Goal: Information Seeking & Learning: Learn about a topic

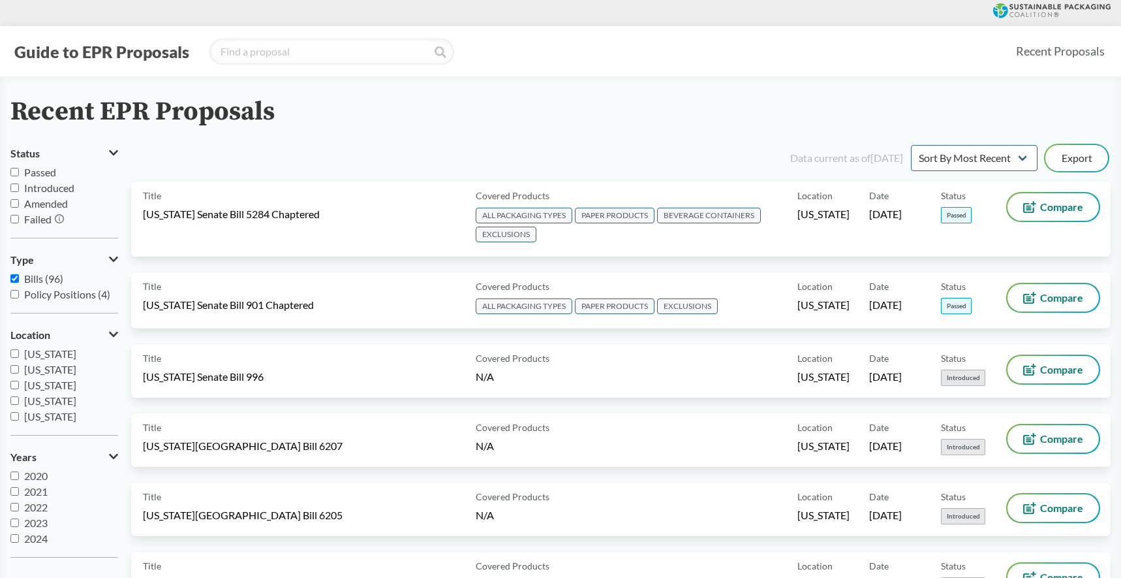
click at [12, 176] on input "Passed" at bounding box center [14, 172] width 8 height 8
checkbox input "true"
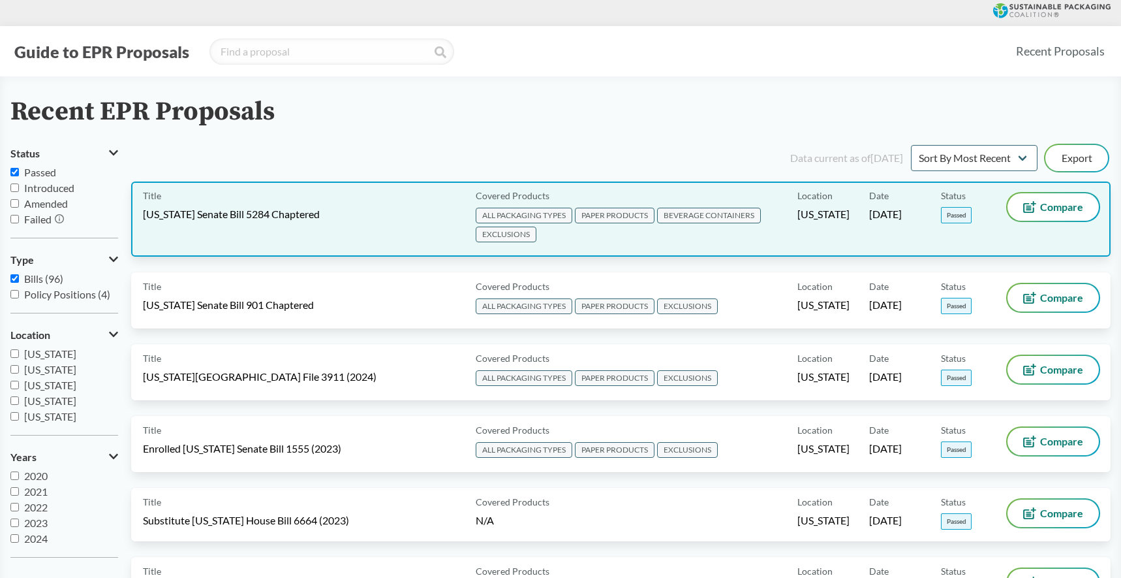
click at [426, 213] on div "Title [US_STATE] Senate Bill 5284 Chaptered" at bounding box center [307, 219] width 328 height 52
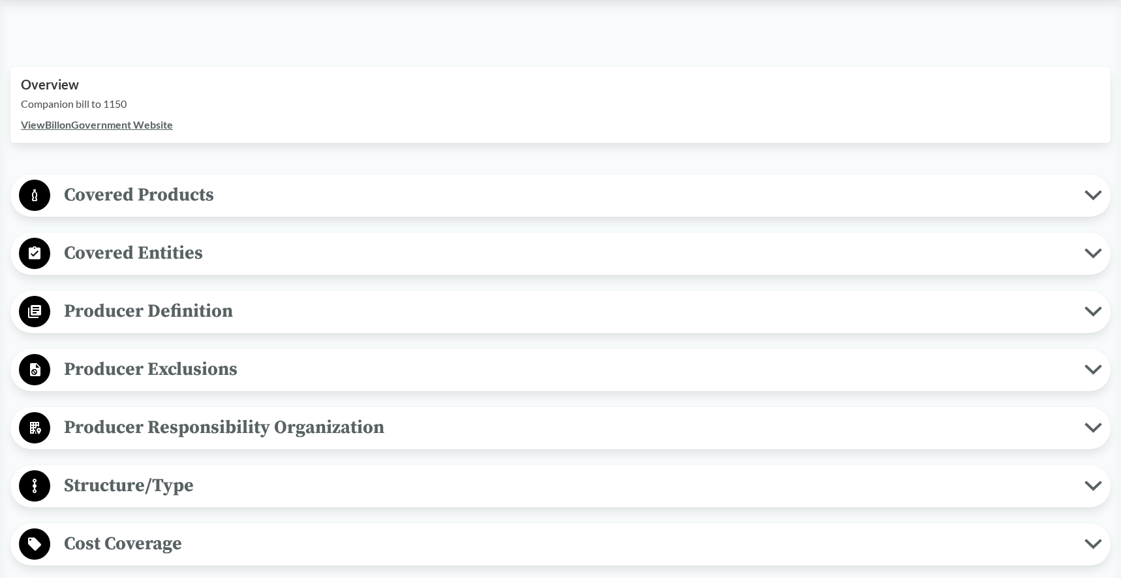
scroll to position [424, 0]
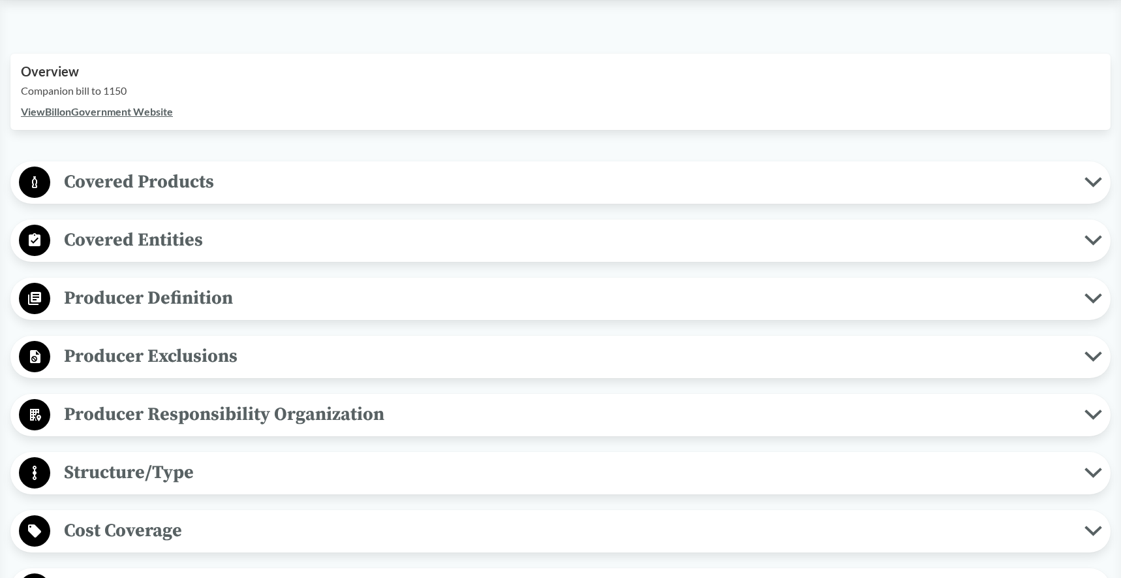
click at [186, 193] on span "Covered Products" at bounding box center [567, 181] width 1034 height 29
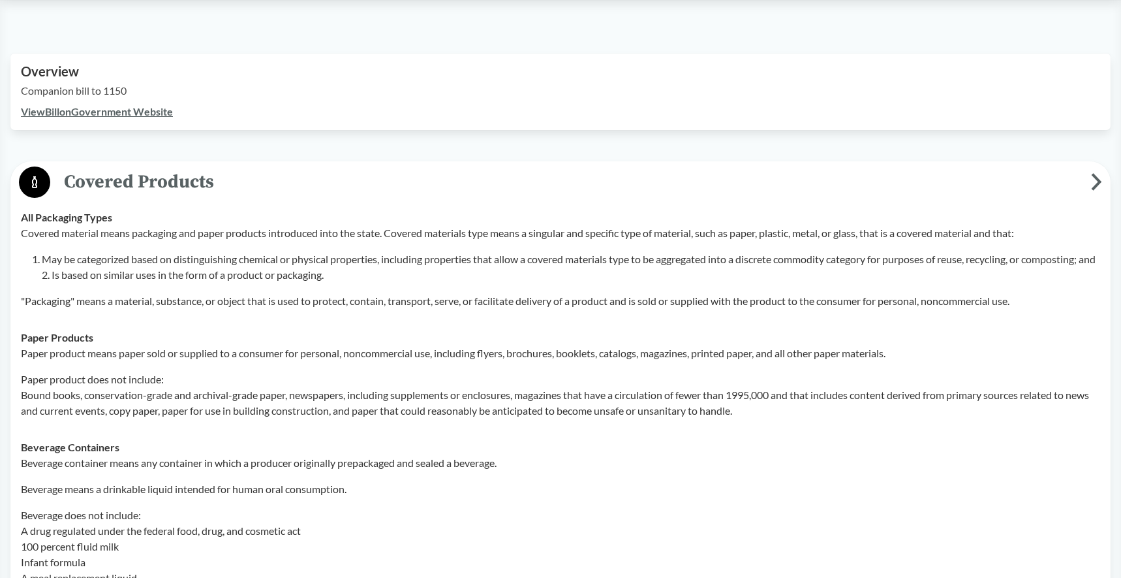
click at [179, 229] on p "Covered material means packaging and paper products introduced into the state. …" at bounding box center [561, 233] width 1080 height 16
drag, startPoint x: 389, startPoint y: 234, endPoint x: 18, endPoint y: 236, distance: 371.4
click at [18, 236] on td "All Packaging Types Covered material means packaging and paper products introdu…" at bounding box center [560, 259] width 1091 height 120
copy p "Covered material means packaging and paper products introduced into the state."
click at [42, 397] on p "Paper product does not include: Bound books, conservation-grade and archival-gr…" at bounding box center [561, 394] width 1080 height 47
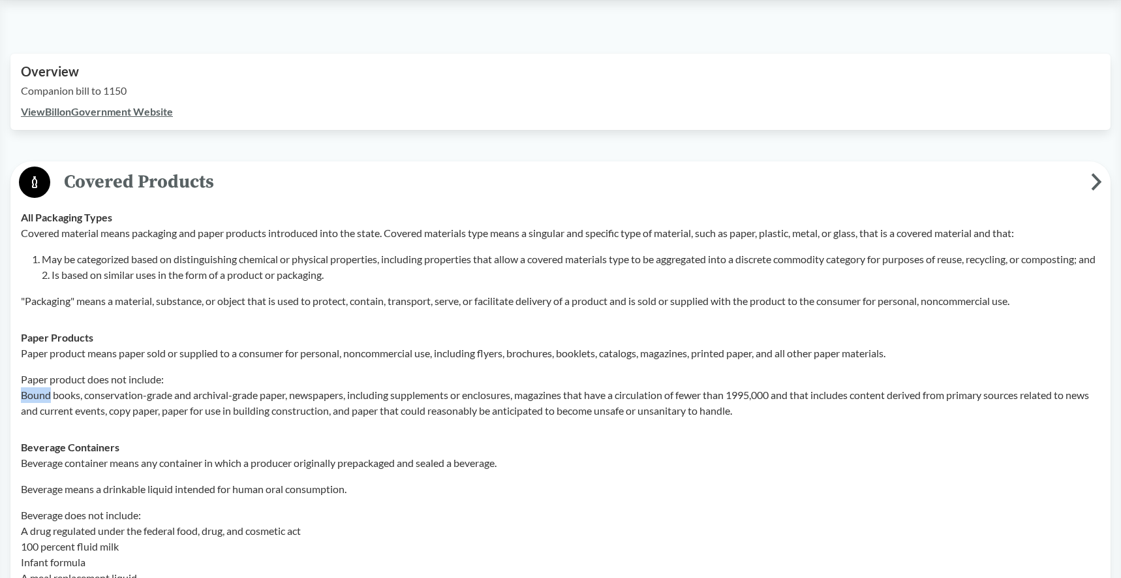
click at [42, 397] on p "Paper product does not include: Bound books, conservation-grade and archival-gr…" at bounding box center [561, 394] width 1080 height 47
click at [81, 397] on p "Paper product does not include: Bound books, conservation-grade and archival-gr…" at bounding box center [561, 394] width 1080 height 47
click at [59, 396] on p "Paper product does not include: Bound books, conservation-grade and archival-gr…" at bounding box center [561, 394] width 1080 height 47
click at [78, 397] on p "Paper product does not include: Bound books, conservation-grade and archival-gr…" at bounding box center [561, 394] width 1080 height 47
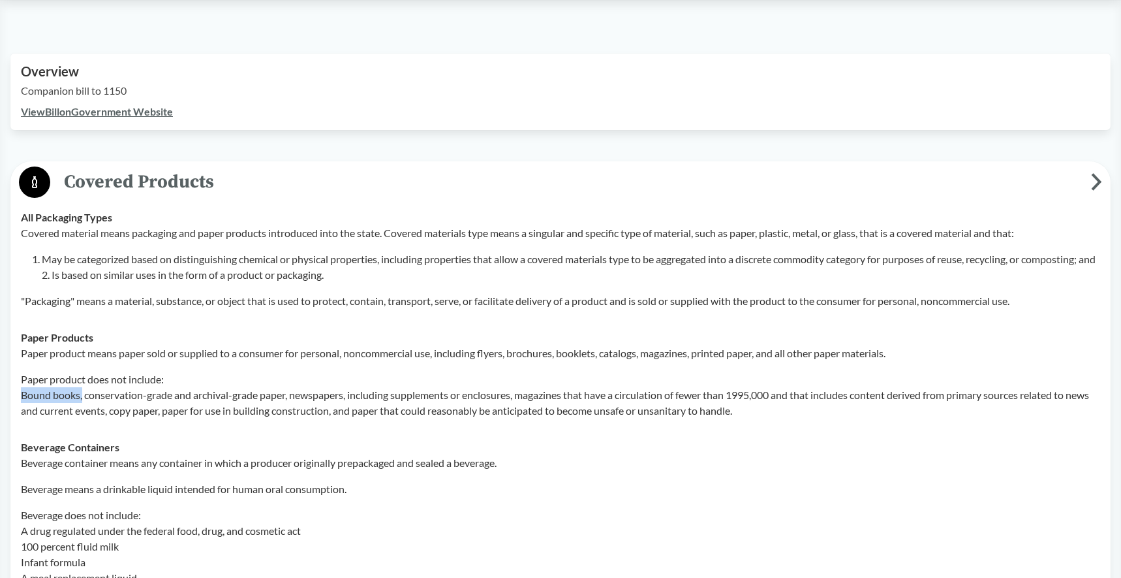
drag, startPoint x: 82, startPoint y: 396, endPoint x: 17, endPoint y: 396, distance: 65.3
click at [17, 396] on td "Paper Products Paper product means paper sold or supplied to a consumer for per…" at bounding box center [560, 374] width 1091 height 110
copy p "Bound books,"
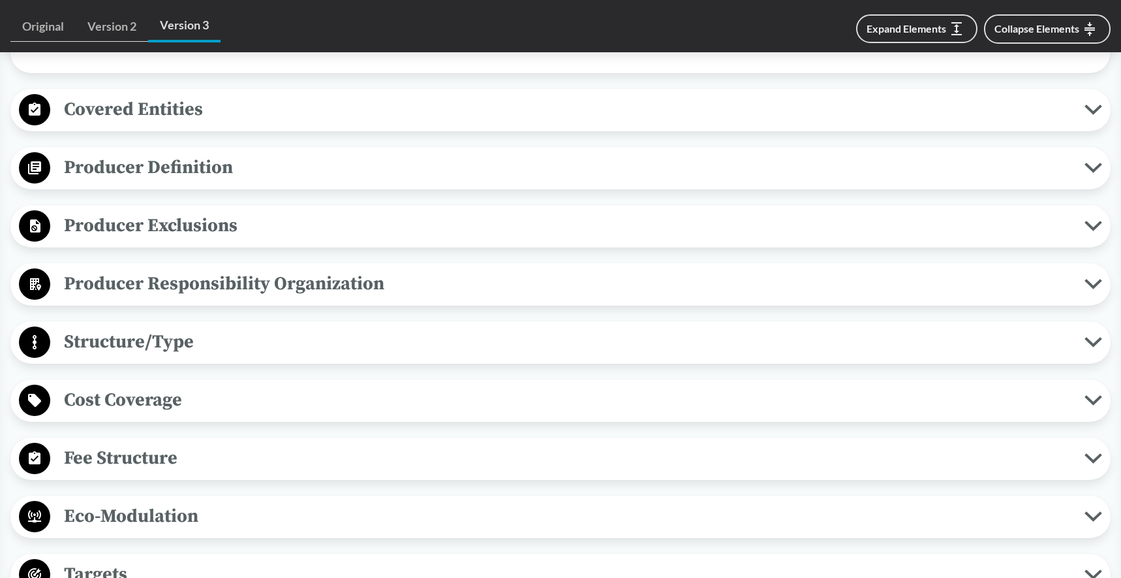
scroll to position [1595, 0]
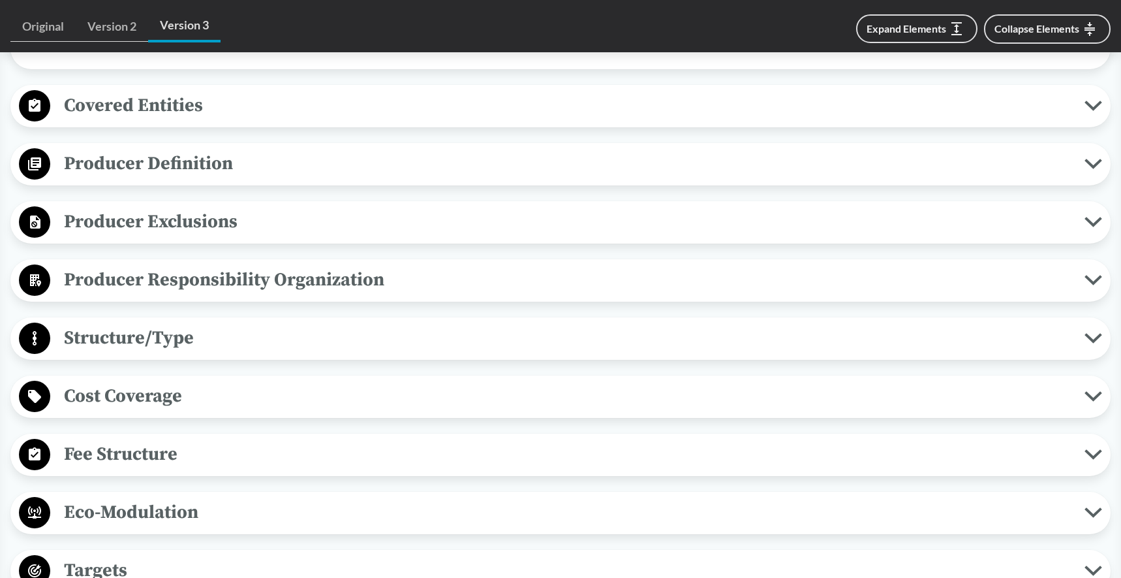
click at [200, 163] on span "Producer Definition" at bounding box center [567, 163] width 1034 height 29
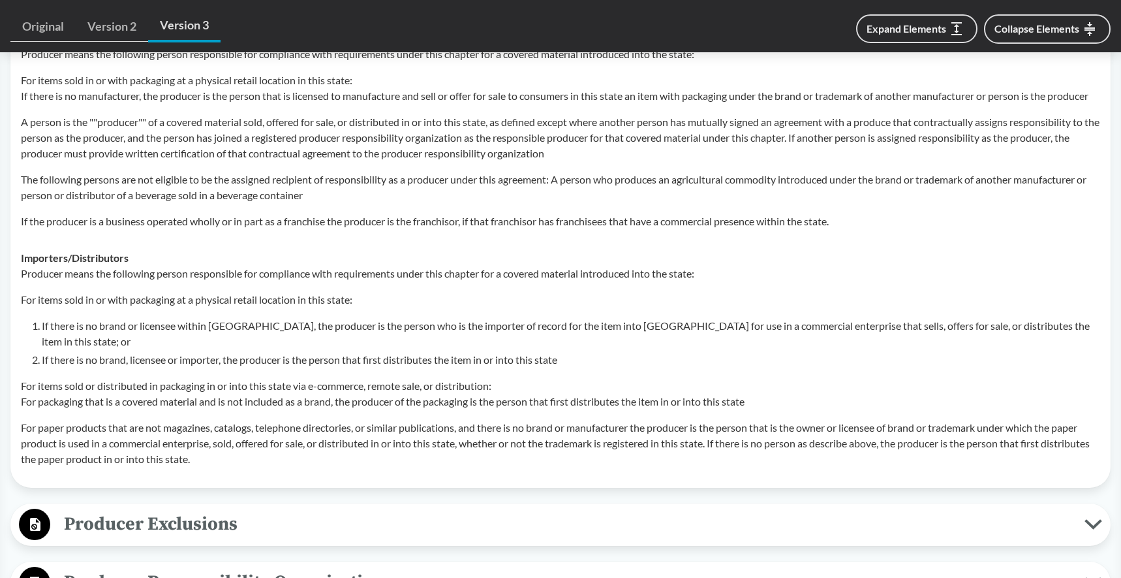
scroll to position [2010, 0]
click at [544, 406] on p "For items sold or distributed in packaging in or into this state via e-commerce…" at bounding box center [561, 392] width 1080 height 31
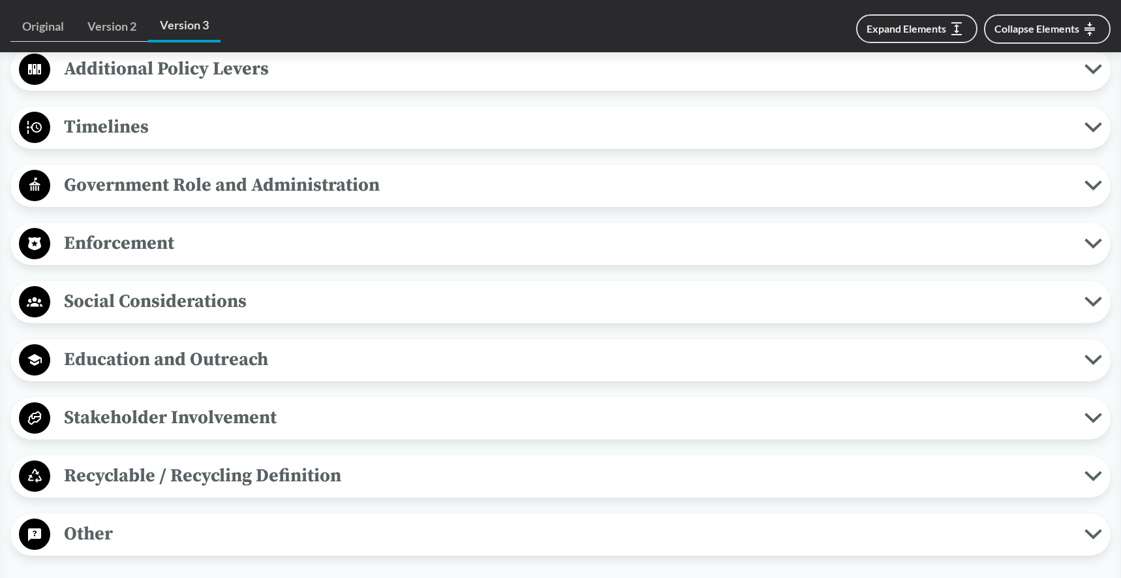
scroll to position [2919, 0]
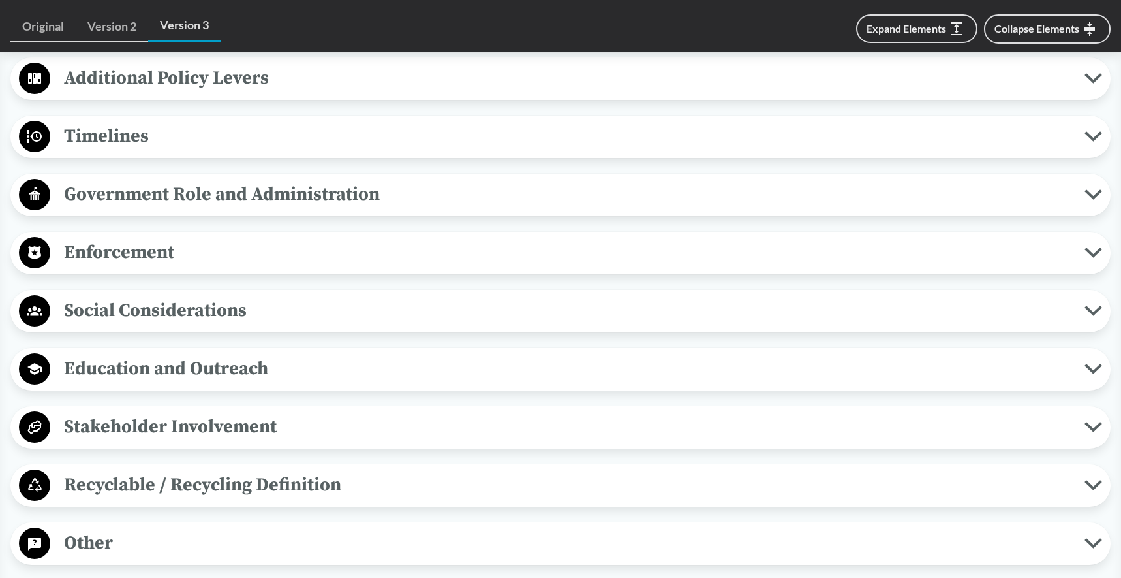
click at [171, 264] on span "Enforcement" at bounding box center [567, 252] width 1034 height 29
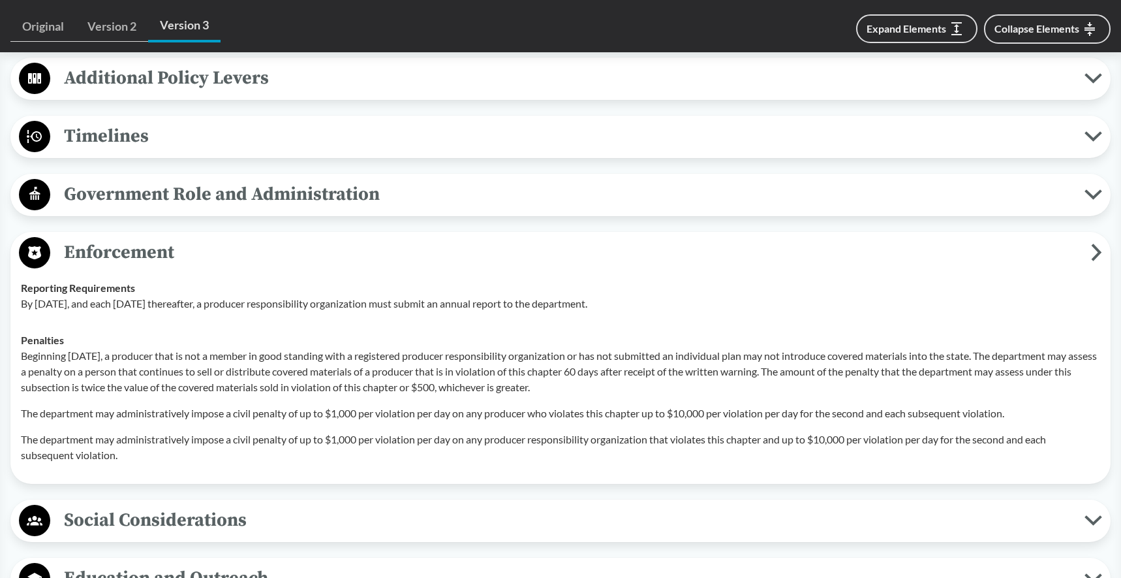
click at [809, 421] on p "The department may administratively impose a civil penalty of up to $1,000 per …" at bounding box center [561, 413] width 1080 height 16
click at [841, 441] on div "Beginning [DATE], a producer that is not a member in good standing with a regis…" at bounding box center [561, 405] width 1080 height 115
click at [934, 395] on p "Beginning [DATE], a producer that is not a member in good standing with a regis…" at bounding box center [561, 371] width 1080 height 47
click at [123, 528] on span "Social Considerations" at bounding box center [567, 519] width 1034 height 29
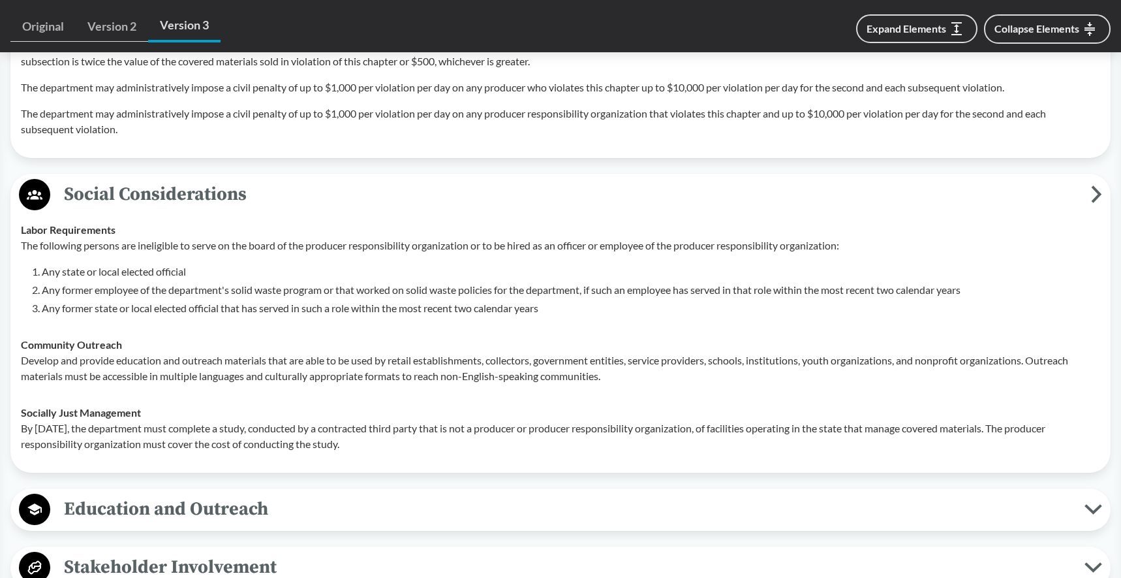
scroll to position [3258, 0]
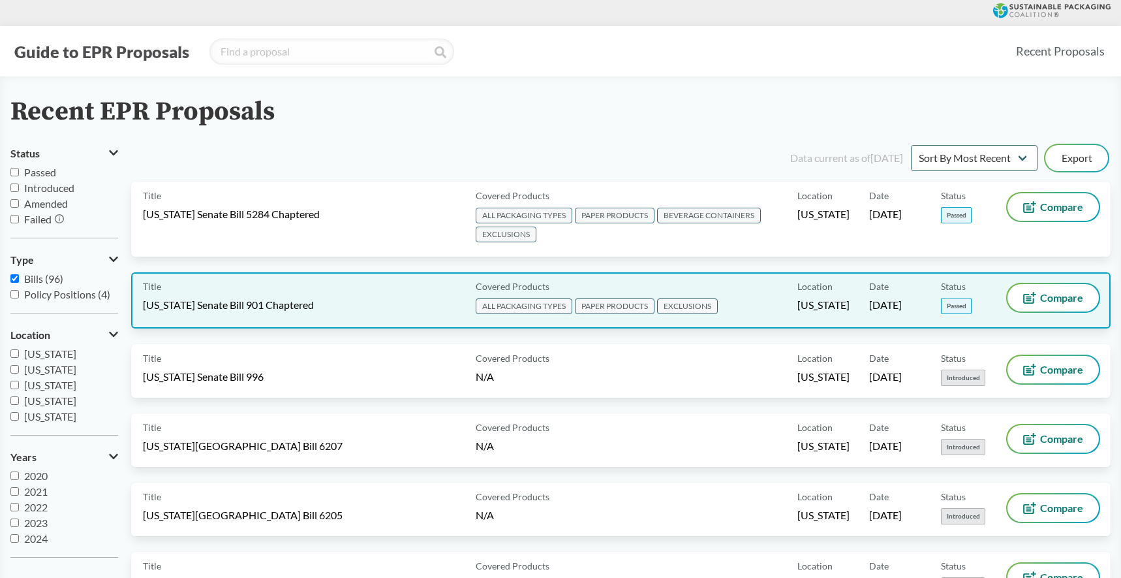
click at [224, 303] on span "[US_STATE] Senate Bill 901 Chaptered" at bounding box center [228, 305] width 171 height 14
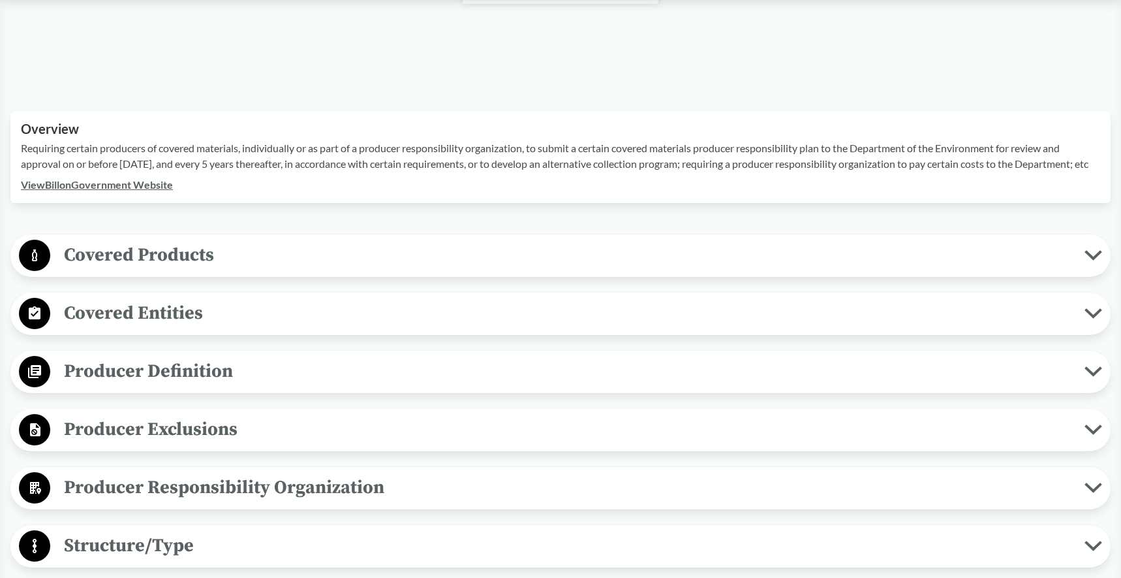
scroll to position [357, 0]
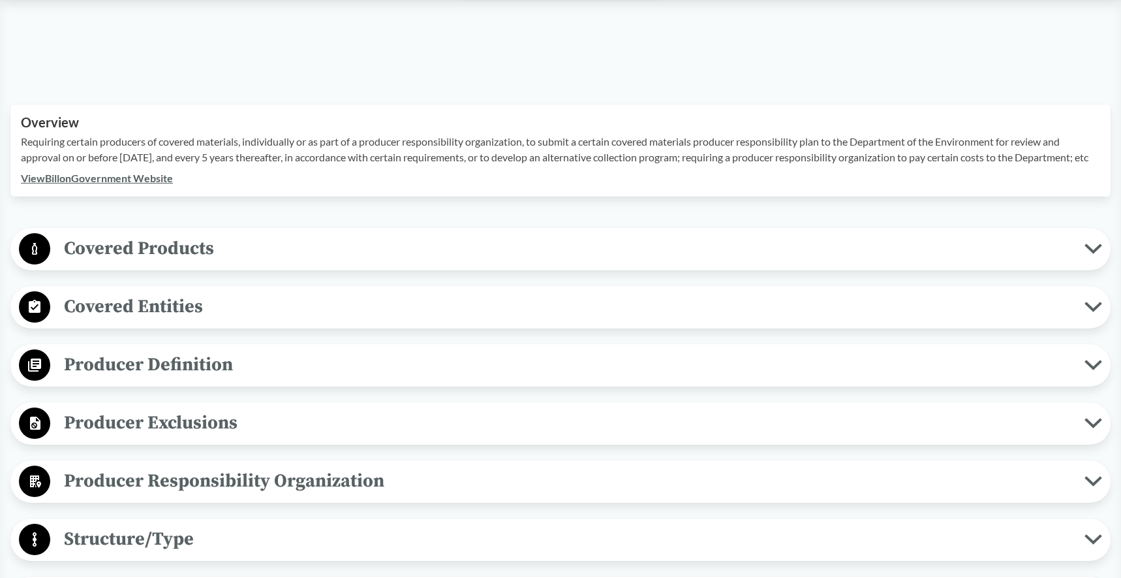
click at [40, 263] on circle at bounding box center [34, 248] width 31 height 31
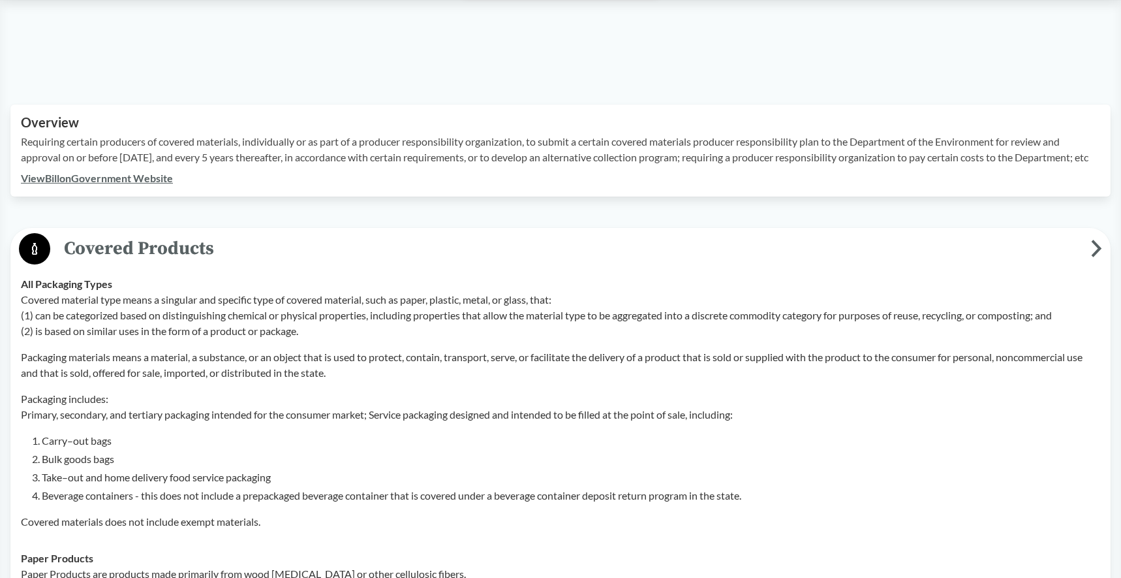
click at [163, 338] on p "Covered material type means a singular and specific type of covered material, s…" at bounding box center [561, 315] width 1080 height 47
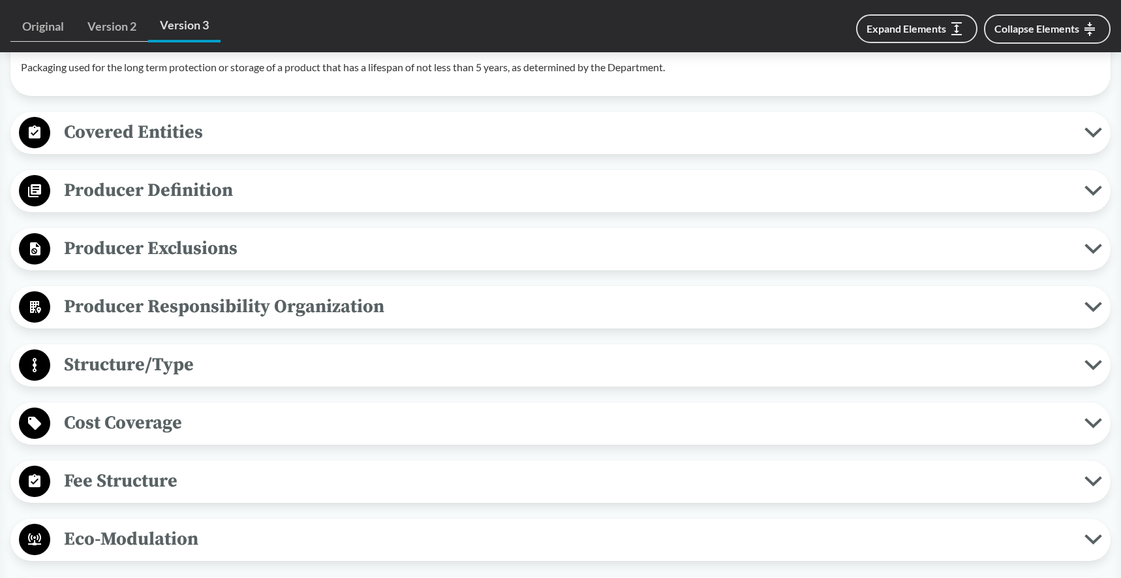
scroll to position [1406, 0]
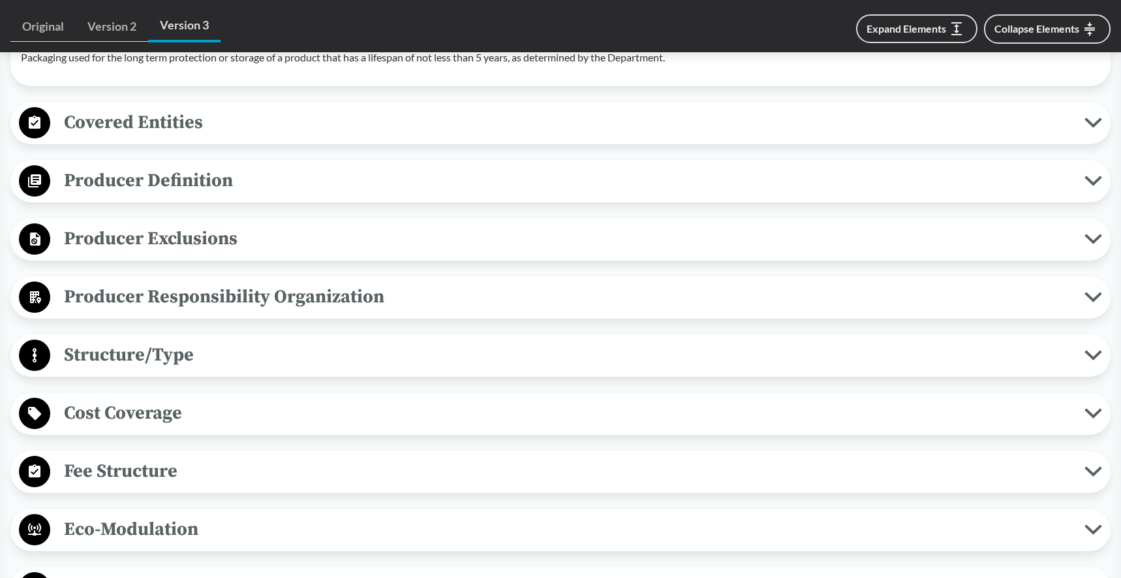
click at [156, 136] on span "Covered Entities" at bounding box center [567, 122] width 1034 height 29
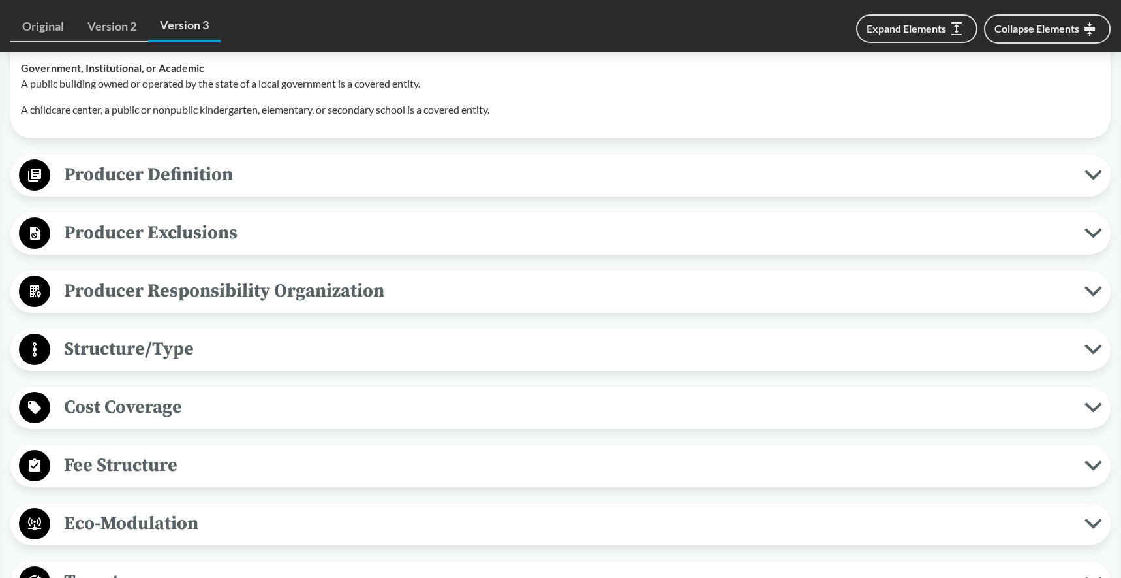
scroll to position [1550, 0]
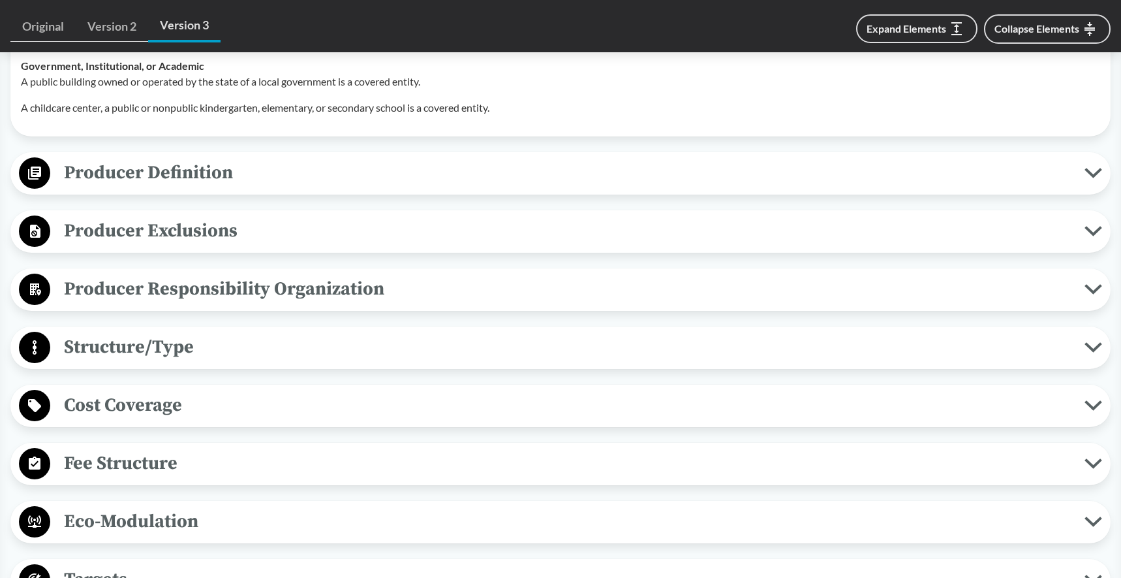
click at [180, 303] on span "Producer Responsibility Organization" at bounding box center [567, 288] width 1034 height 29
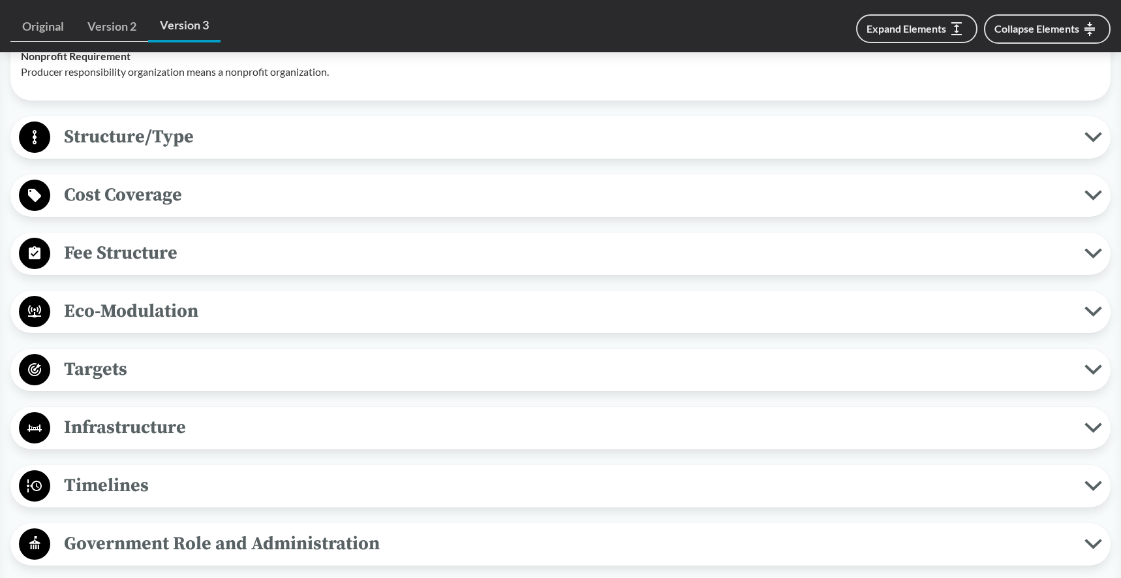
scroll to position [1952, 0]
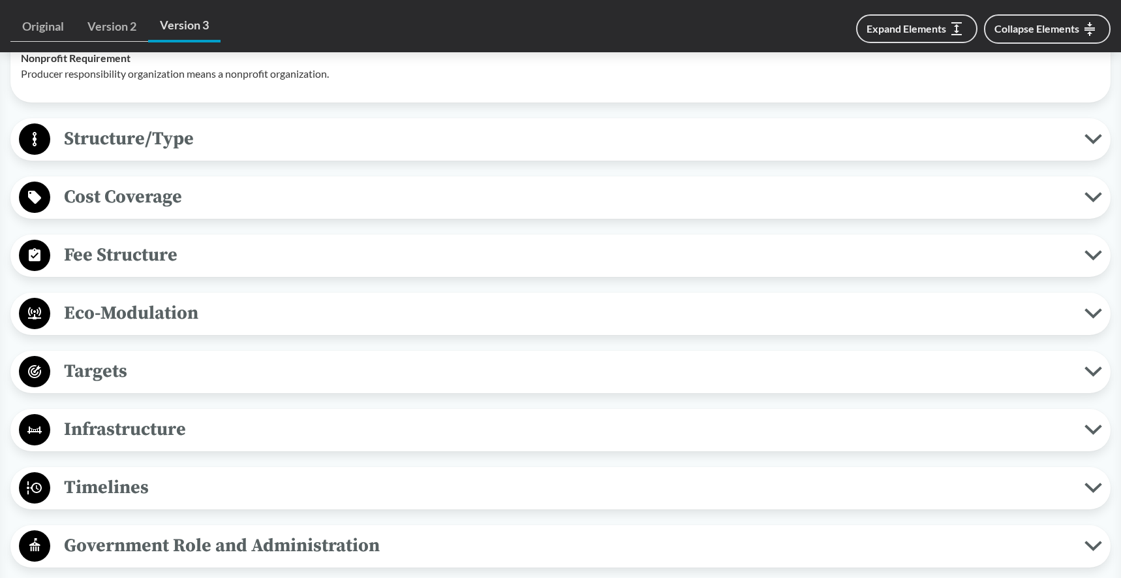
click at [167, 153] on span "Structure/Type" at bounding box center [567, 138] width 1034 height 29
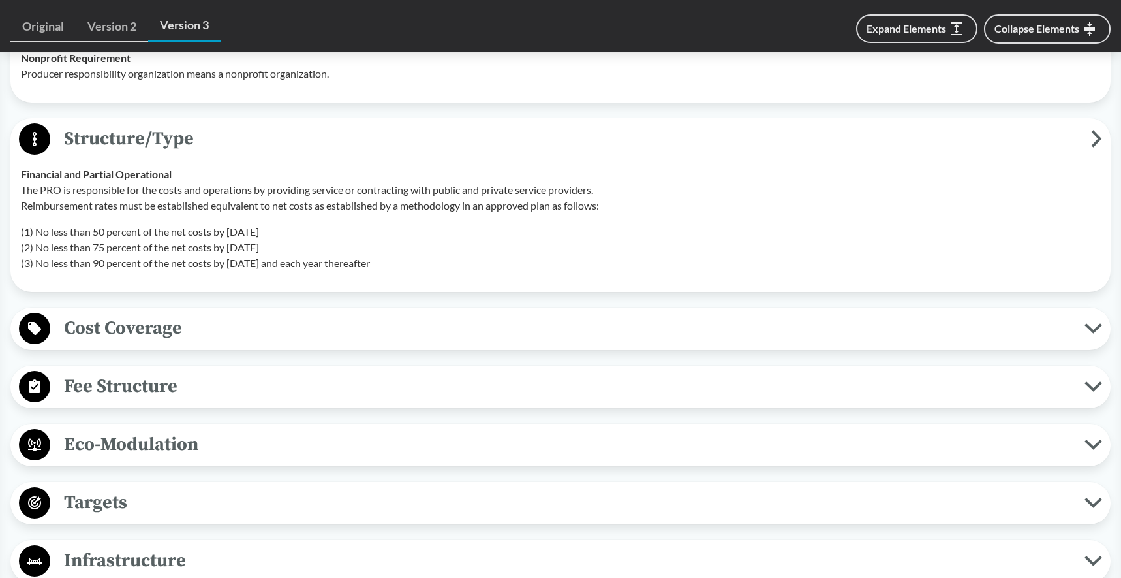
click at [141, 343] on span "Cost Coverage" at bounding box center [567, 327] width 1034 height 29
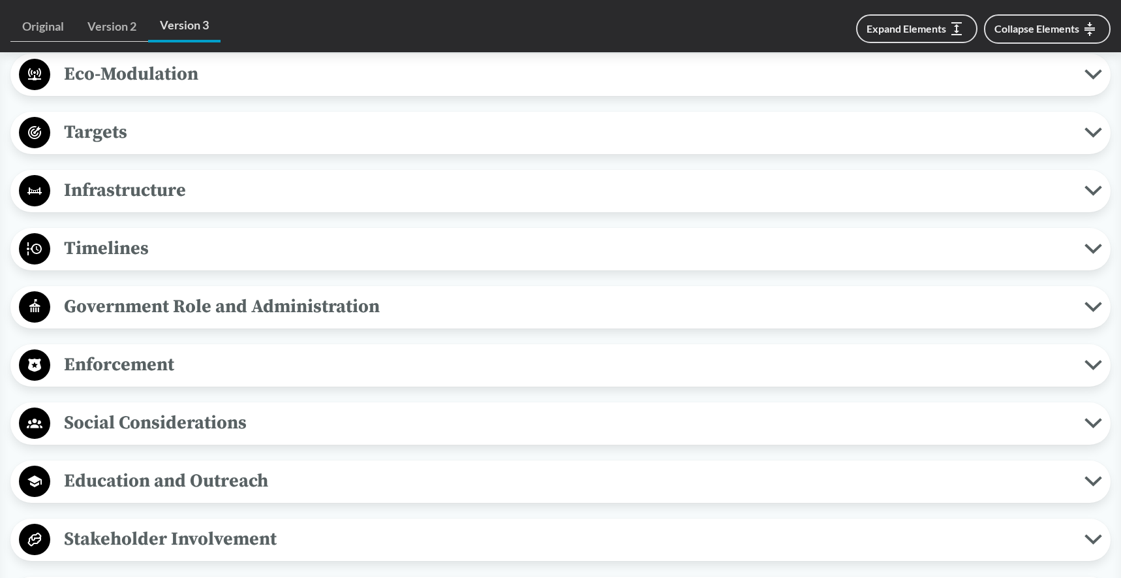
scroll to position [2635, 0]
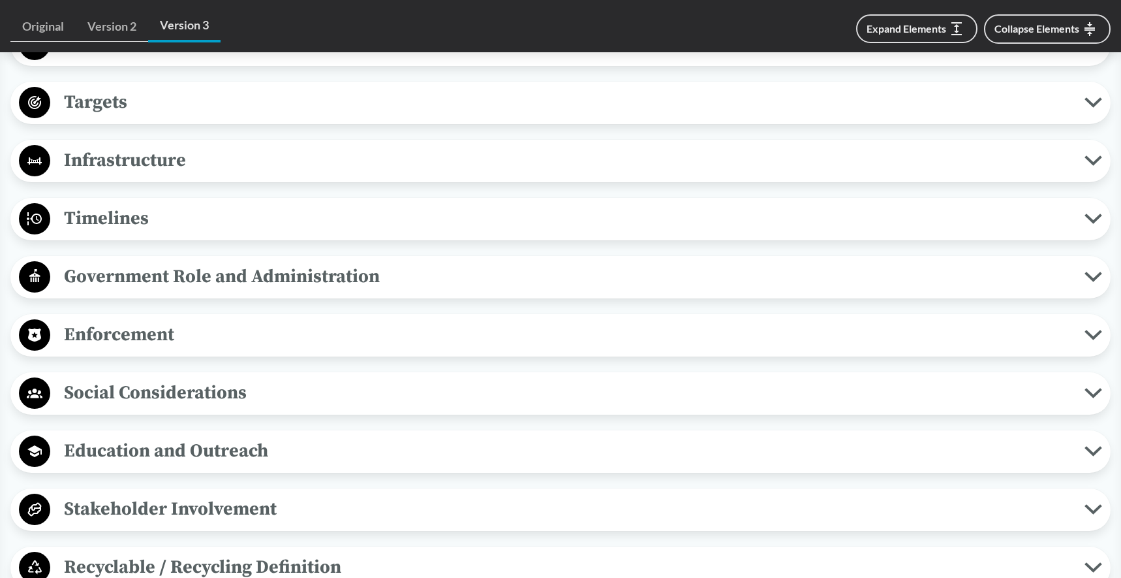
click at [141, 229] on span "Timelines" at bounding box center [567, 218] width 1034 height 29
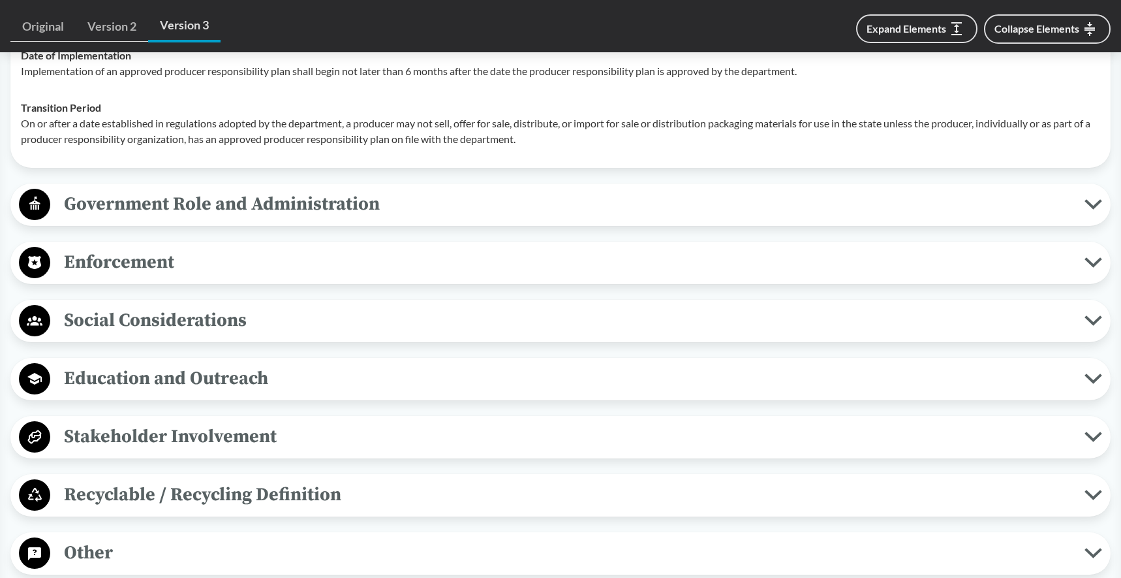
scroll to position [2948, 0]
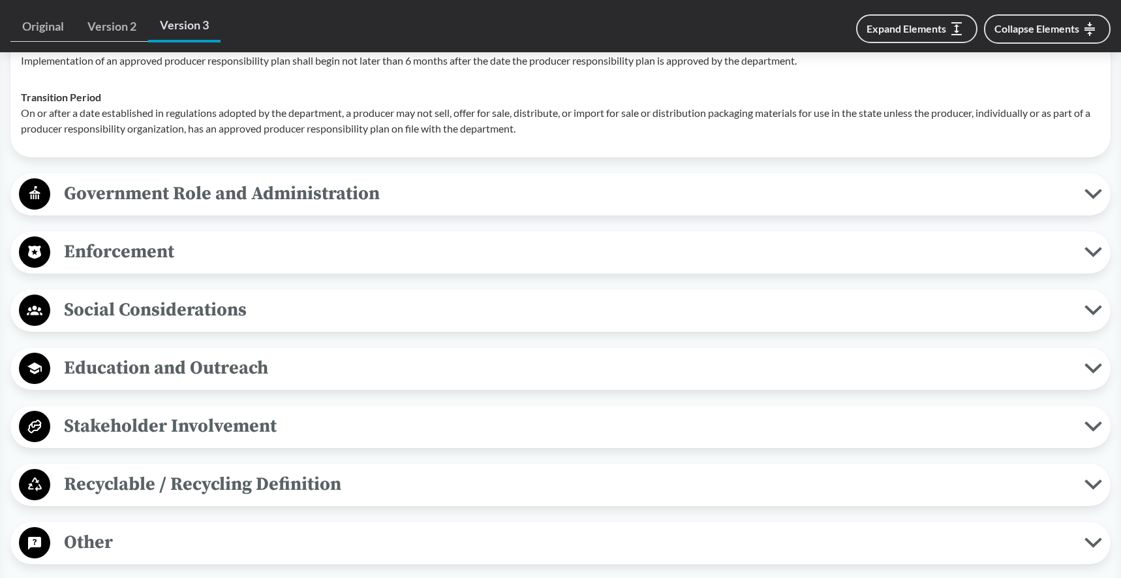
click at [154, 264] on span "Enforcement" at bounding box center [567, 251] width 1034 height 29
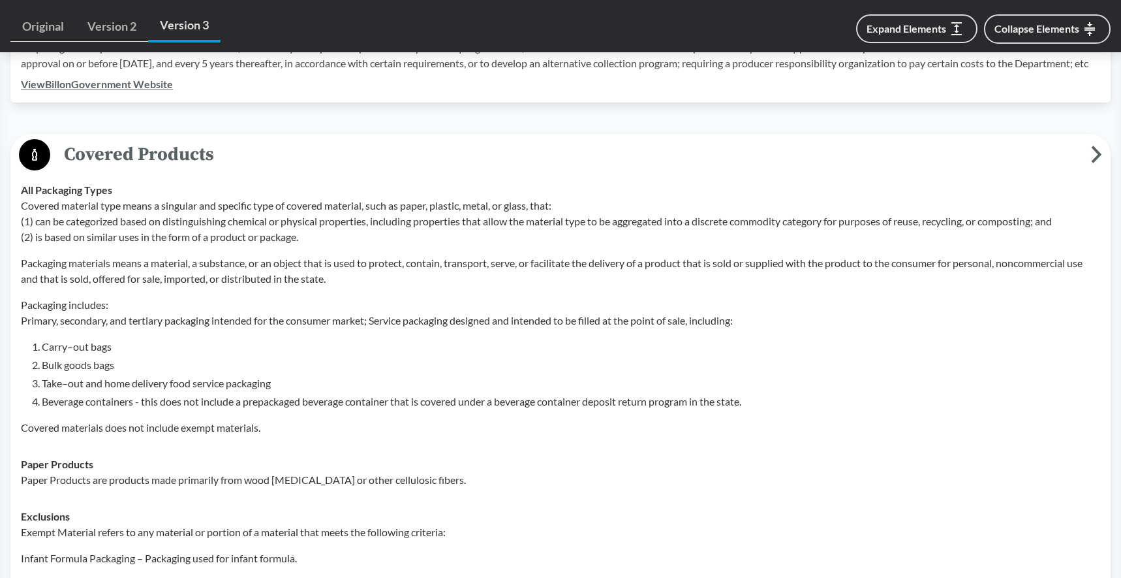
scroll to position [469, 0]
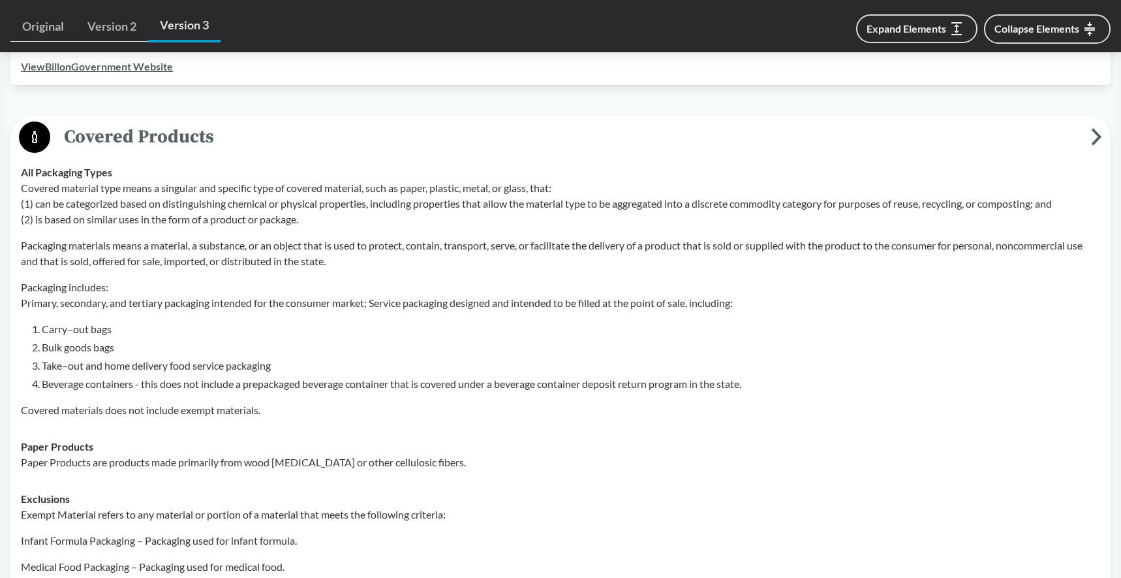
click at [307, 227] on p "Covered material type means a singular and specific type of covered material, s…" at bounding box center [561, 203] width 1080 height 47
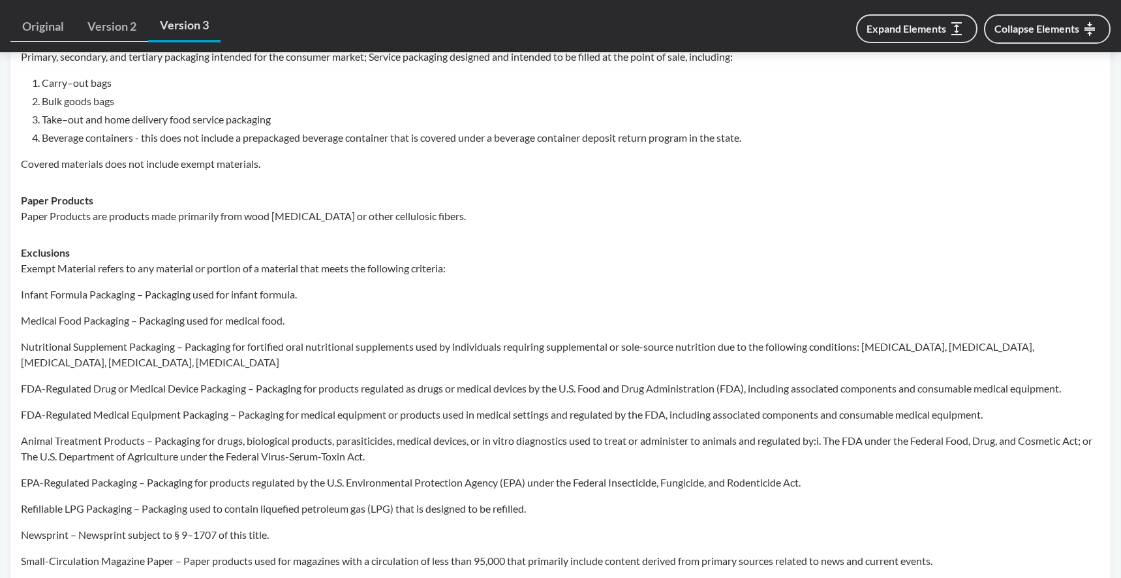
scroll to position [711, 0]
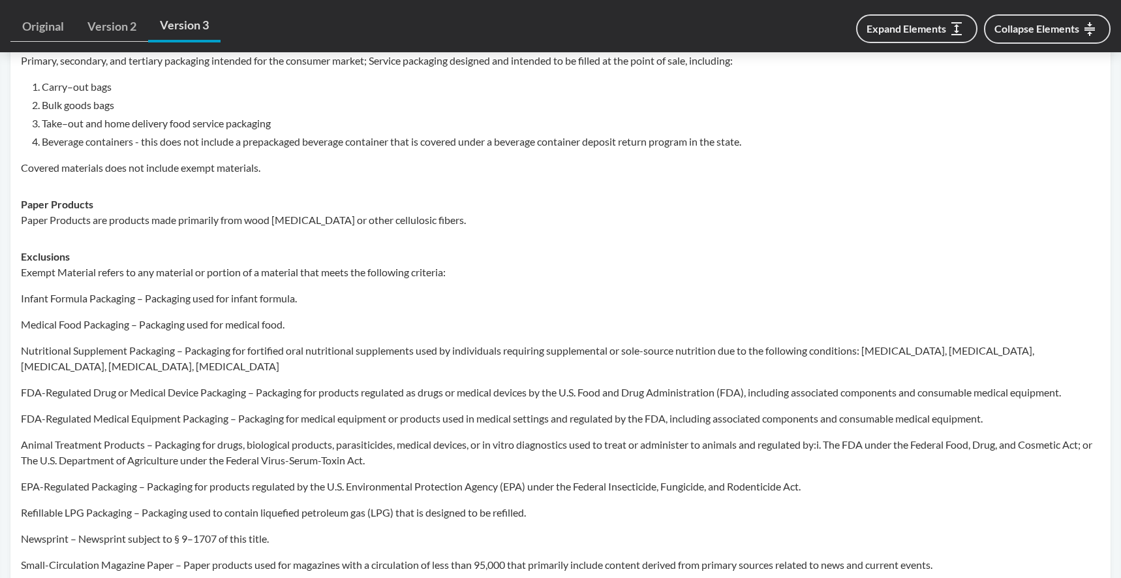
click at [201, 228] on p "Paper Products are products made primarily from wood [MEDICAL_DATA] or other ce…" at bounding box center [561, 220] width 1080 height 16
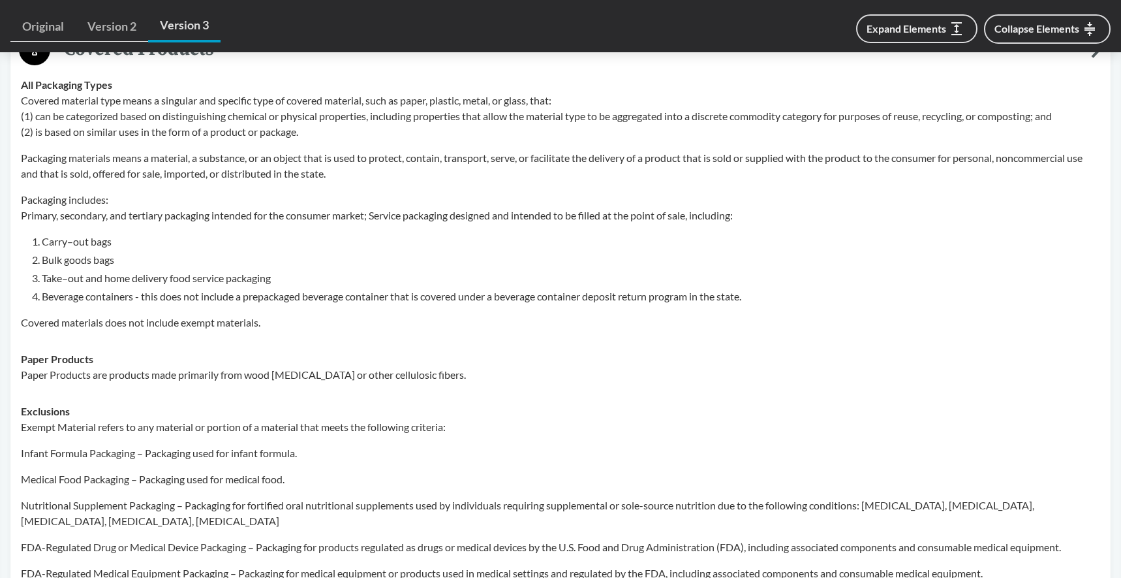
scroll to position [552, 0]
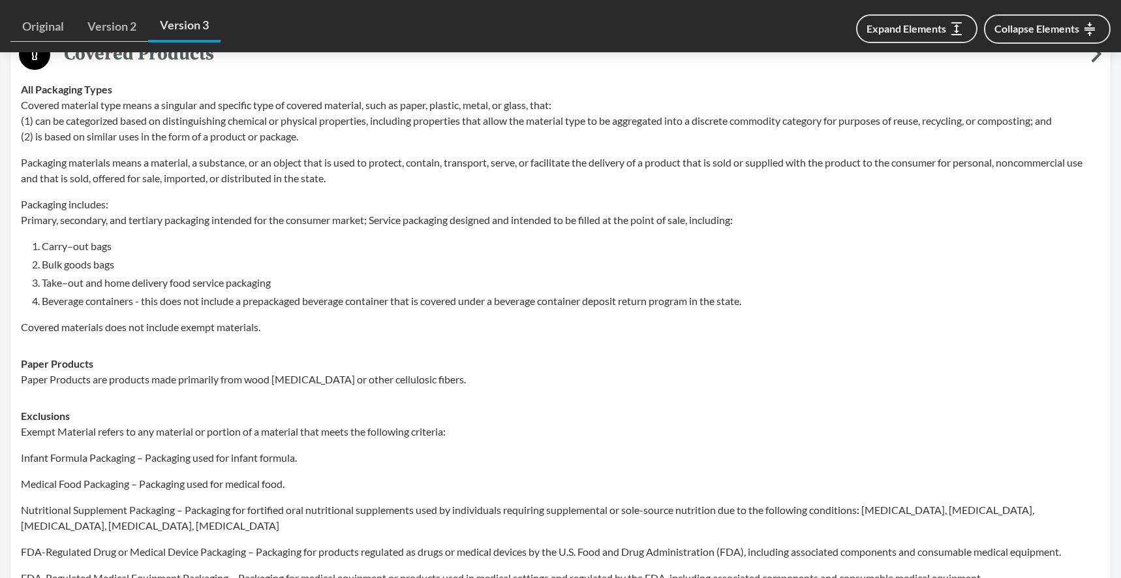
click at [260, 144] on p "Covered material type means a singular and specific type of covered material, s…" at bounding box center [561, 120] width 1080 height 47
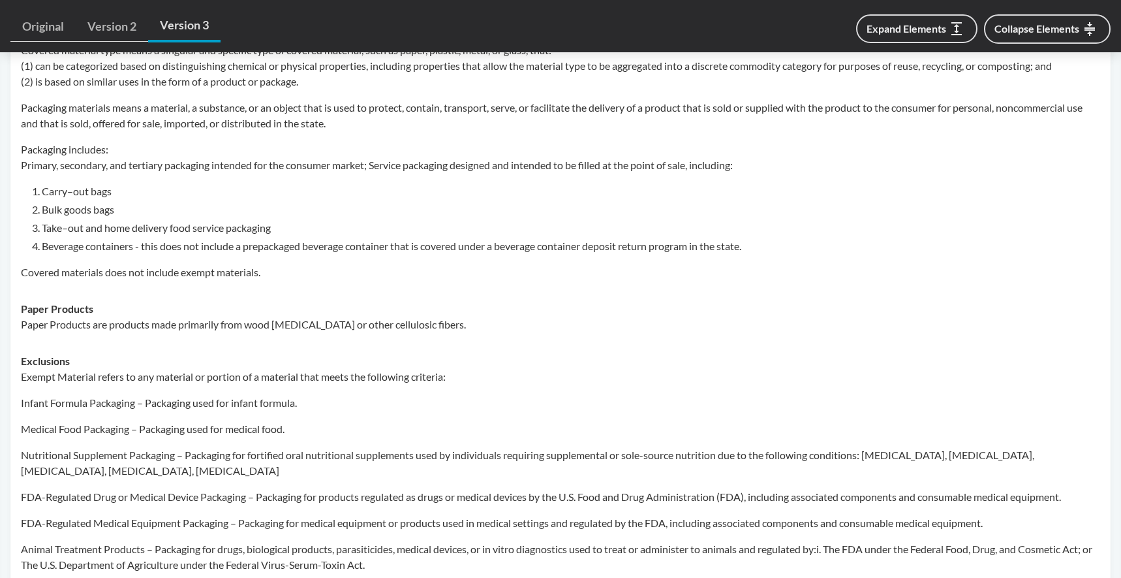
scroll to position [582, 0]
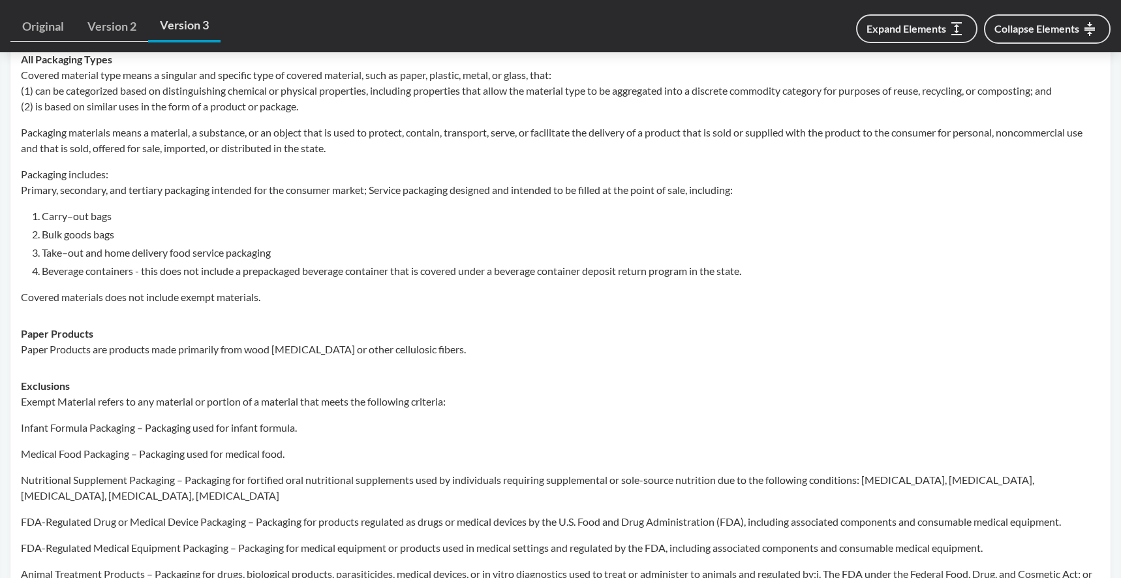
click at [194, 195] on p "Packaging includes: Primary, secondary, and tertiary packaging intended for the…" at bounding box center [561, 181] width 1080 height 31
click at [294, 198] on p "Packaging includes: Primary, secondary, and tertiary packaging intended for the…" at bounding box center [561, 181] width 1080 height 31
click at [188, 198] on p "Packaging includes: Primary, secondary, and tertiary packaging intended for the…" at bounding box center [561, 181] width 1080 height 31
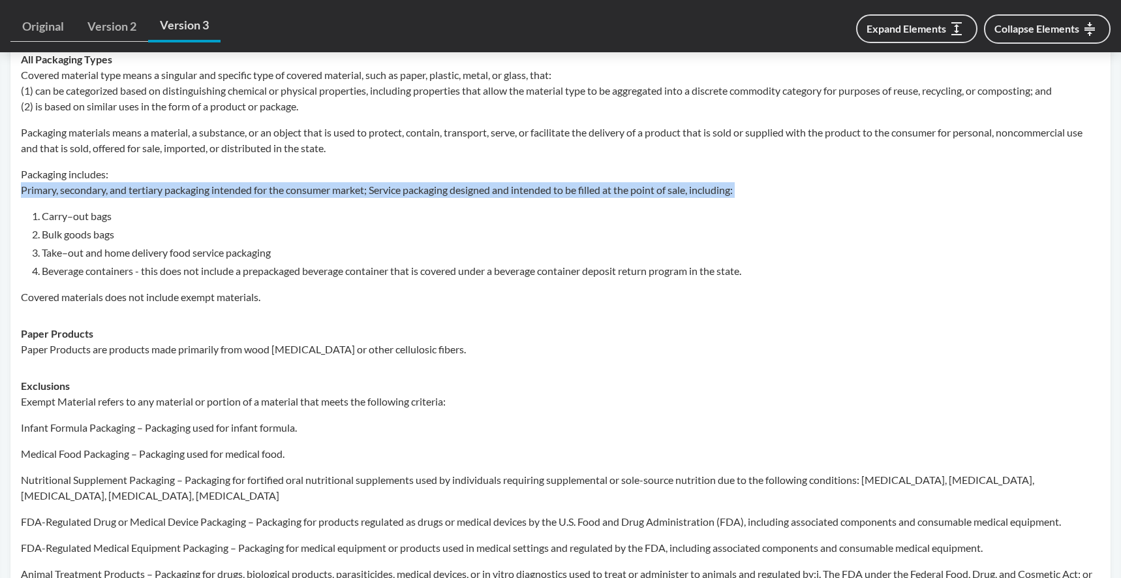
click at [188, 198] on p "Packaging includes: Primary, secondary, and tertiary packaging intended for the…" at bounding box center [561, 181] width 1080 height 31
click at [249, 198] on p "Packaging includes: Primary, secondary, and tertiary packaging intended for the…" at bounding box center [561, 181] width 1080 height 31
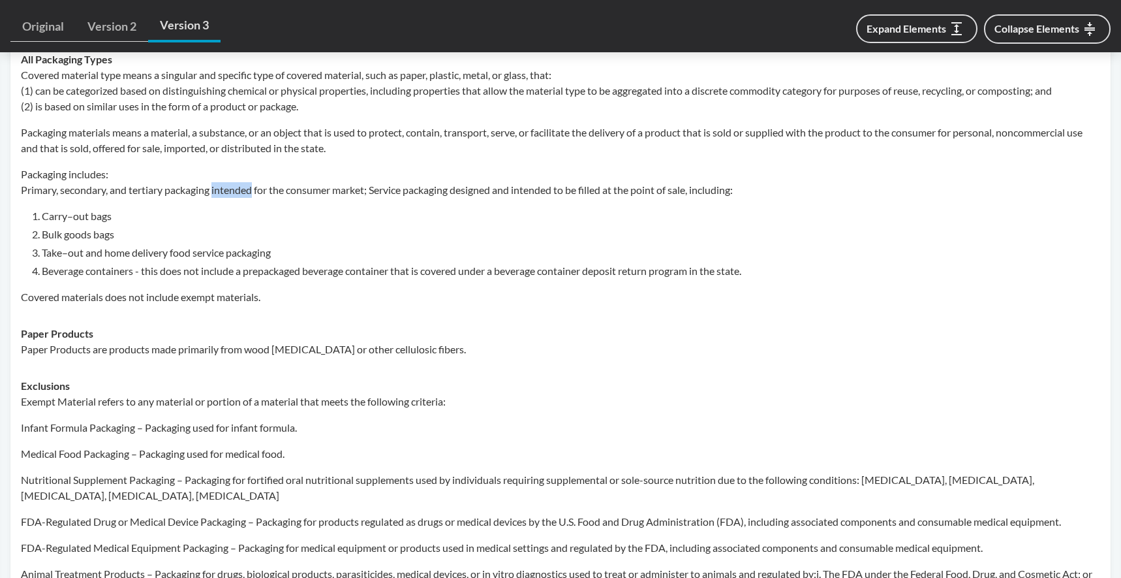
click at [249, 198] on p "Packaging includes: Primary, secondary, and tertiary packaging intended for the…" at bounding box center [561, 181] width 1080 height 31
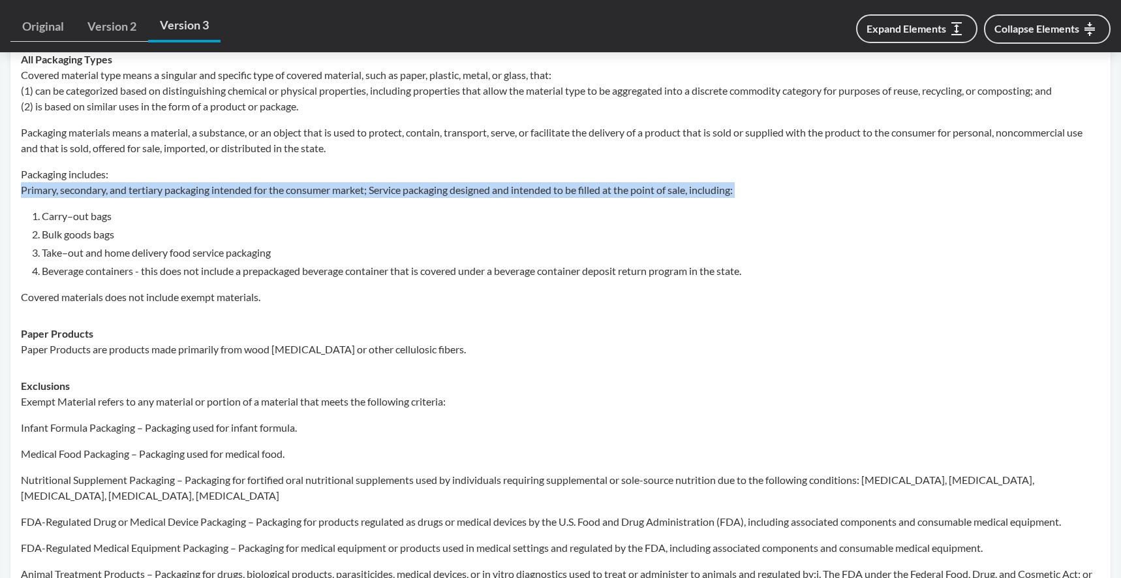
click at [249, 198] on p "Packaging includes: Primary, secondary, and tertiary packaging intended for the…" at bounding box center [561, 181] width 1080 height 31
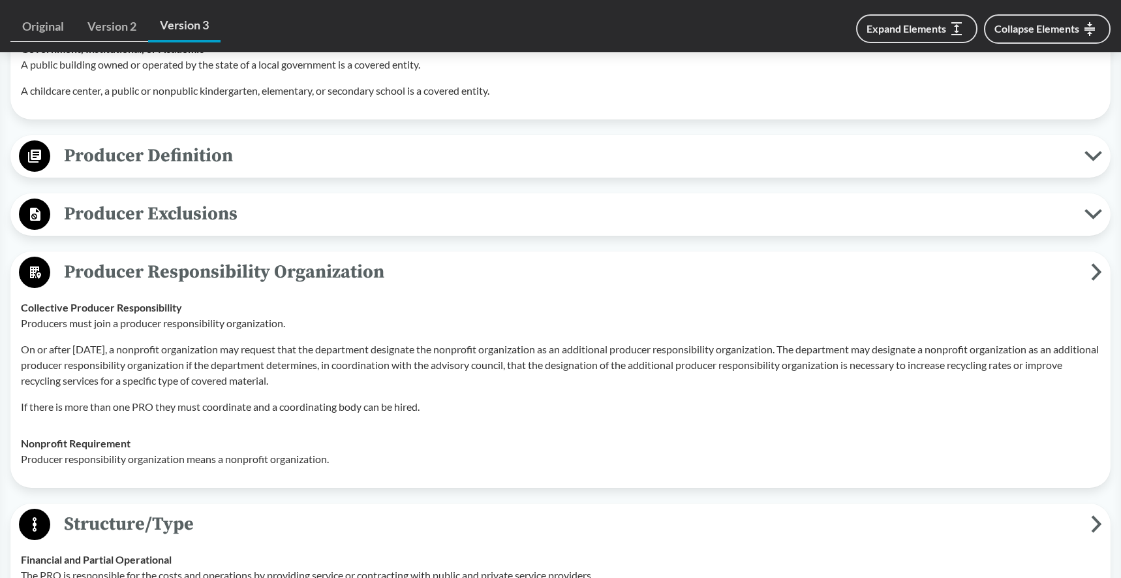
scroll to position [1574, 0]
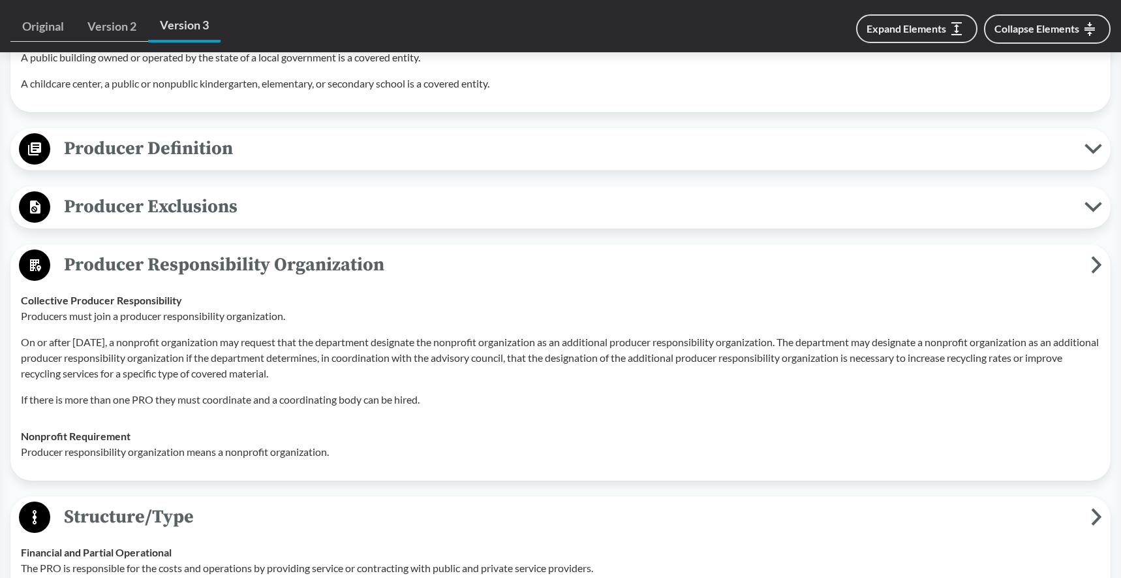
click at [117, 208] on span "Producer Exclusions" at bounding box center [567, 206] width 1034 height 29
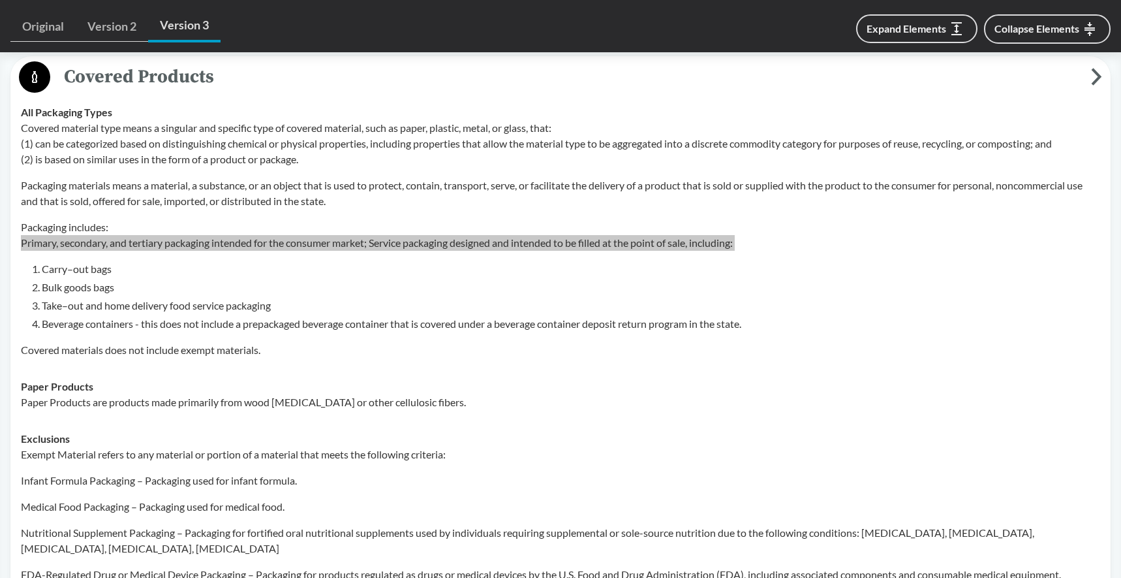
scroll to position [473, 0]
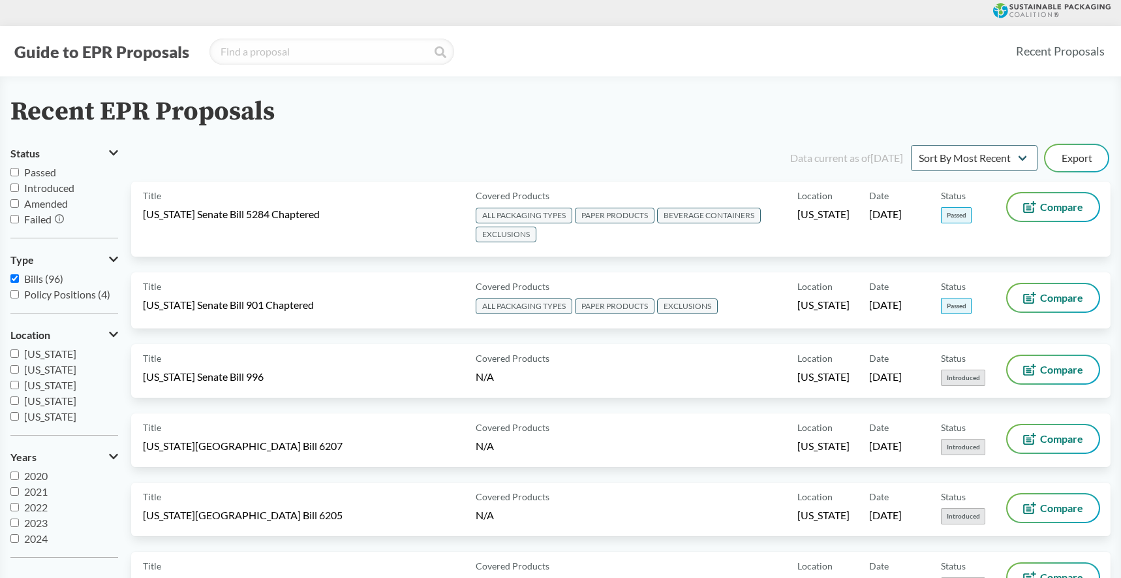
click at [18, 171] on input "Passed" at bounding box center [14, 172] width 8 height 8
checkbox input "true"
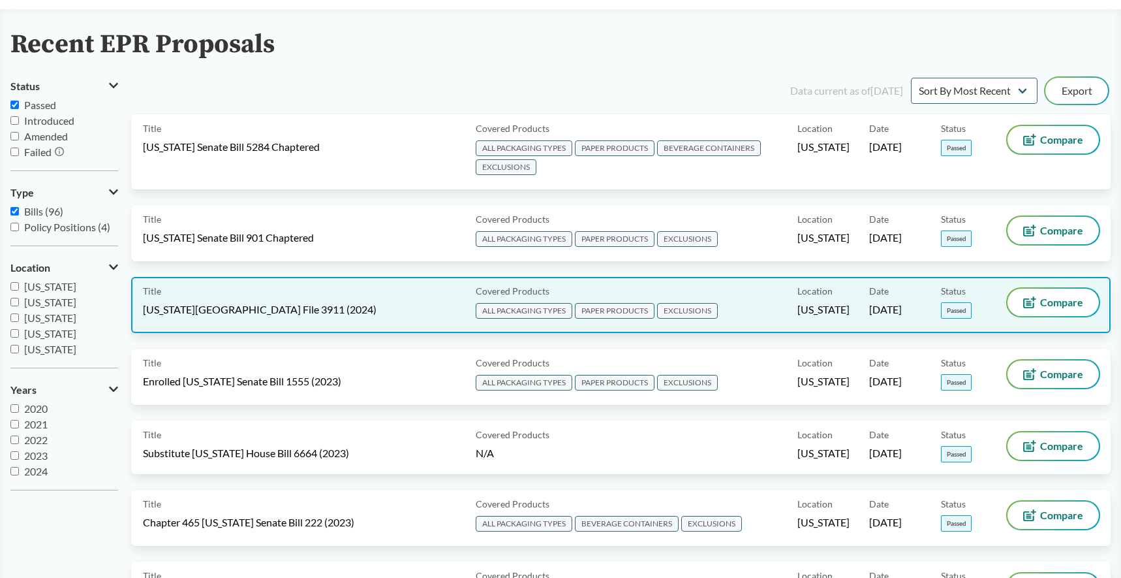
scroll to position [70, 0]
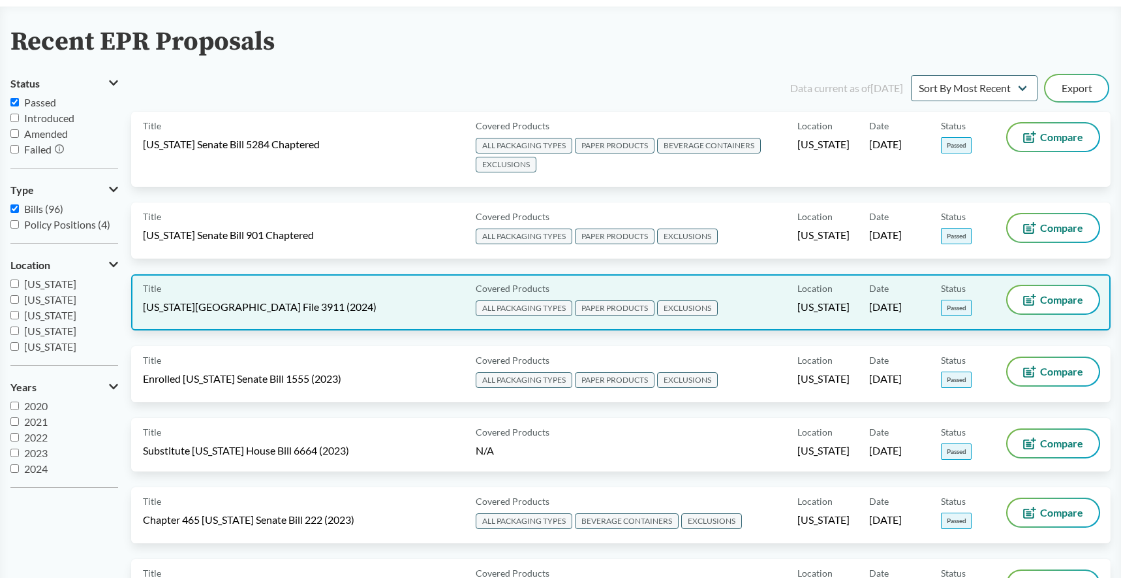
click at [411, 302] on div "Title [US_STATE][GEOGRAPHIC_DATA] File 3911 (2024)" at bounding box center [307, 302] width 328 height 33
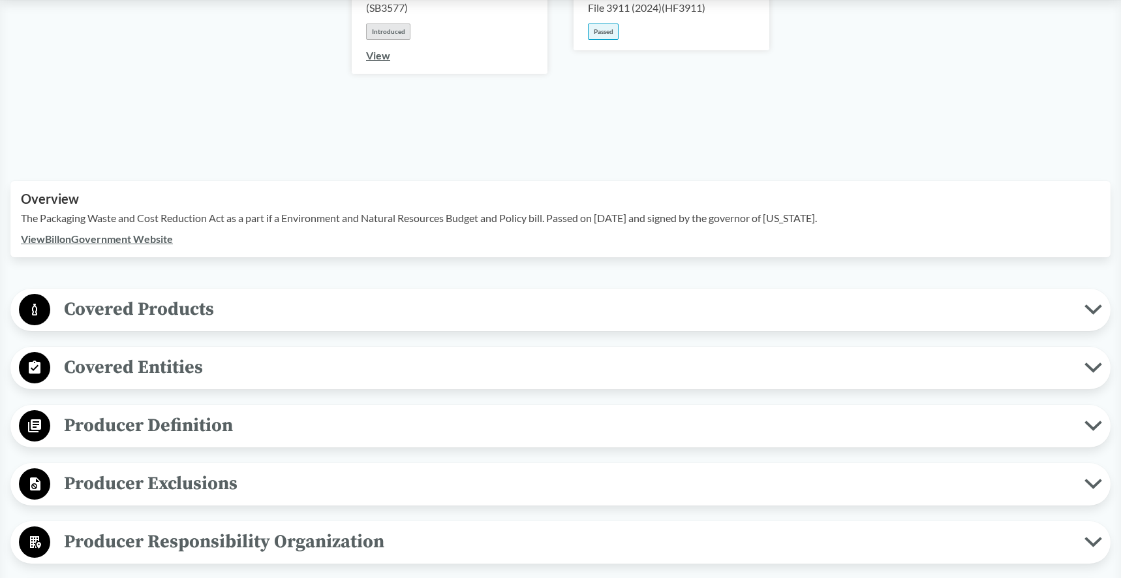
scroll to position [308, 0]
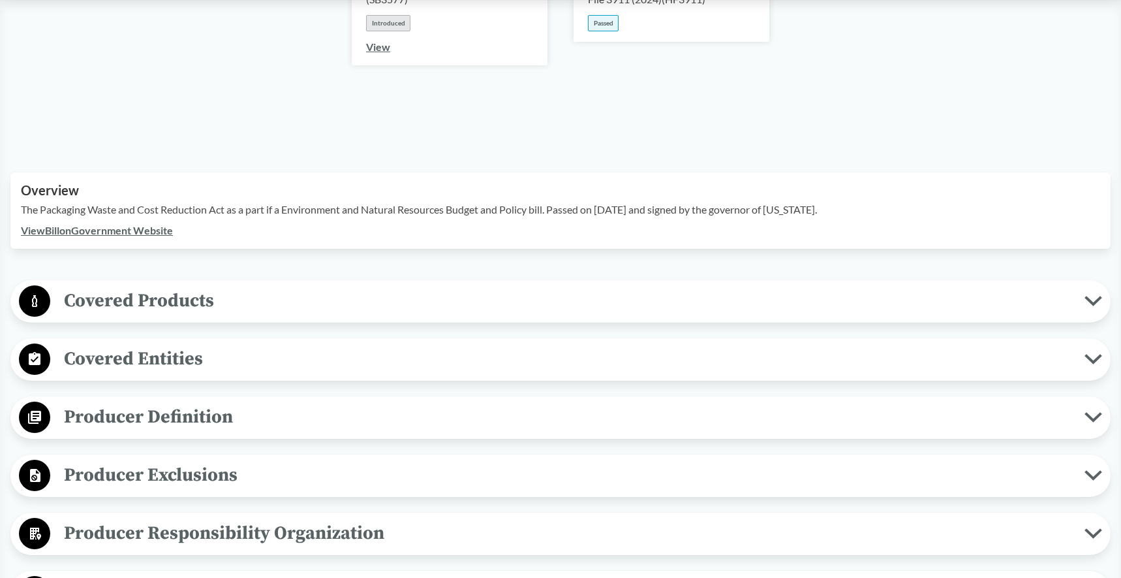
click at [200, 286] on span "Covered Products" at bounding box center [567, 300] width 1034 height 29
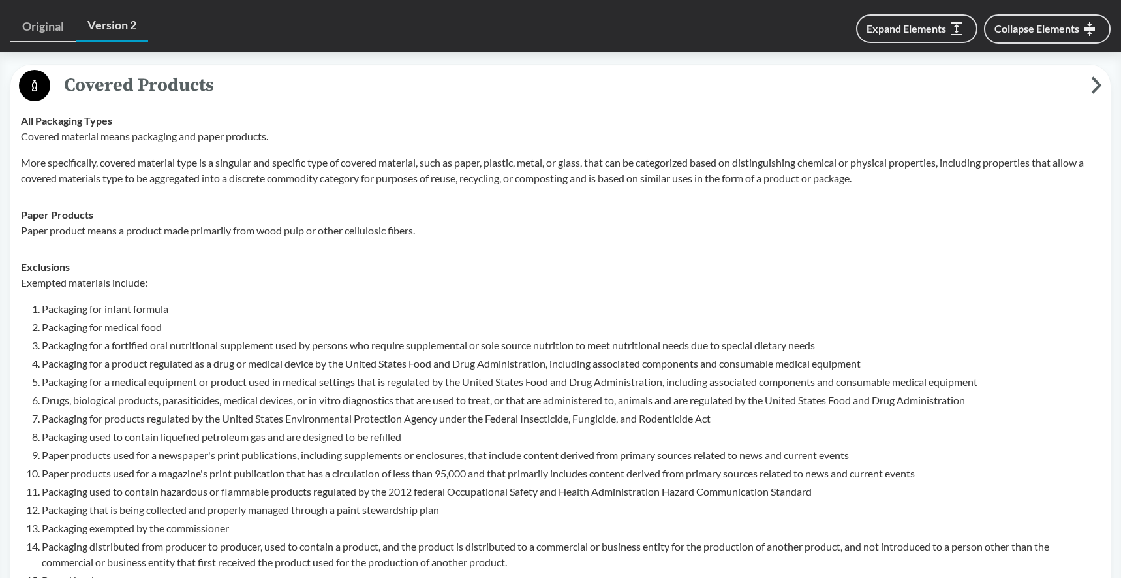
scroll to position [520, 0]
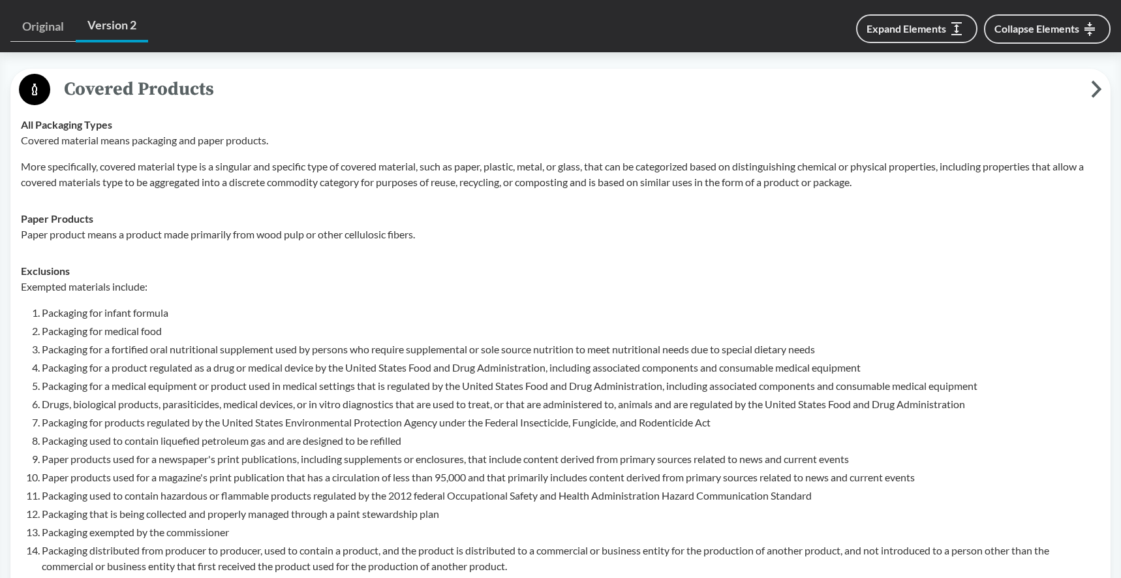
click at [317, 228] on td "Paper Products Paper product means a product made primarily from wood [MEDICAL_…" at bounding box center [560, 226] width 1091 height 52
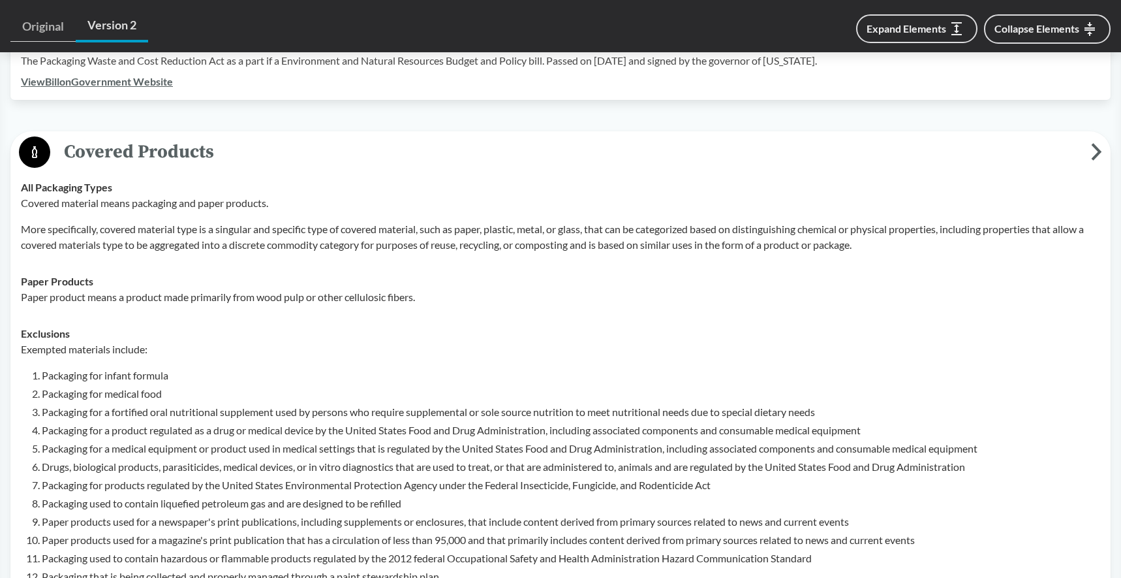
scroll to position [459, 0]
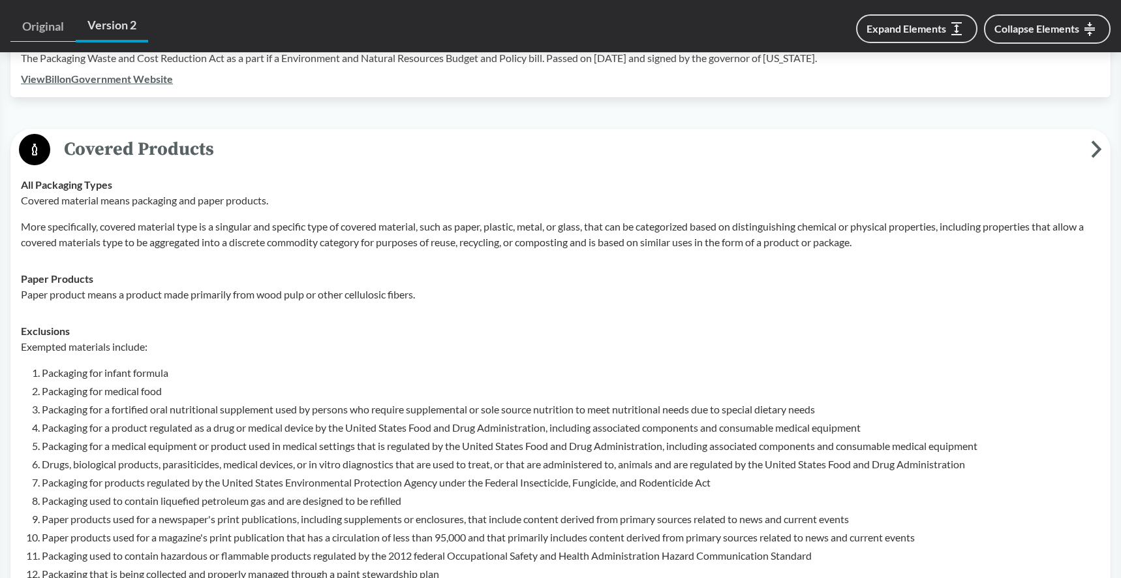
click at [320, 223] on p "More specifically, covered material type is a singular and specific type of cov…" at bounding box center [561, 234] width 1080 height 31
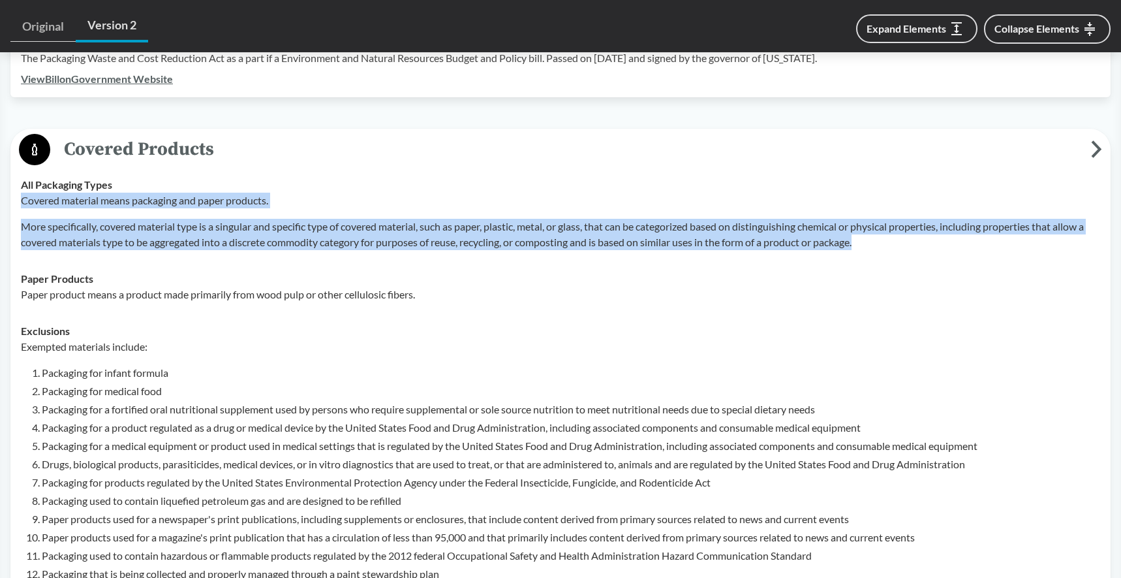
drag, startPoint x: 888, startPoint y: 223, endPoint x: 20, endPoint y: 183, distance: 868.3
click at [20, 183] on td "All Packaging Types Covered material means packaging and paper products. More s…" at bounding box center [560, 213] width 1091 height 94
copy div "Covered material means packaging and paper products. More specifically, covered…"
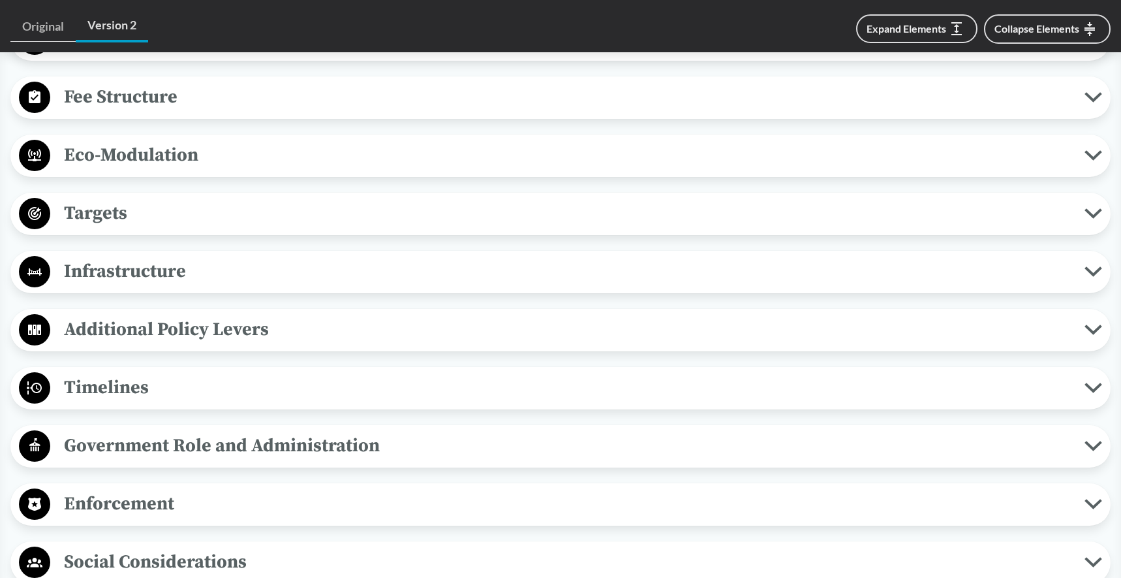
scroll to position [1431, 0]
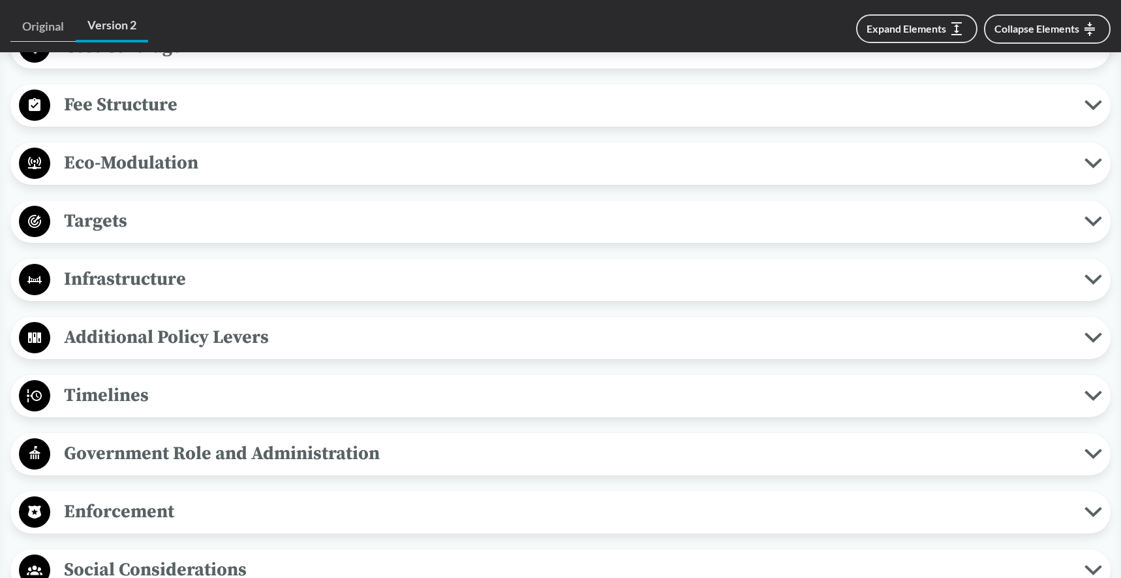
click at [153, 381] on span "Timelines" at bounding box center [567, 395] width 1034 height 29
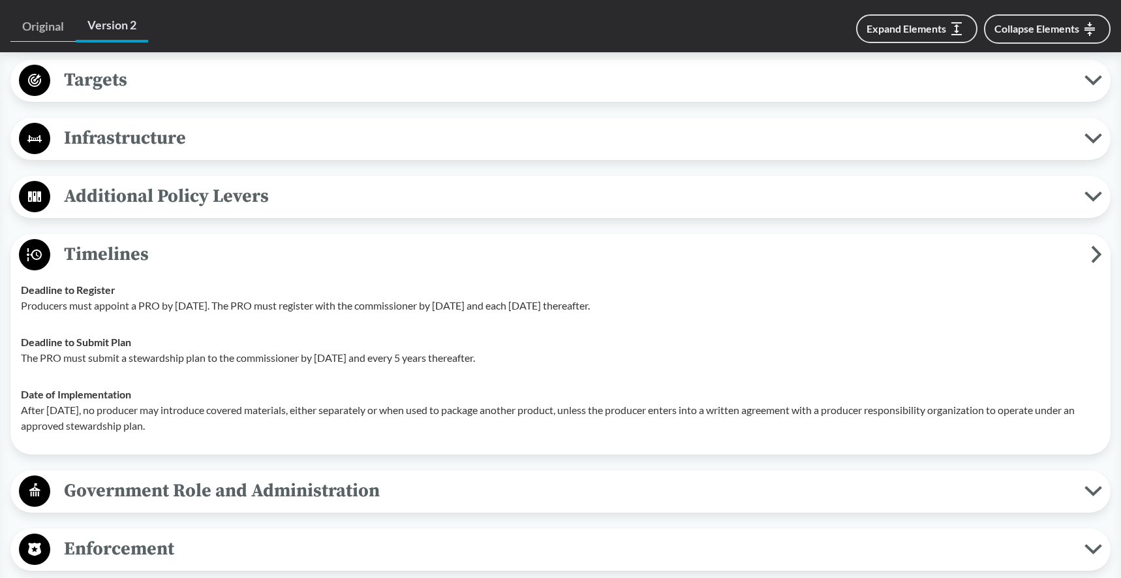
scroll to position [1581, 0]
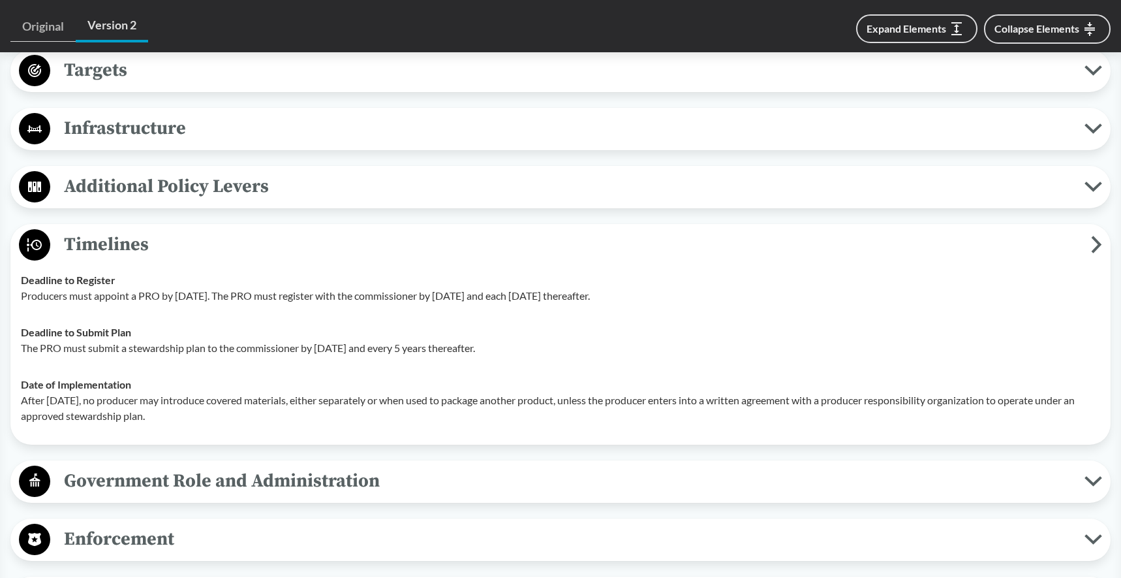
click at [149, 402] on p "After [DATE], no producer may introduce covered materials, either separately or…" at bounding box center [561, 407] width 1080 height 31
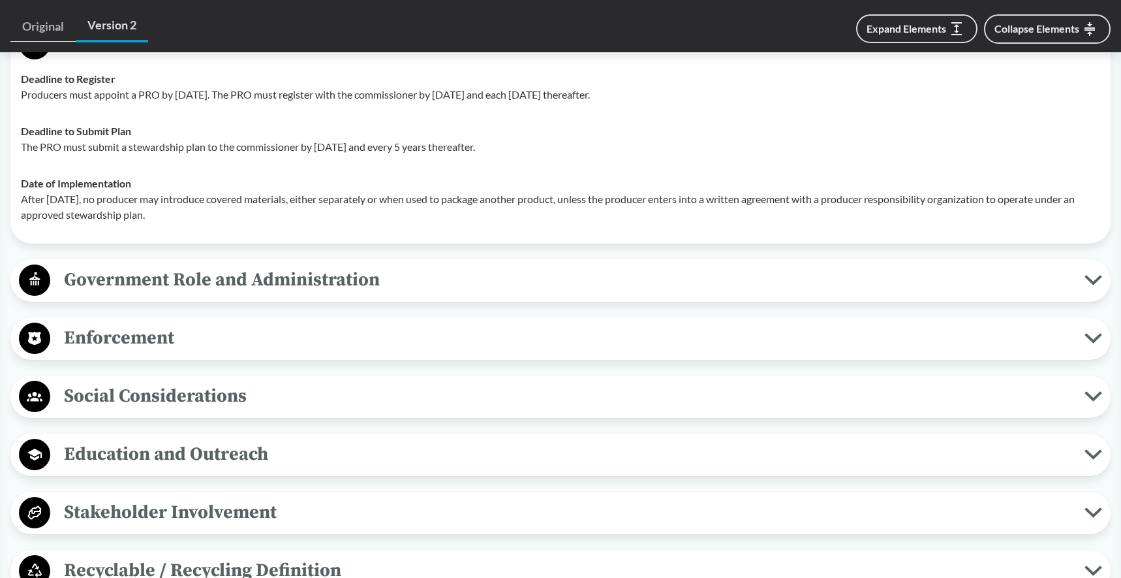
scroll to position [1786, 0]
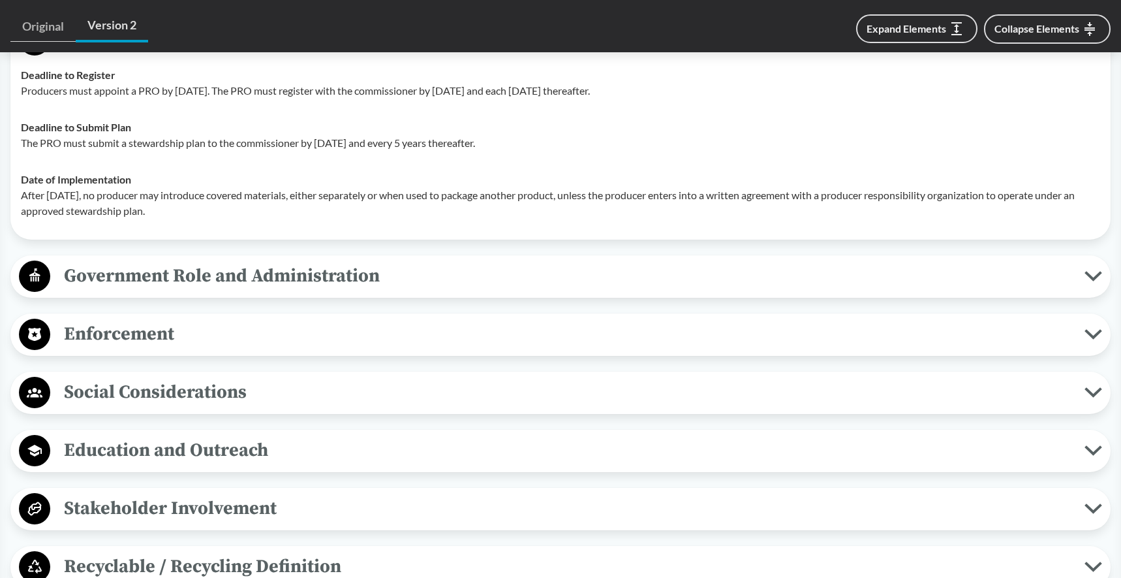
click at [135, 319] on span "Enforcement" at bounding box center [567, 333] width 1034 height 29
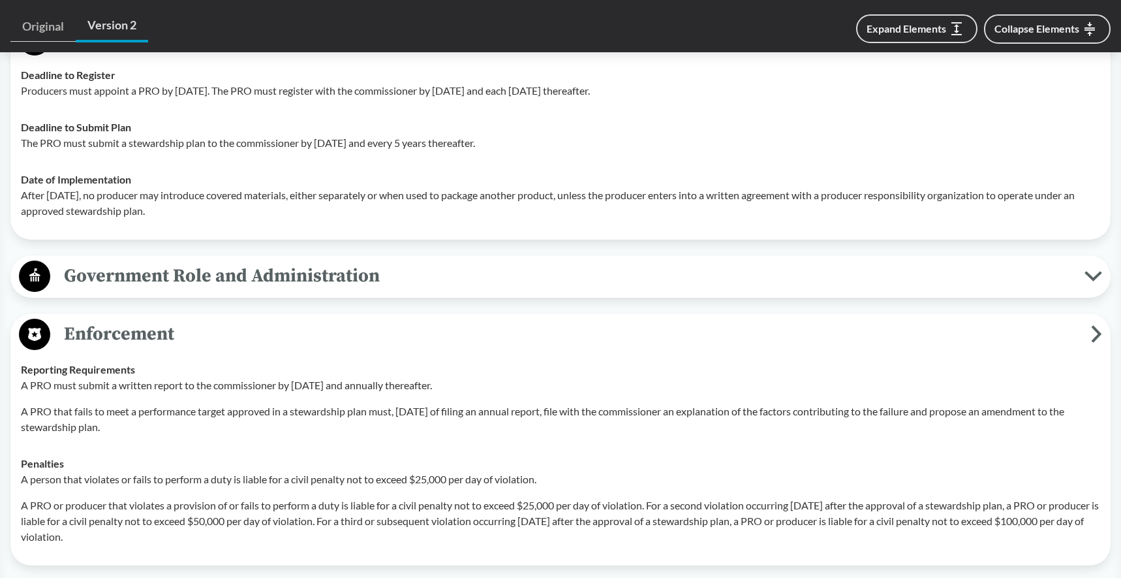
click at [206, 456] on div "Penalties A person that violates or fails to perform a duty is liable for a civ…" at bounding box center [561, 500] width 1080 height 89
click at [205, 456] on div "Penalties A person that violates or fails to perform a duty is liable for a civ…" at bounding box center [561, 500] width 1080 height 89
click at [193, 456] on div "Penalties A person that violates or fails to perform a duty is liable for a civ…" at bounding box center [561, 500] width 1080 height 89
click at [196, 471] on p "A person that violates or fails to perform a duty is liable for a civil penalty…" at bounding box center [561, 479] width 1080 height 16
click at [206, 497] on p "A PRO or producer that violates a provision of or fails to perform a duty is li…" at bounding box center [561, 520] width 1080 height 47
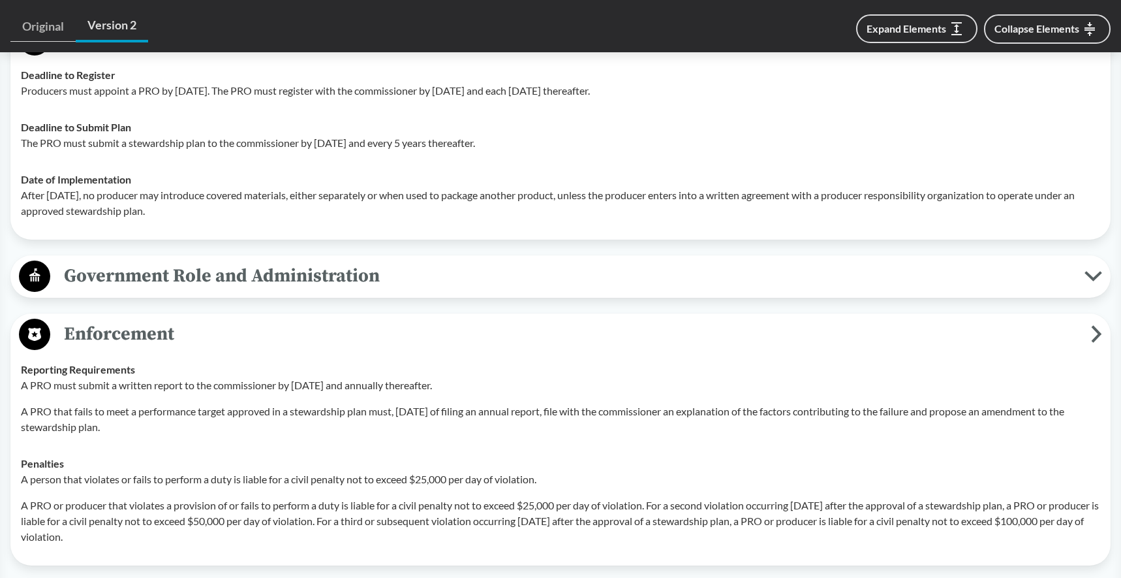
click at [628, 519] on p "A PRO or producer that violates a provision of or fails to perform a duty is li…" at bounding box center [561, 520] width 1080 height 47
click at [481, 516] on p "A PRO or producer that violates a provision of or fails to perform a duty is li…" at bounding box center [561, 520] width 1080 height 47
click at [486, 521] on p "A PRO or producer that violates a provision of or fails to perform a duty is li…" at bounding box center [561, 520] width 1080 height 47
click at [238, 520] on p "A PRO or producer that violates a provision of or fails to perform a duty is li…" at bounding box center [561, 520] width 1080 height 47
drag, startPoint x: 197, startPoint y: 521, endPoint x: 20, endPoint y: 487, distance: 180.1
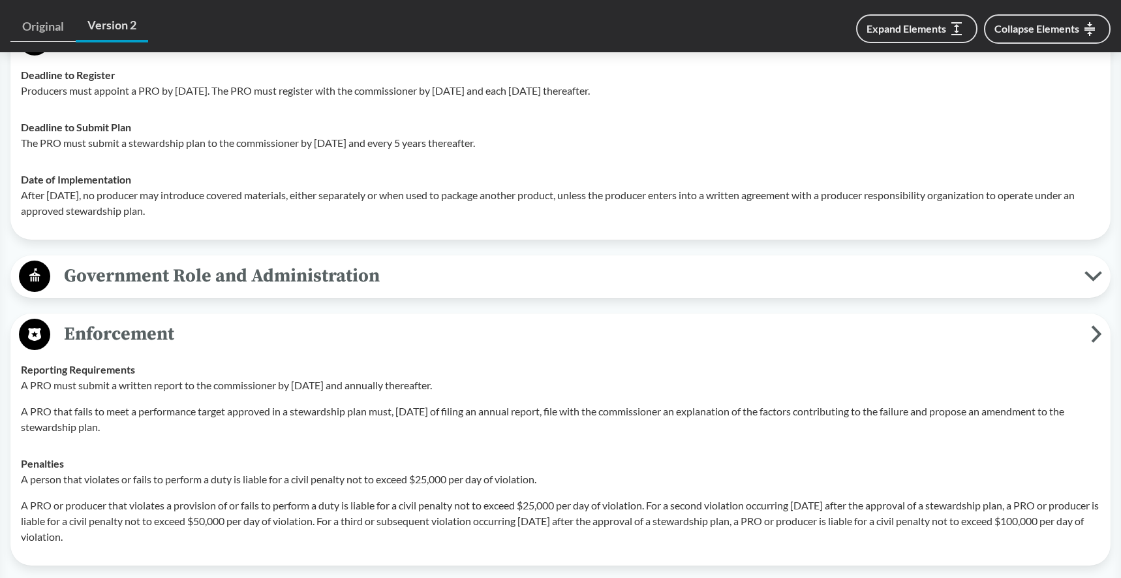
click at [21, 497] on p "A PRO or producer that violates a provision of or fails to perform a duty is li…" at bounding box center [561, 520] width 1080 height 47
copy p "A PRO or producer that violates a provision of or fails to perform a duty is li…"
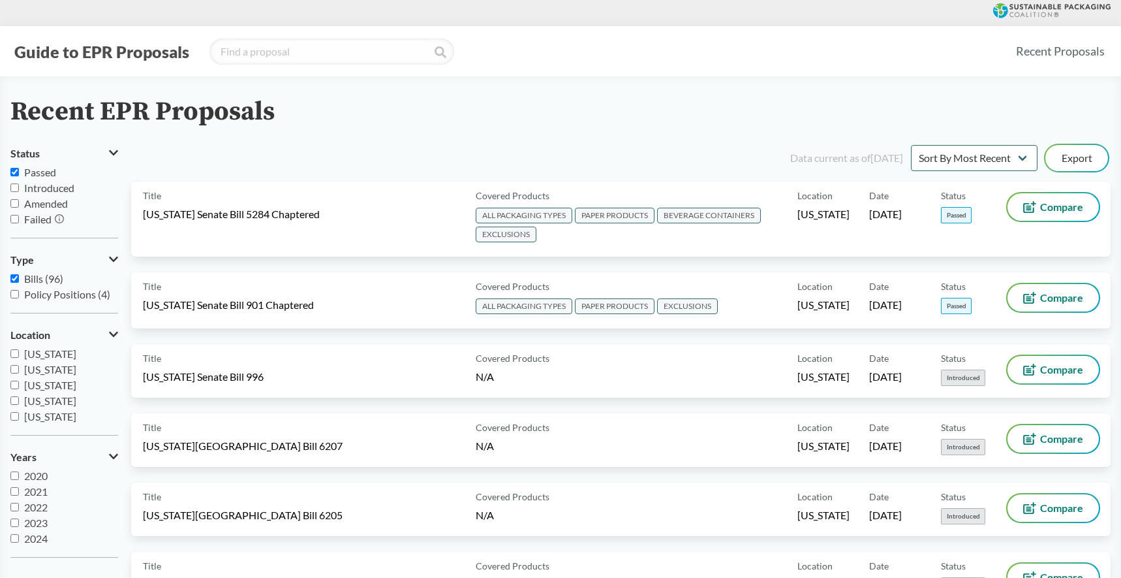
click at [14, 172] on input "Passed" at bounding box center [14, 172] width 8 height 8
checkbox input "true"
click at [18, 189] on input "Introduced" at bounding box center [14, 187] width 8 height 8
checkbox input "true"
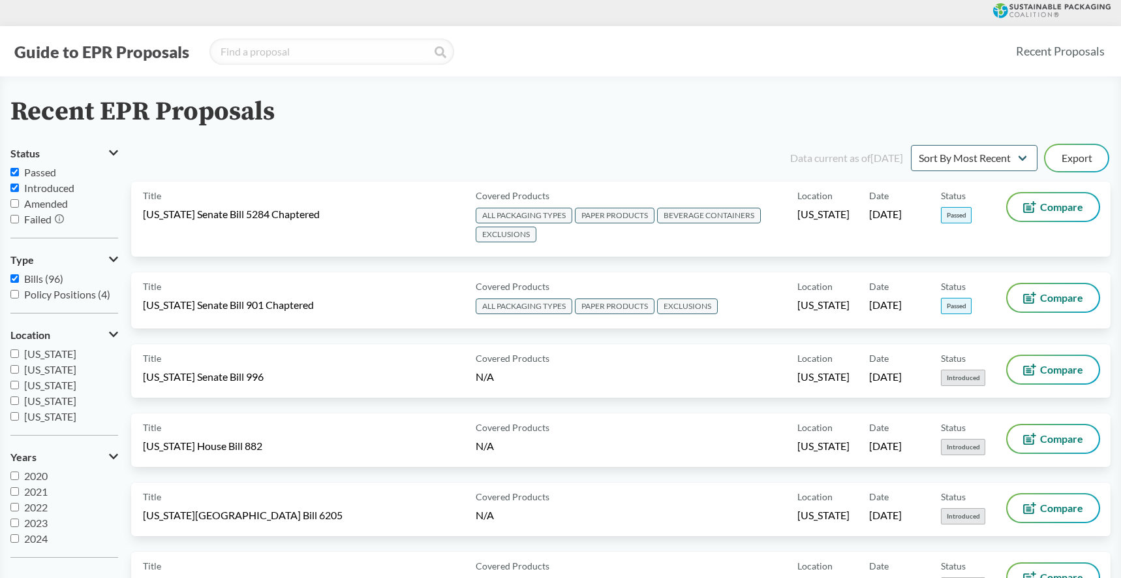
click at [14, 172] on input "Passed" at bounding box center [14, 172] width 8 height 8
checkbox input "false"
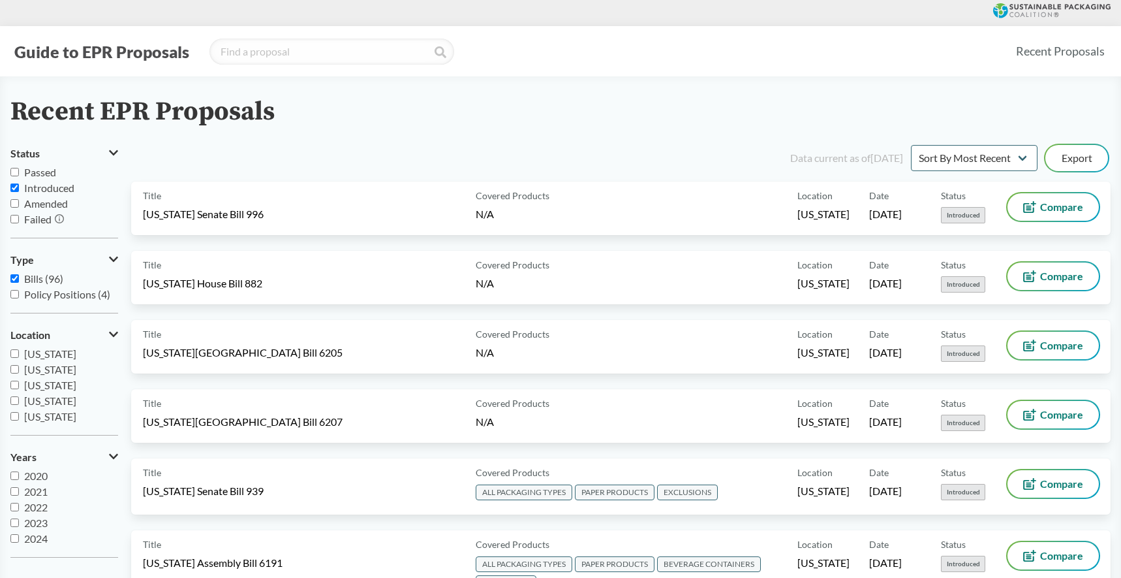
click at [15, 187] on input "Introduced" at bounding box center [14, 187] width 8 height 8
checkbox input "false"
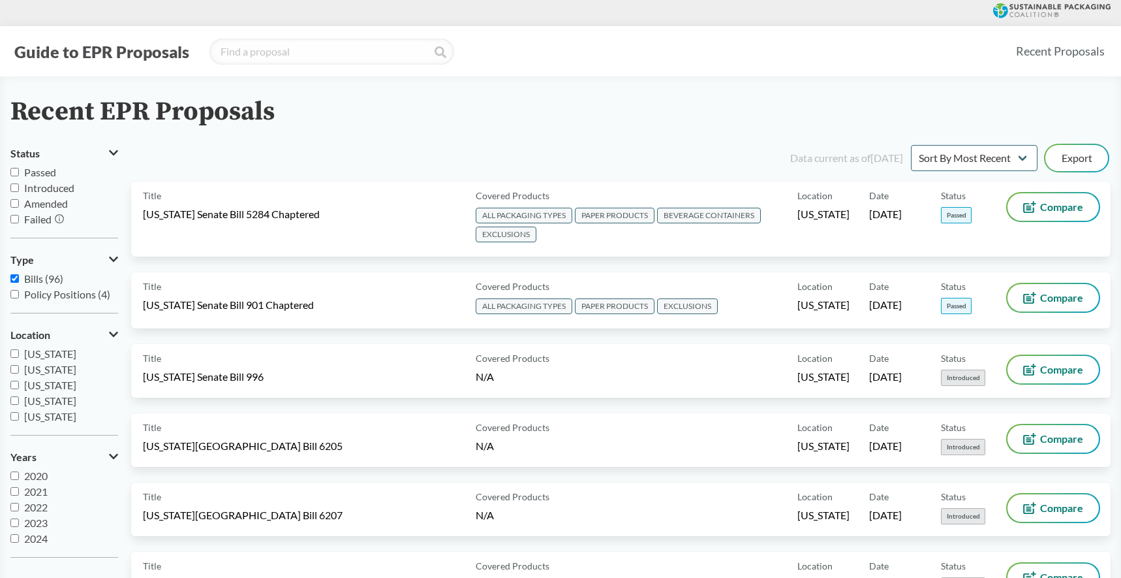
click at [14, 172] on input "Passed" at bounding box center [14, 172] width 8 height 8
checkbox input "true"
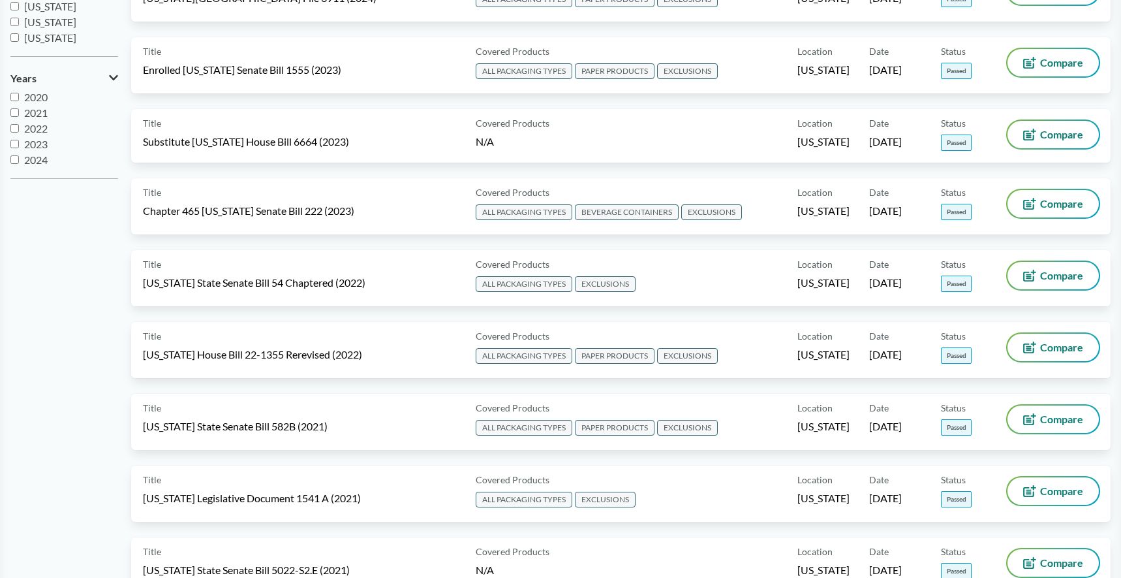
scroll to position [433, 0]
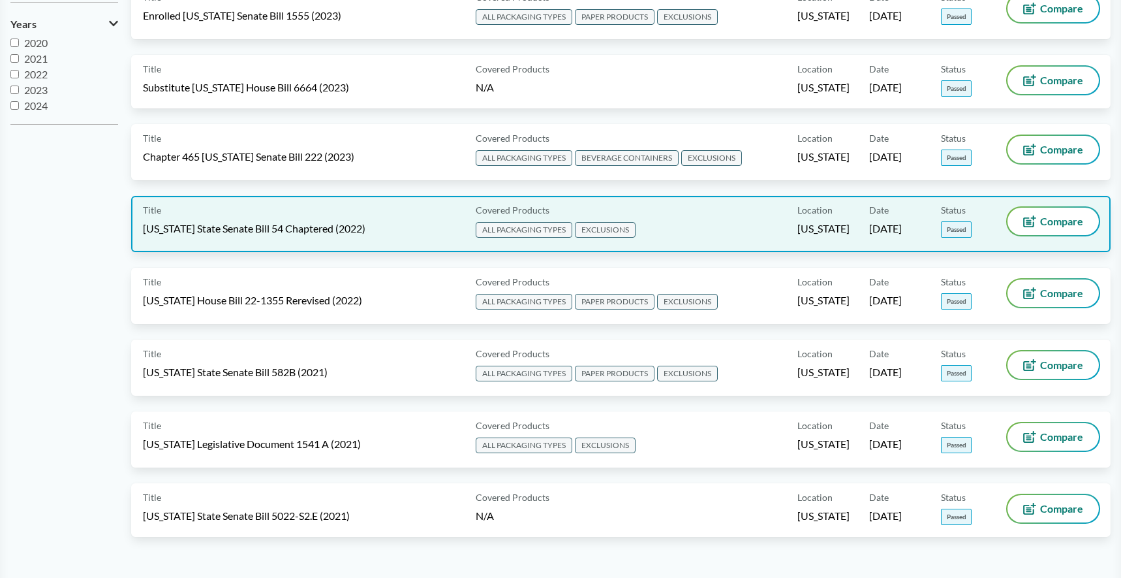
click at [376, 217] on div "Title [US_STATE] State Senate Bill 54 Chaptered (2022)" at bounding box center [307, 224] width 328 height 33
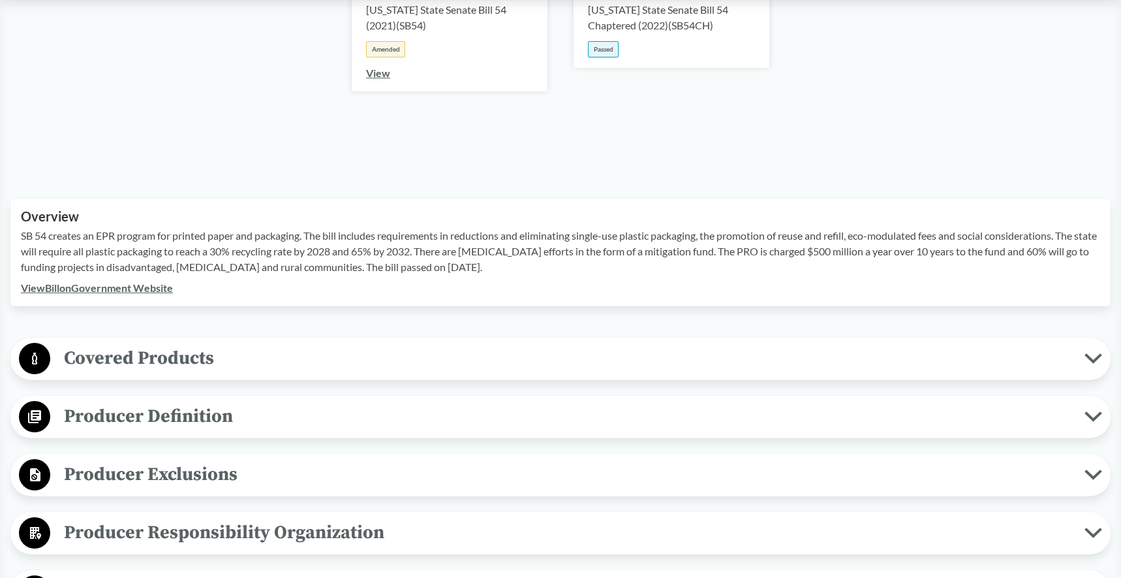
scroll to position [290, 0]
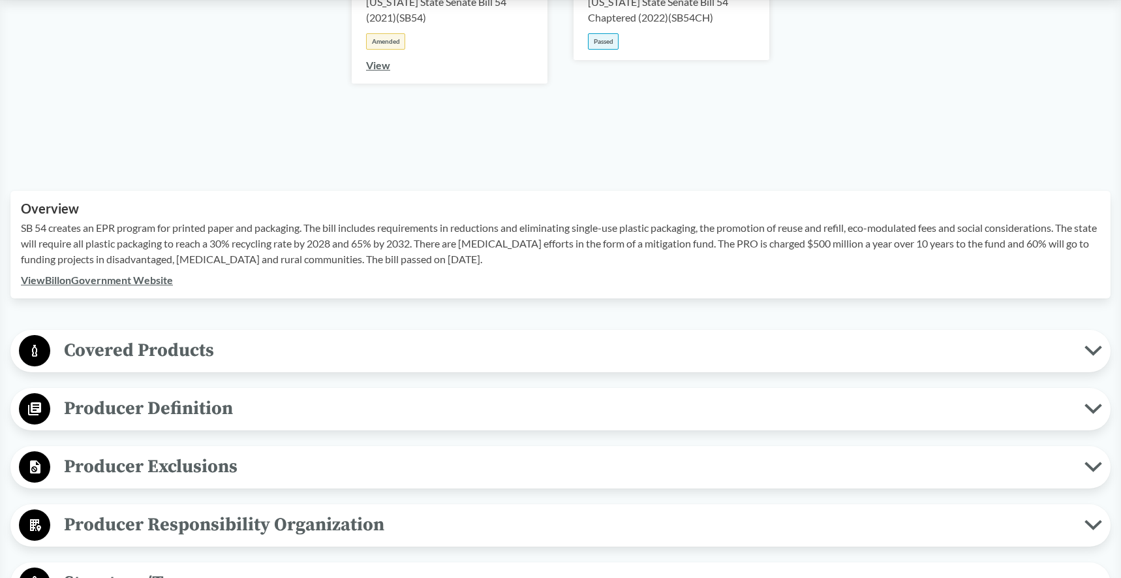
click at [122, 343] on span "Covered Products" at bounding box center [567, 349] width 1034 height 29
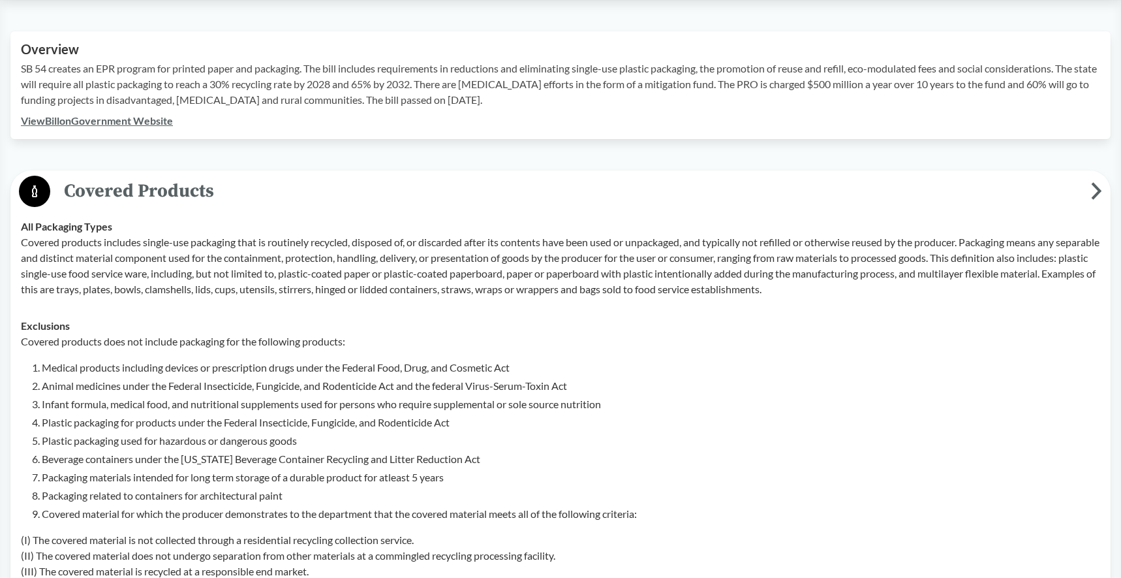
scroll to position [445, 0]
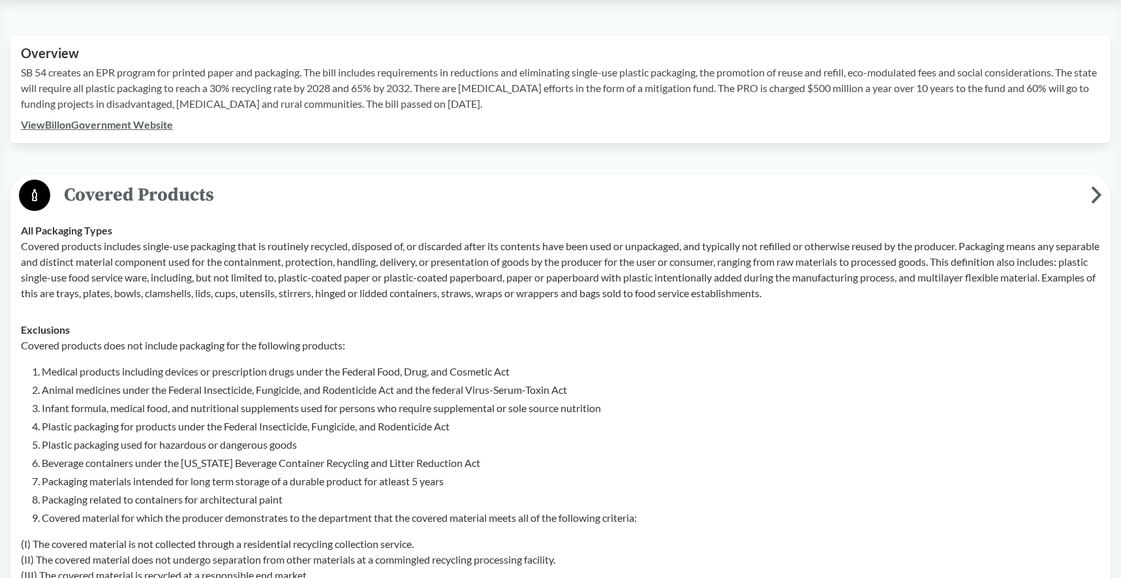
click at [65, 240] on p "Covered products includes single-use packaging that is routinely recycled, disp…" at bounding box center [561, 269] width 1080 height 63
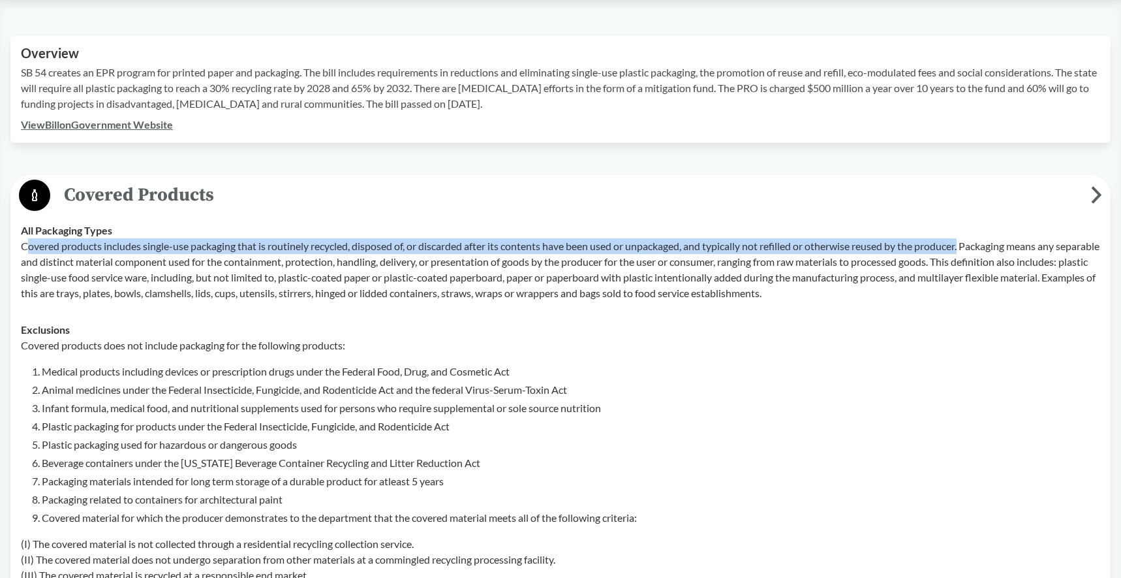
drag, startPoint x: 24, startPoint y: 249, endPoint x: 972, endPoint y: 249, distance: 947.7
click at [972, 249] on p "Covered products includes single-use packaging that is routinely recycled, disp…" at bounding box center [561, 269] width 1080 height 63
copy p "overed products includes single-use packaging that is routinely recycled, dispo…"
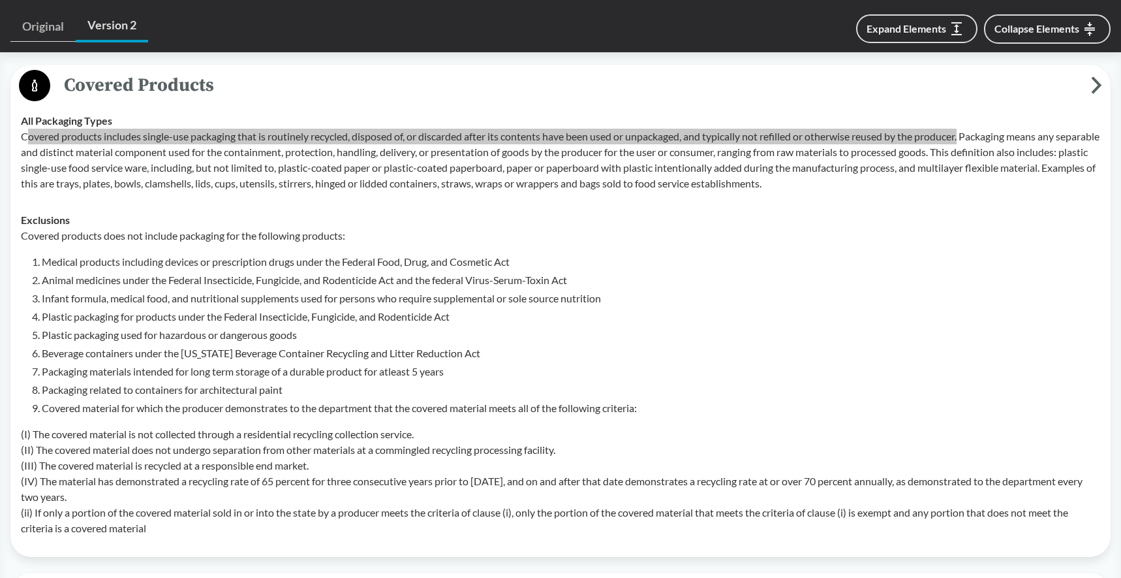
scroll to position [555, 0]
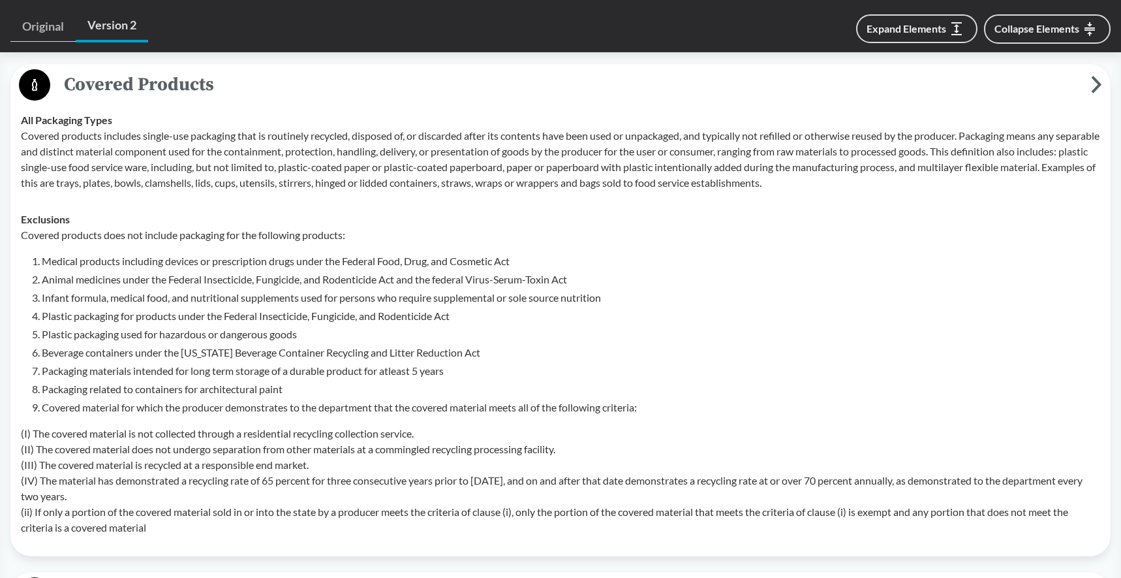
click at [648, 272] on li "Animal medicines under the Federal Insecticide, Fungicide, and Rodenticide Act …" at bounding box center [571, 280] width 1059 height 16
click at [640, 277] on li "Animal medicines under the Federal Insecticide, Fungicide, and Rodenticide Act …" at bounding box center [571, 280] width 1059 height 16
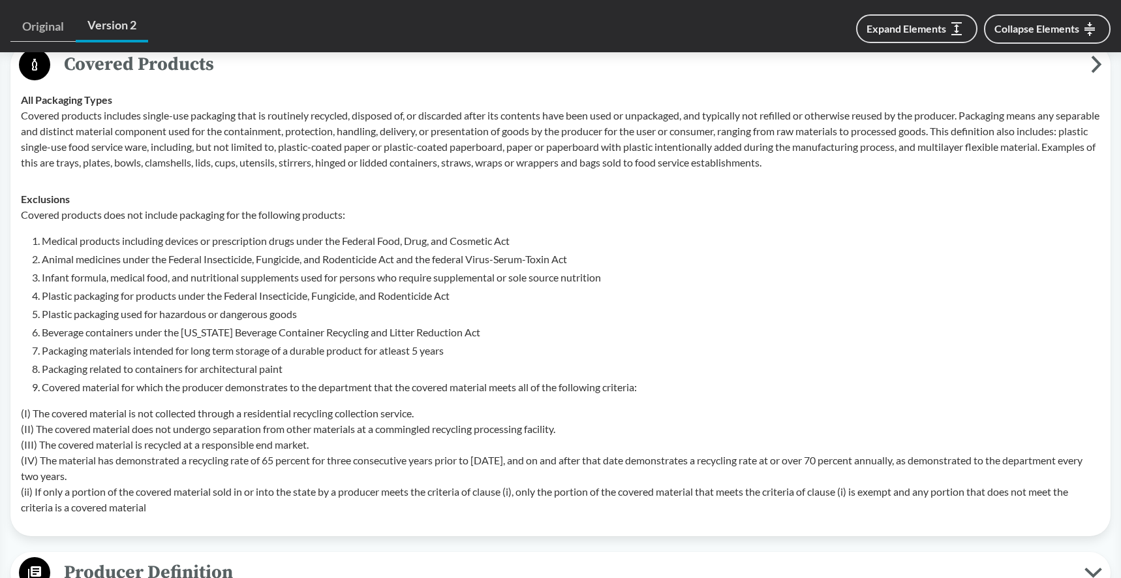
scroll to position [584, 0]
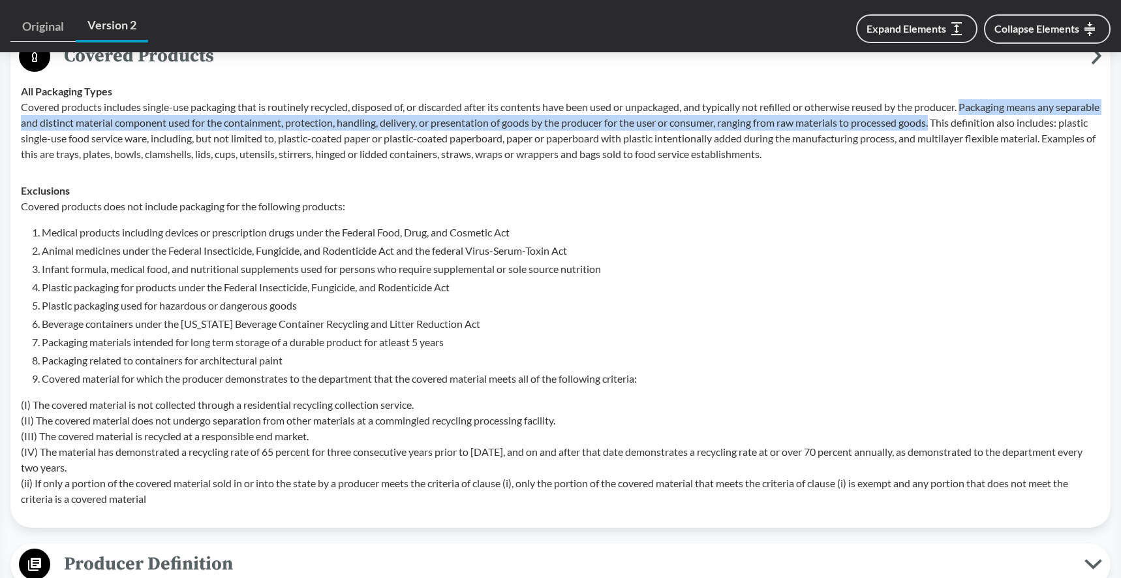
drag, startPoint x: 976, startPoint y: 106, endPoint x: 989, endPoint y: 126, distance: 24.1
click at [989, 126] on p "Covered products includes single-use packaging that is routinely recycled, disp…" at bounding box center [561, 130] width 1080 height 63
copy p "Packaging means any separable and distinct material component used for the cont…"
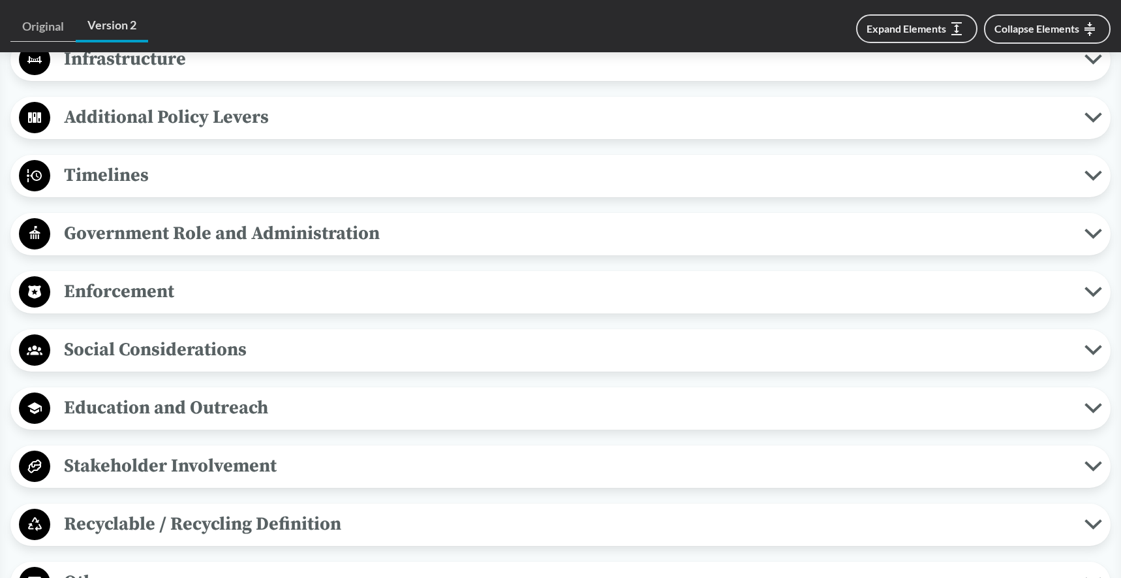
scroll to position [1559, 0]
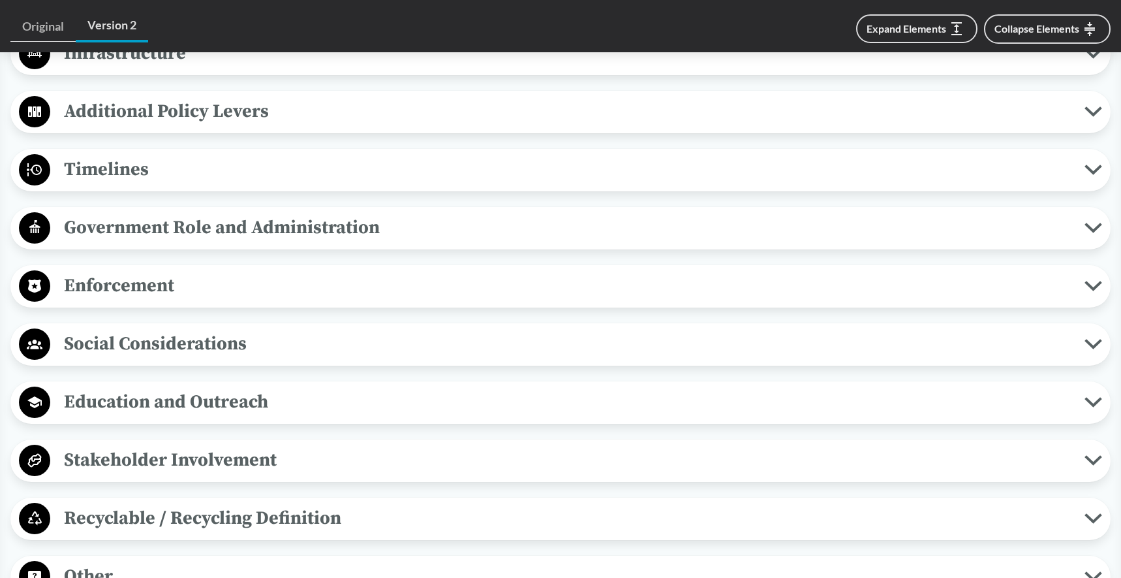
click at [116, 178] on span "Timelines" at bounding box center [567, 169] width 1034 height 29
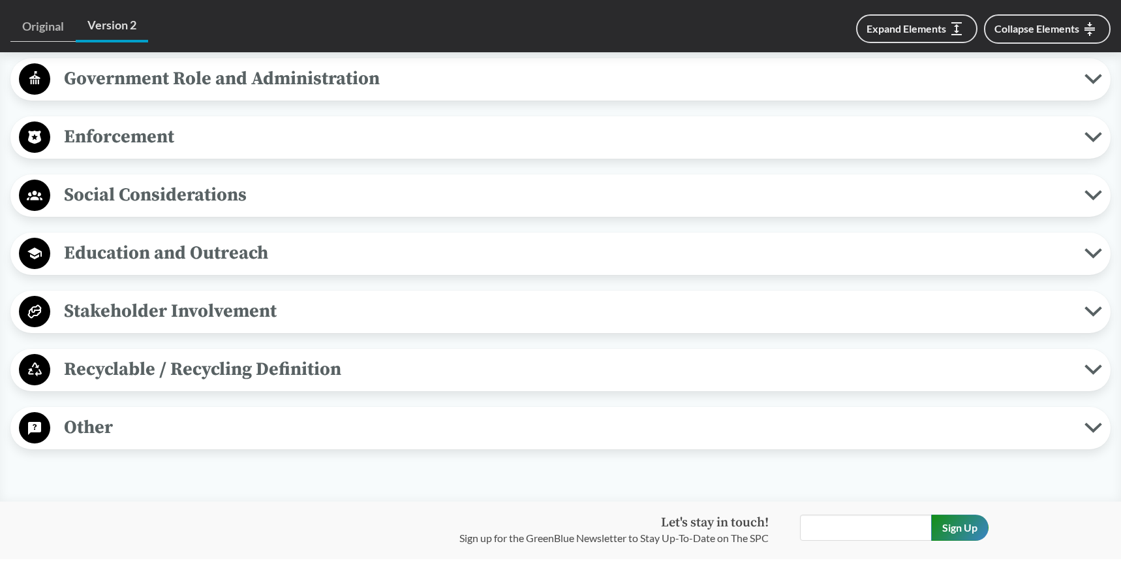
scroll to position [1959, 0]
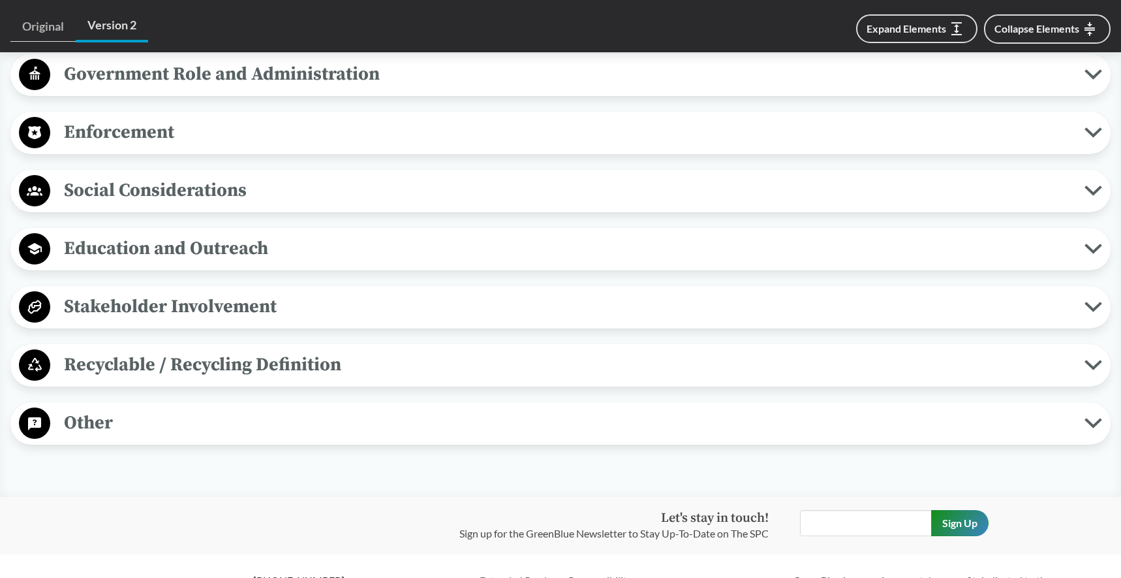
click at [114, 138] on span "Enforcement" at bounding box center [567, 131] width 1034 height 29
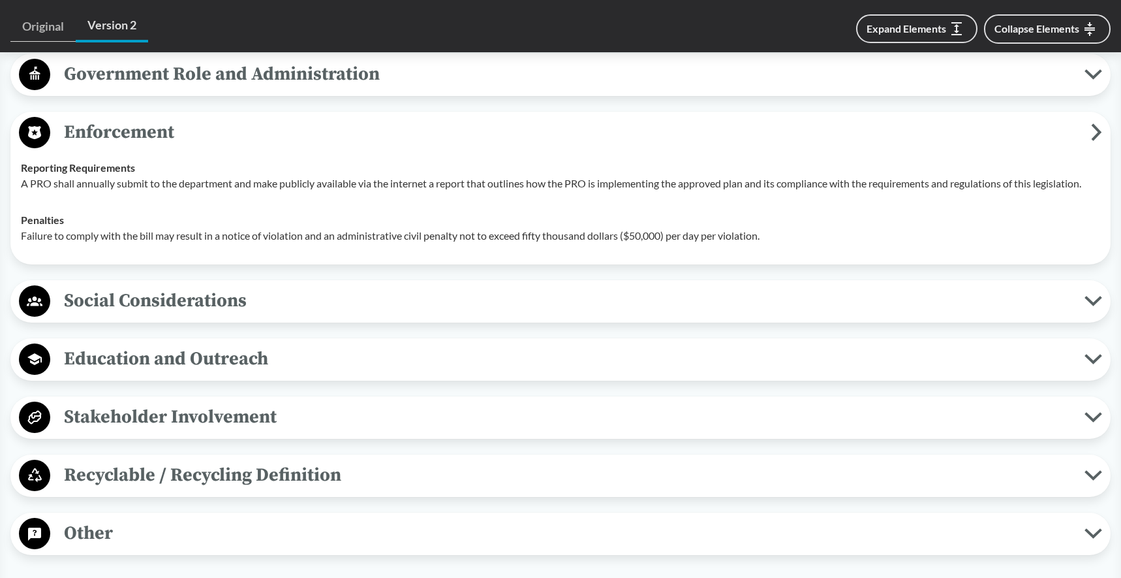
click at [531, 241] on p "Failure to comply with the bill may result in a notice of violation and an admi…" at bounding box center [561, 236] width 1080 height 16
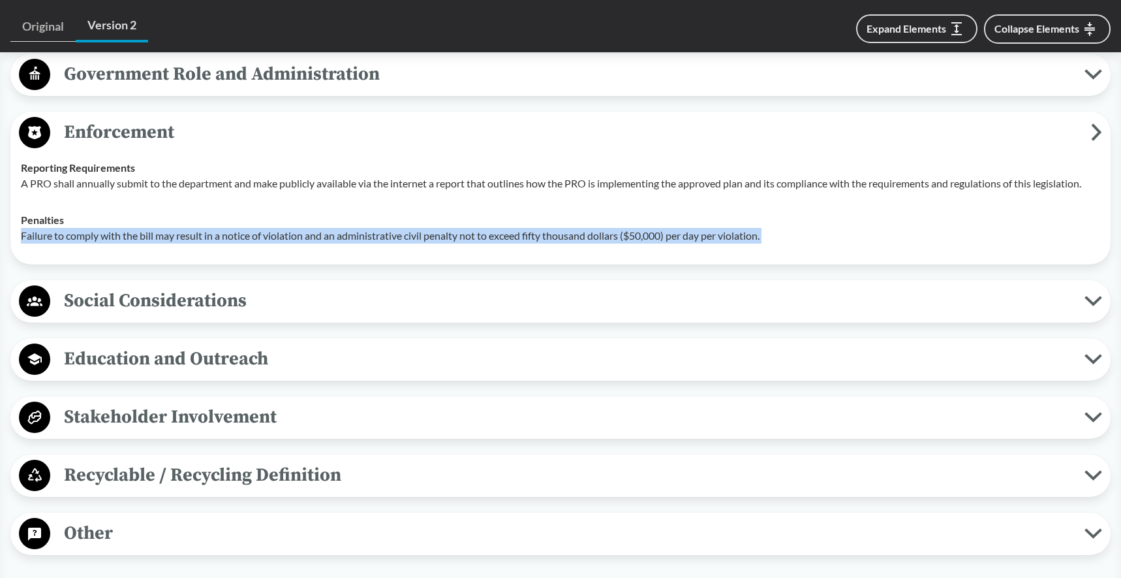
click at [531, 241] on p "Failure to comply with the bill may result in a notice of violation and an admi…" at bounding box center [561, 236] width 1080 height 16
copy div "Failure to comply with the bill may result in a notice of violation and an admi…"
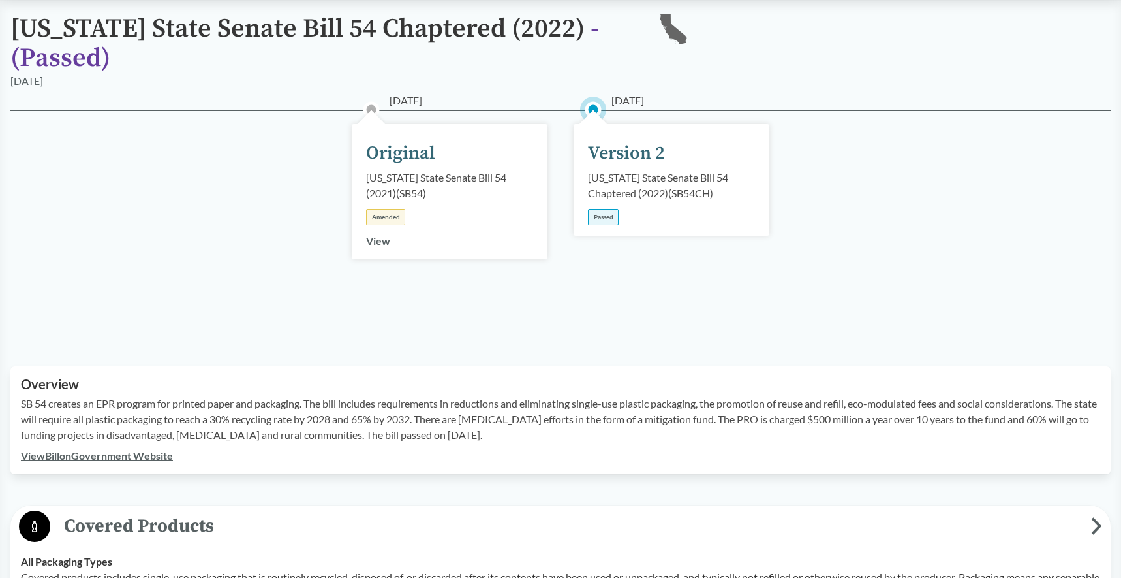
scroll to position [114, 0]
click at [142, 456] on link "View Bill on Government Website" at bounding box center [97, 456] width 152 height 12
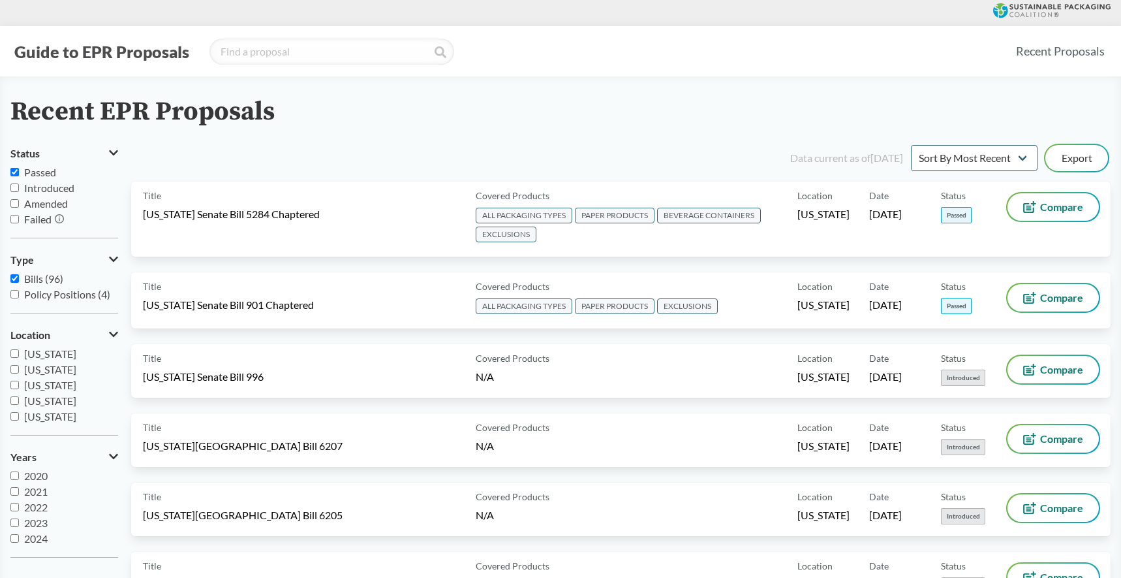
click at [16, 191] on input "Introduced" at bounding box center [14, 187] width 8 height 8
checkbox input "true"
click at [16, 176] on input "Passed" at bounding box center [14, 172] width 8 height 8
checkbox input "false"
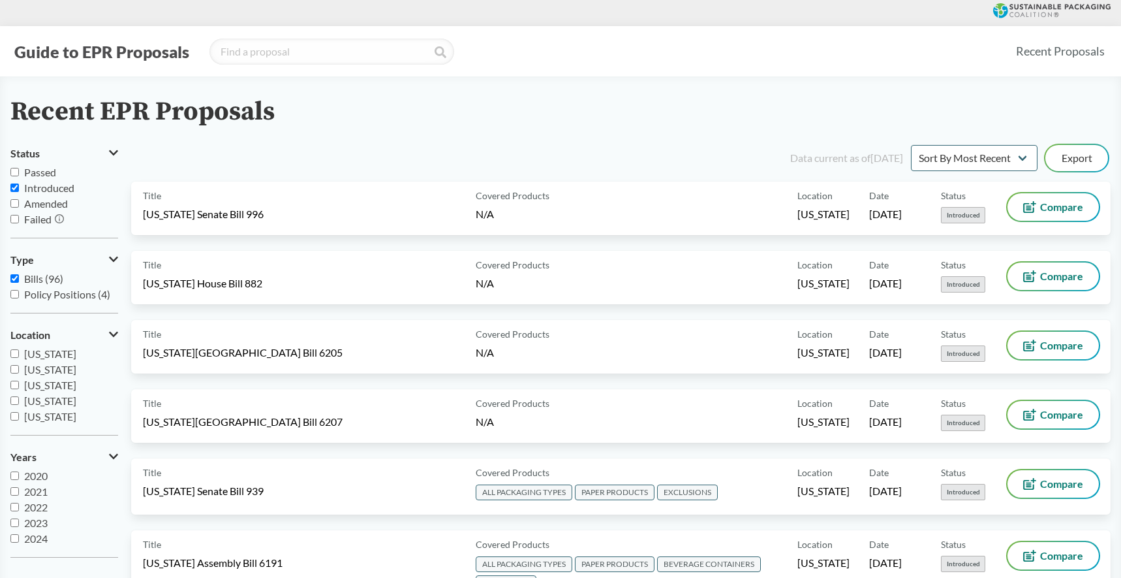
click at [16, 188] on input "Introduced" at bounding box center [14, 187] width 8 height 8
checkbox input "false"
click at [16, 172] on input "Passed" at bounding box center [14, 172] width 8 height 8
checkbox input "true"
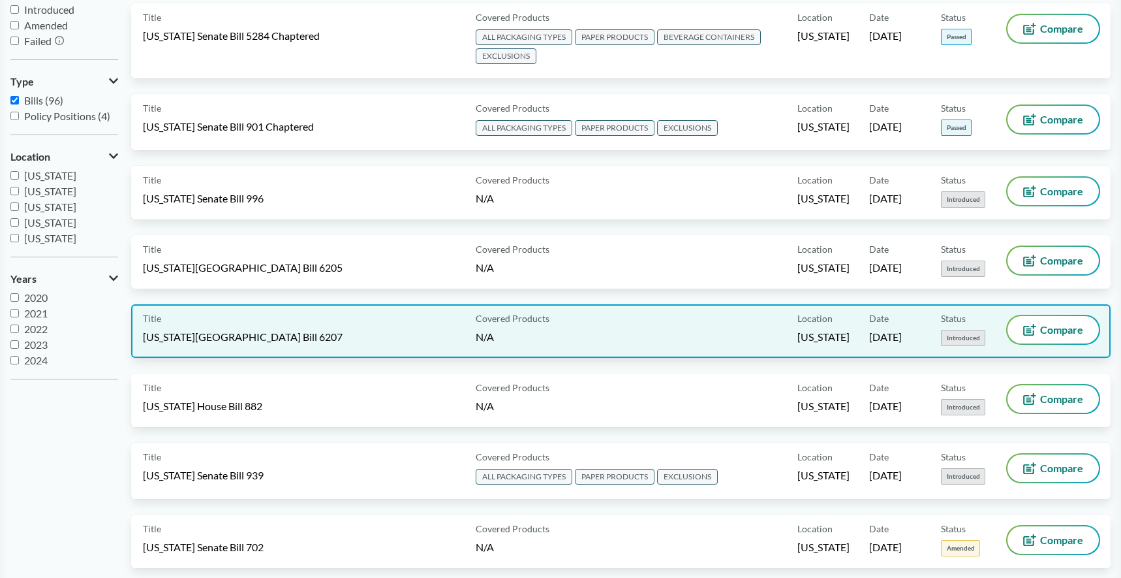
scroll to position [210, 0]
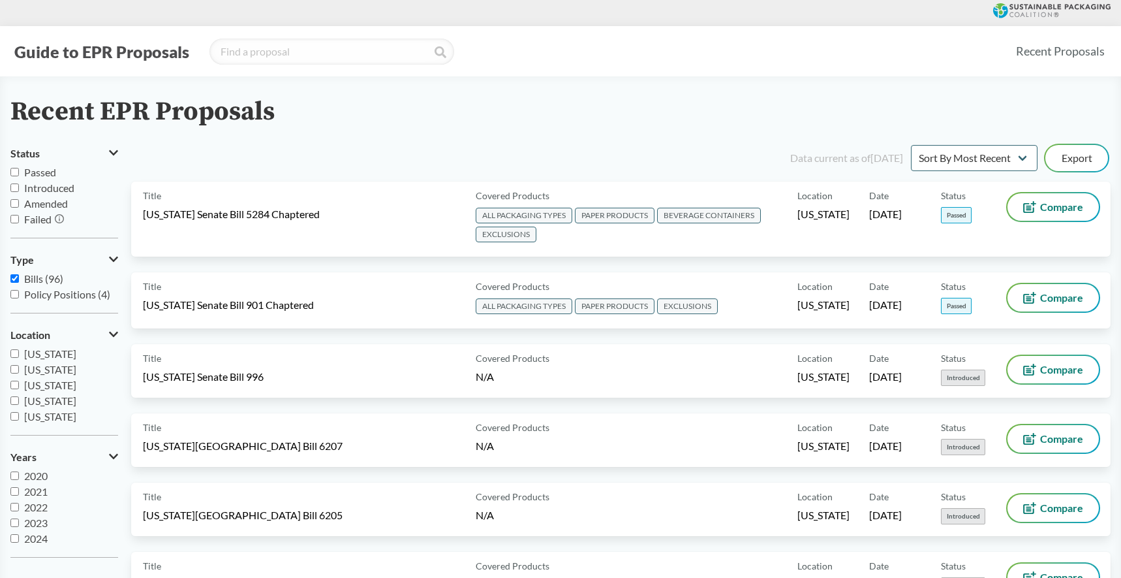
click at [17, 170] on input "Passed" at bounding box center [14, 172] width 8 height 8
checkbox input "true"
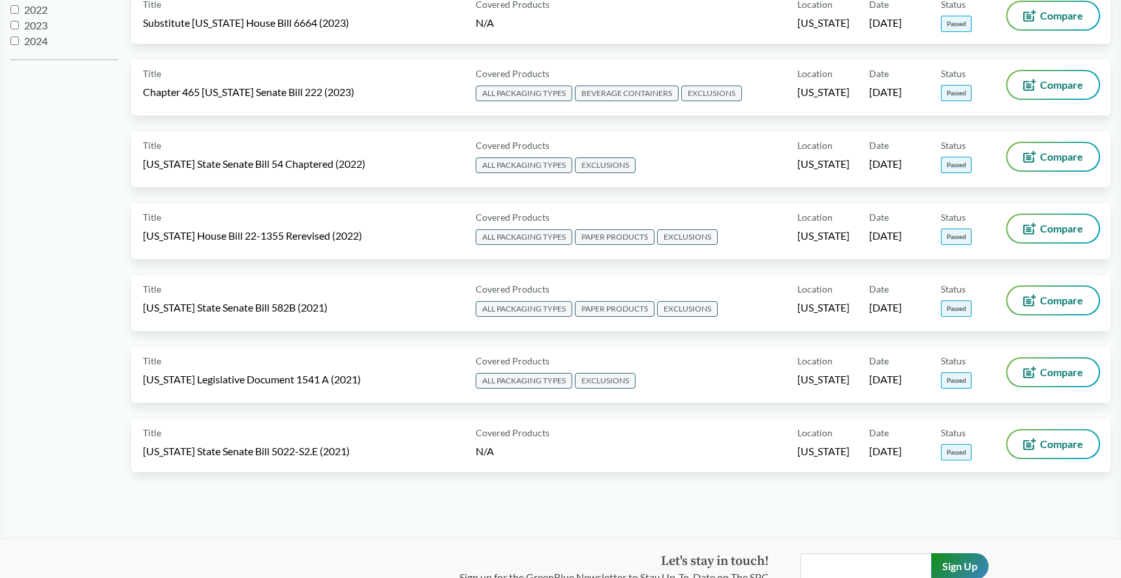
scroll to position [499, 0]
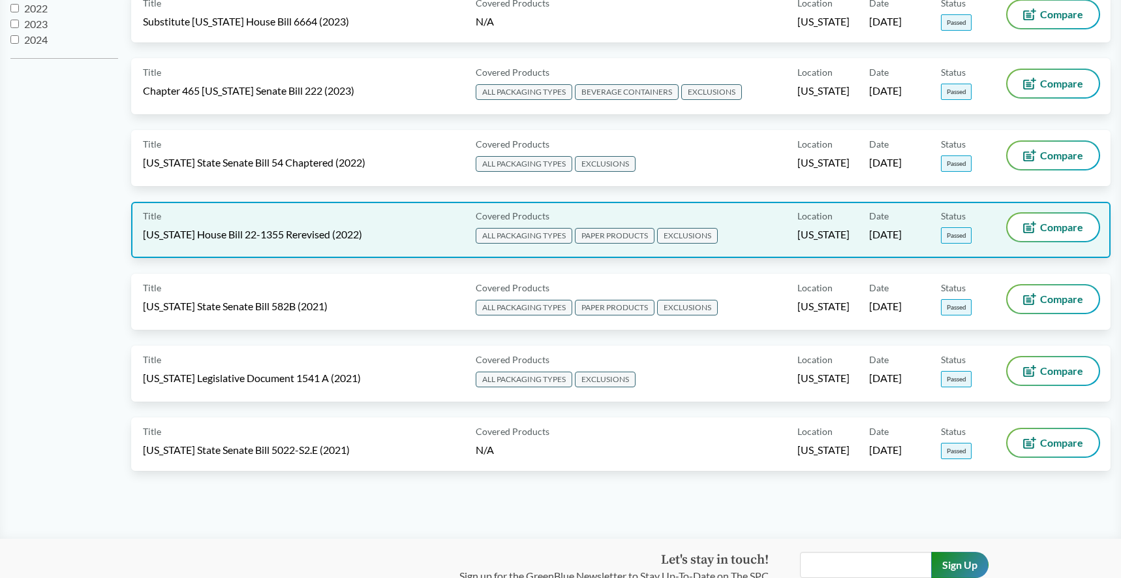
click at [369, 240] on div "Title Colorado House Bill 22-1355 Rerevised (2022)" at bounding box center [307, 229] width 328 height 33
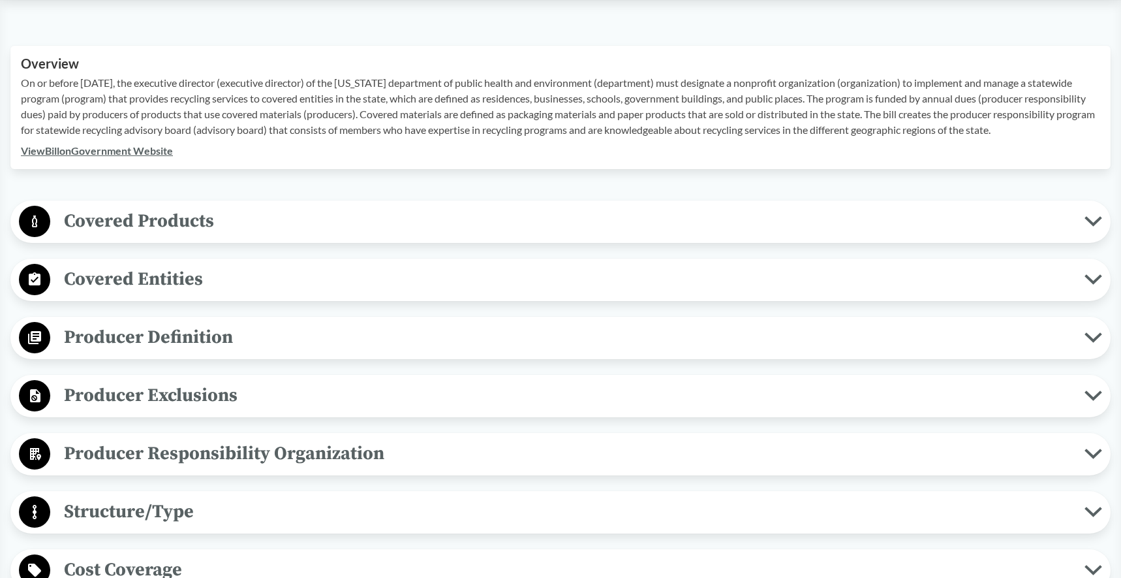
scroll to position [435, 0]
click at [185, 234] on span "Covered Products" at bounding box center [567, 220] width 1034 height 29
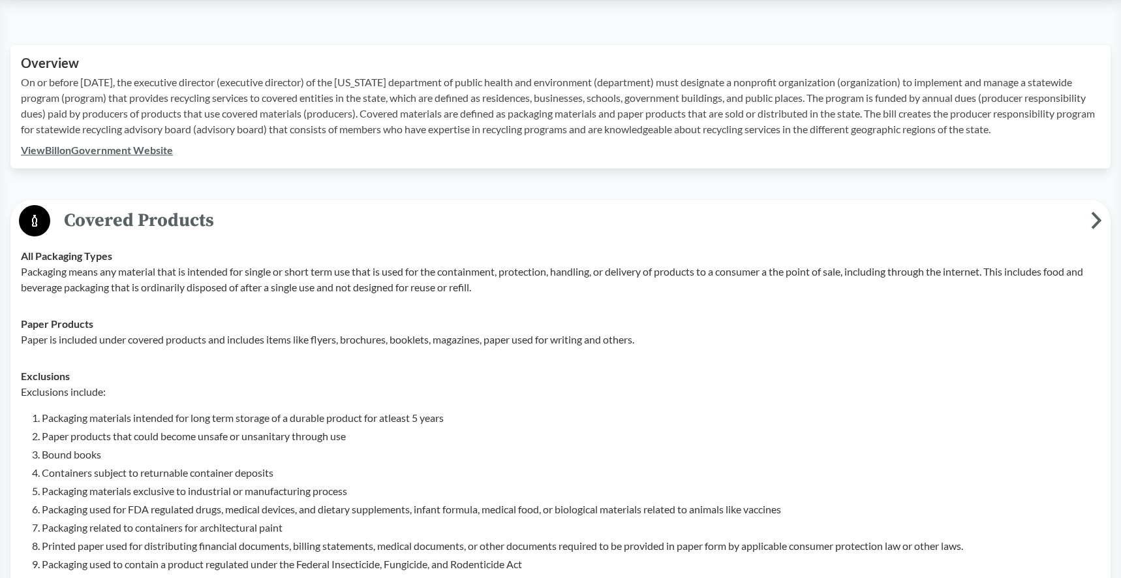
click at [459, 292] on p "Packaging means any material that is intended for single or short term use that…" at bounding box center [561, 279] width 1080 height 31
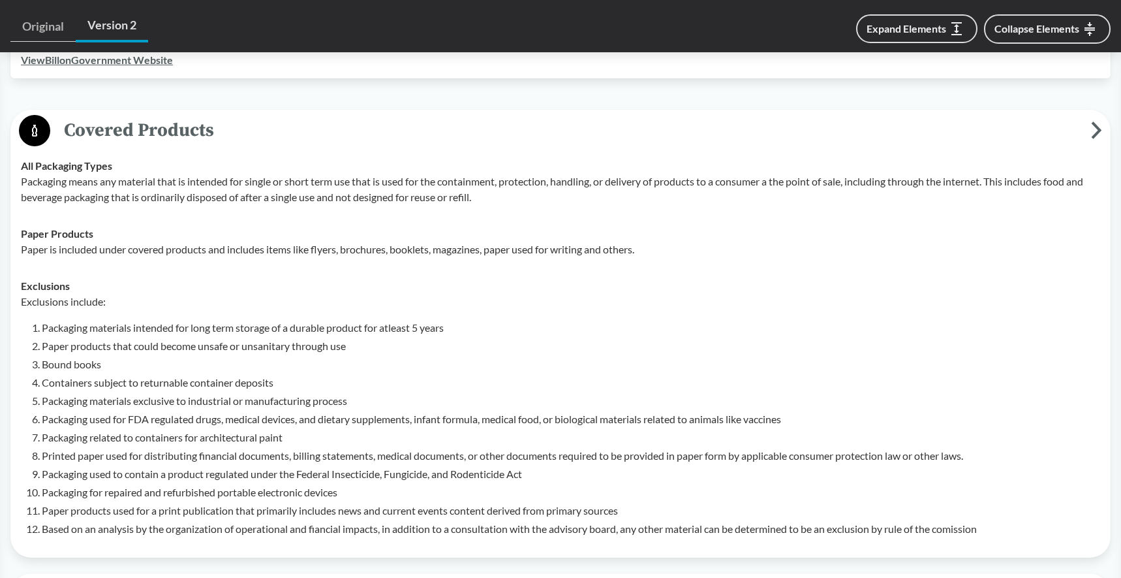
scroll to position [535, 0]
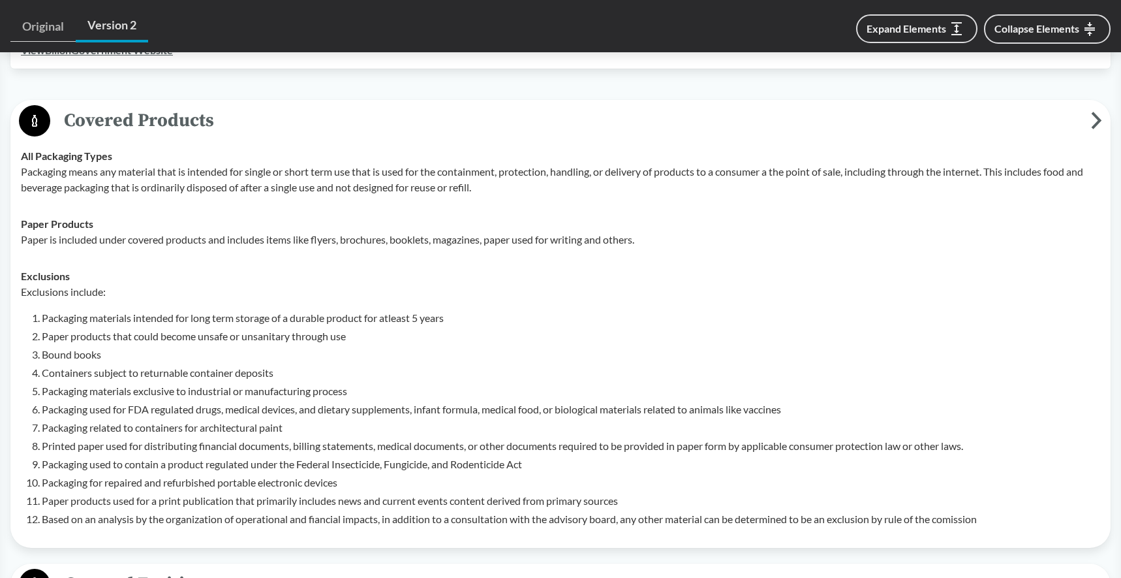
click at [469, 258] on td "Paper Products Paper is included under covered products and includes items like…" at bounding box center [560, 232] width 1091 height 52
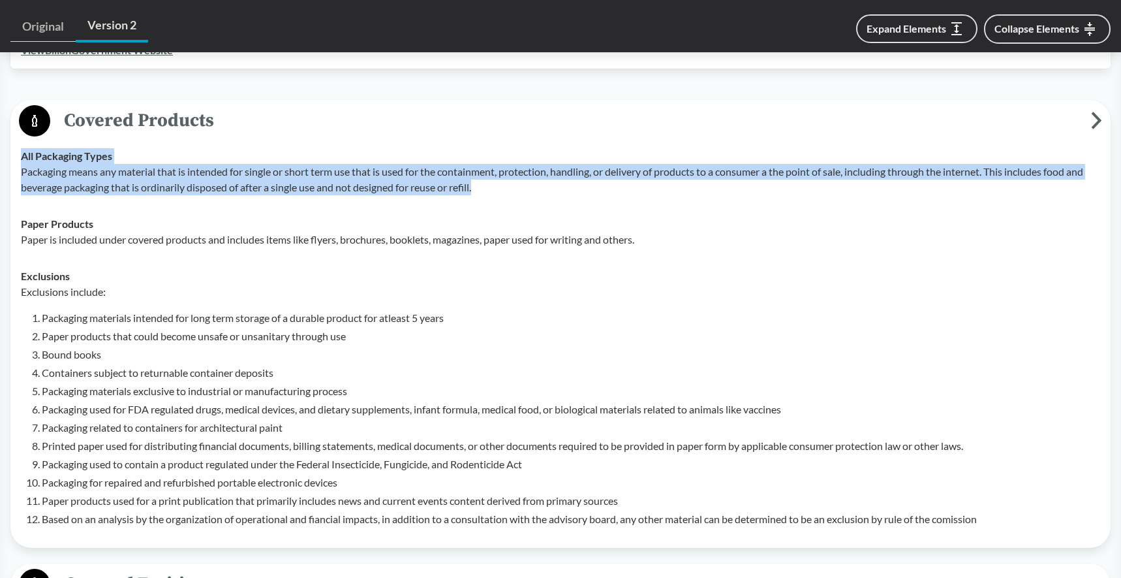
drag, startPoint x: 478, startPoint y: 206, endPoint x: 11, endPoint y: 182, distance: 467.9
click at [11, 182] on div "Covered Products All Packaging Types Packaging means any material that is inten…" at bounding box center [560, 324] width 1100 height 448
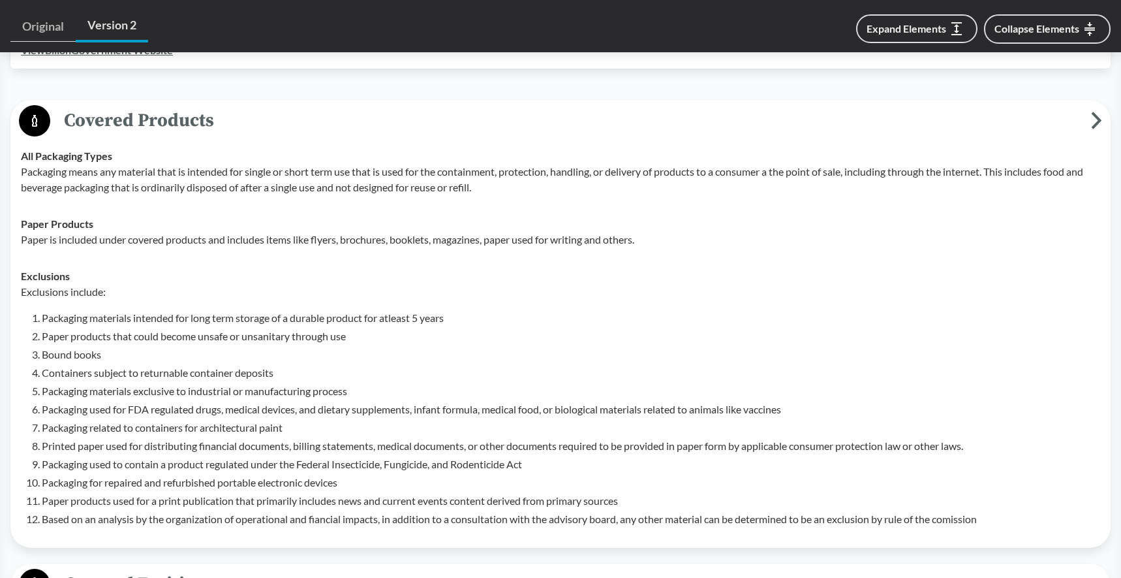
click at [49, 195] on p "Packaging means any material that is intended for single or short term use that…" at bounding box center [561, 179] width 1080 height 31
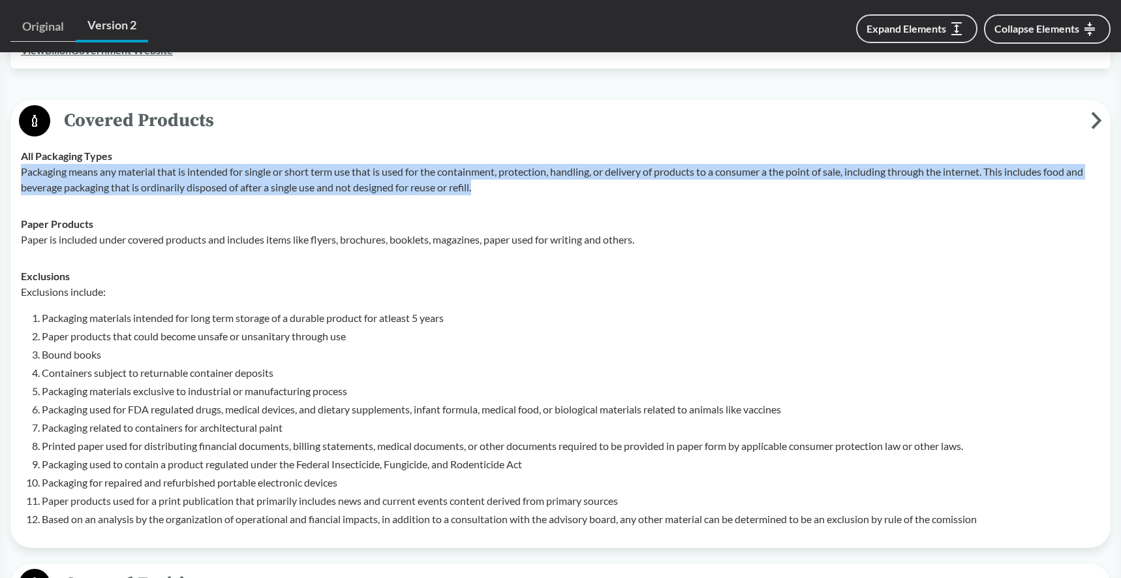
drag, startPoint x: 482, startPoint y: 204, endPoint x: 20, endPoint y: 187, distance: 462.4
click at [21, 187] on p "Packaging means any material that is intended for single or short term use that…" at bounding box center [561, 179] width 1080 height 31
copy p "Packaging means any material that is intended for single or short term use that…"
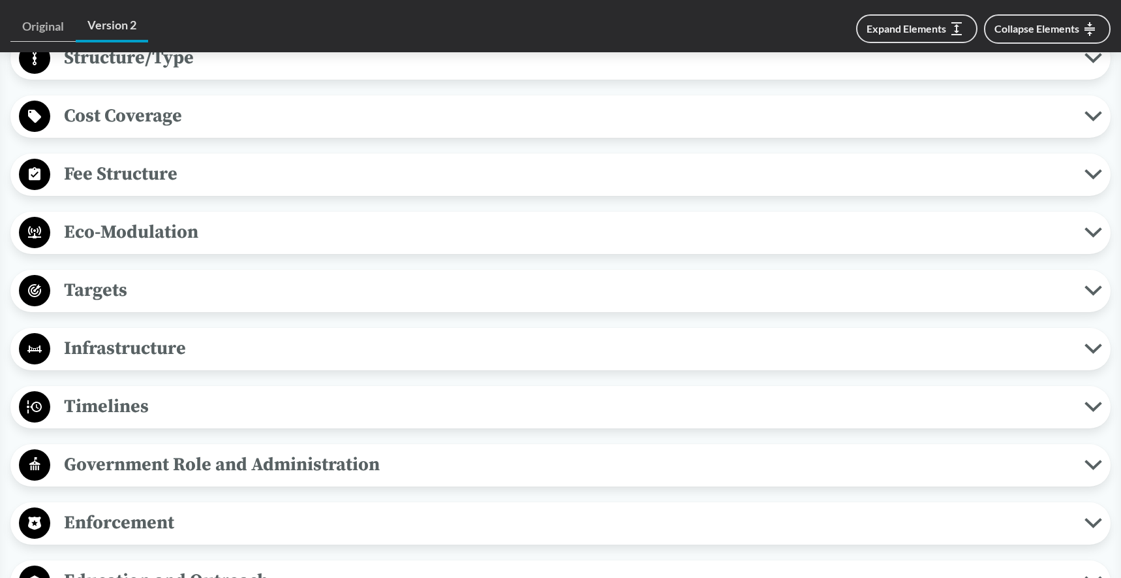
scroll to position [1346, 0]
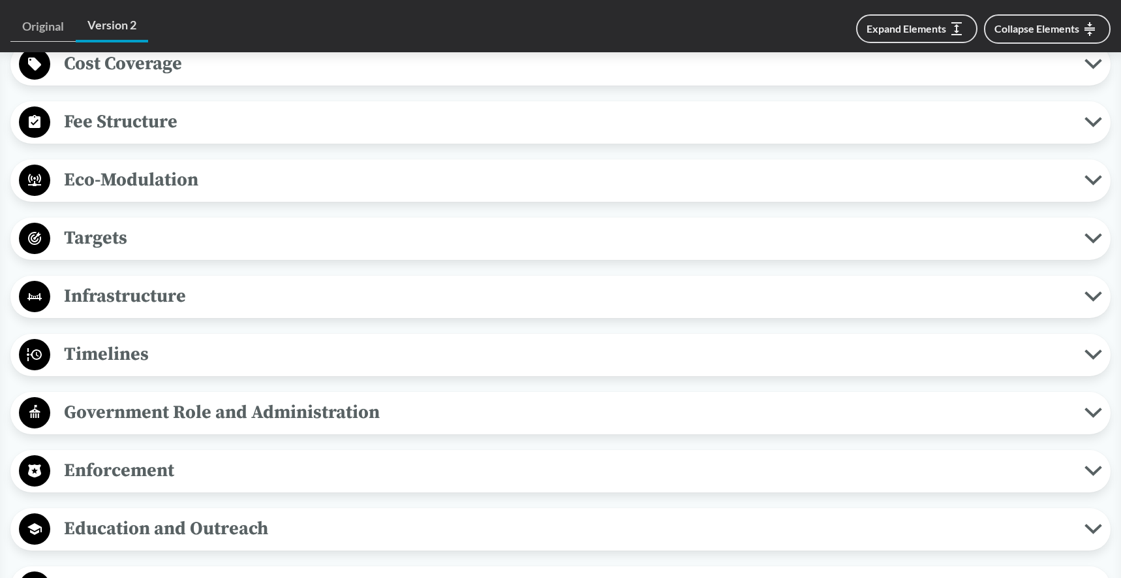
click at [129, 369] on span "Timelines" at bounding box center [567, 353] width 1034 height 29
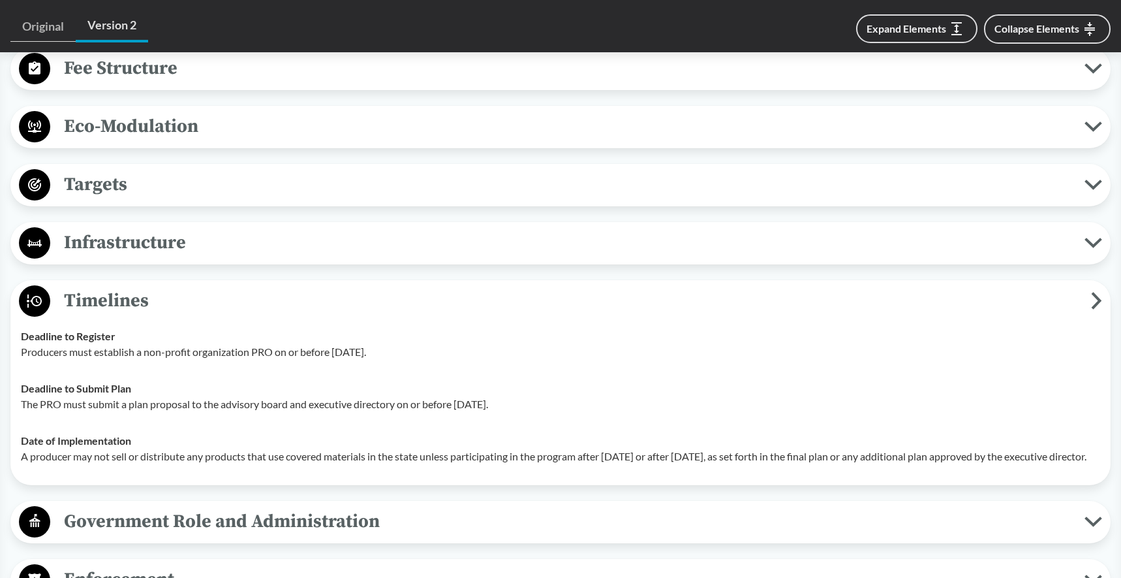
scroll to position [1399, 0]
click at [702, 412] on p "The PRO must submit a plan proposal to the advisory board and executive directo…" at bounding box center [561, 405] width 1080 height 16
click at [642, 412] on p "The PRO must submit a plan proposal to the advisory board and executive directo…" at bounding box center [561, 405] width 1080 height 16
click at [401, 465] on p "A producer may not sell or distribute any products that use covered materials i…" at bounding box center [561, 457] width 1080 height 16
drag, startPoint x: 107, startPoint y: 488, endPoint x: 20, endPoint y: 476, distance: 87.6
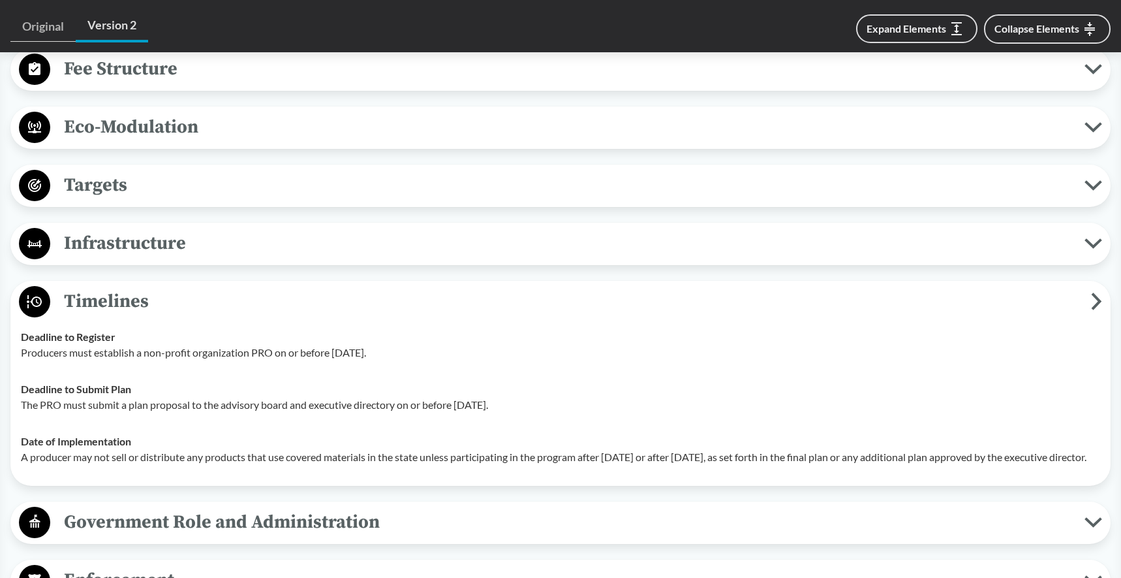
click at [20, 475] on td "Date of Implementation A producer may not sell or distribute any products that …" at bounding box center [560, 449] width 1091 height 52
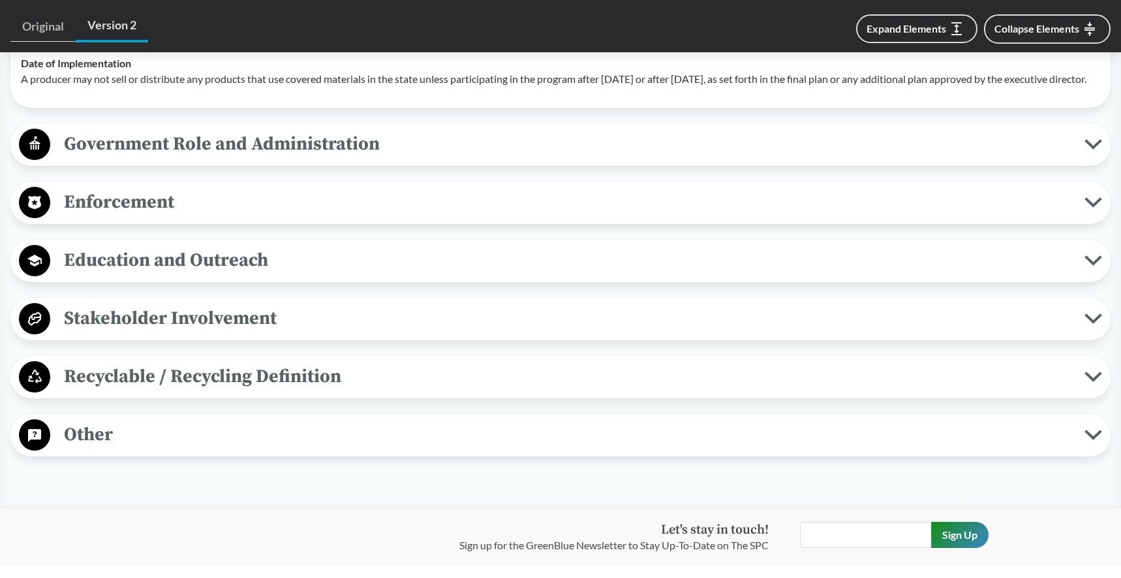
scroll to position [1777, 0]
click at [114, 216] on span "Enforcement" at bounding box center [567, 201] width 1034 height 29
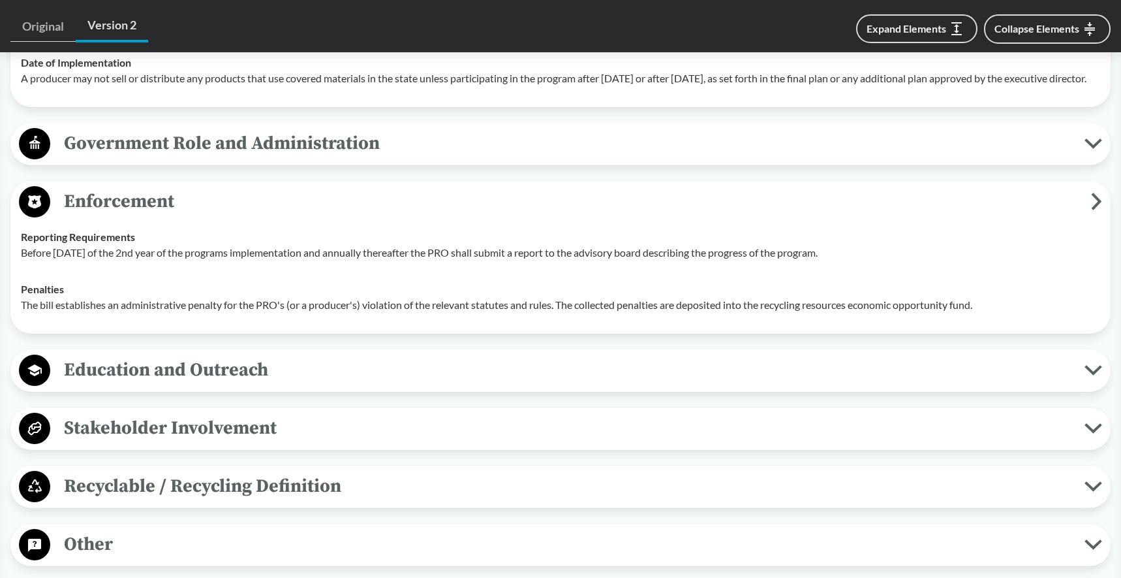
click at [114, 216] on span "Enforcement" at bounding box center [570, 201] width 1041 height 29
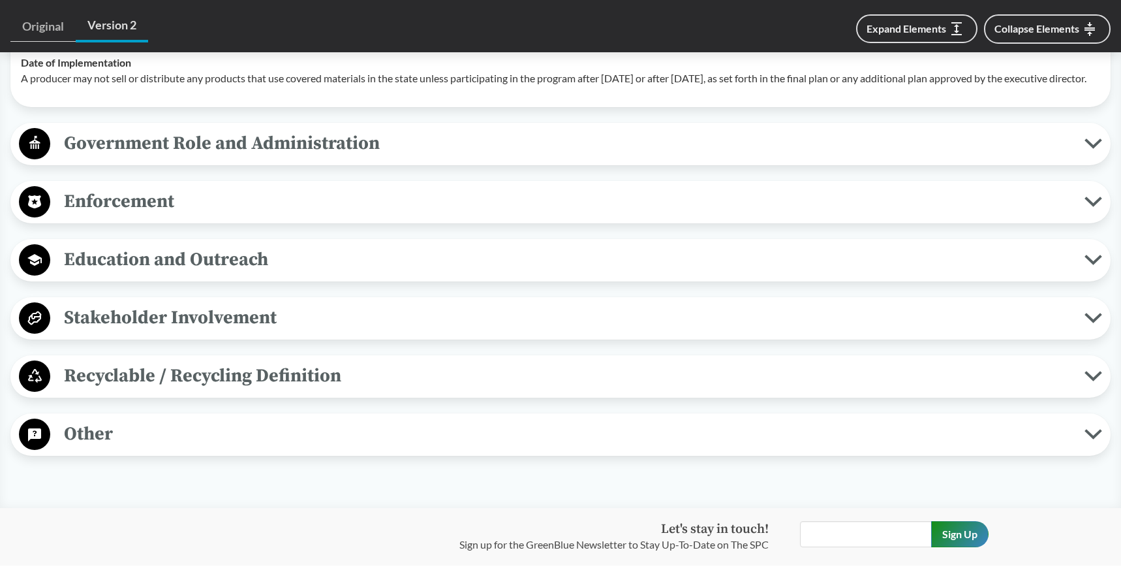
click at [114, 216] on span "Enforcement" at bounding box center [567, 201] width 1034 height 29
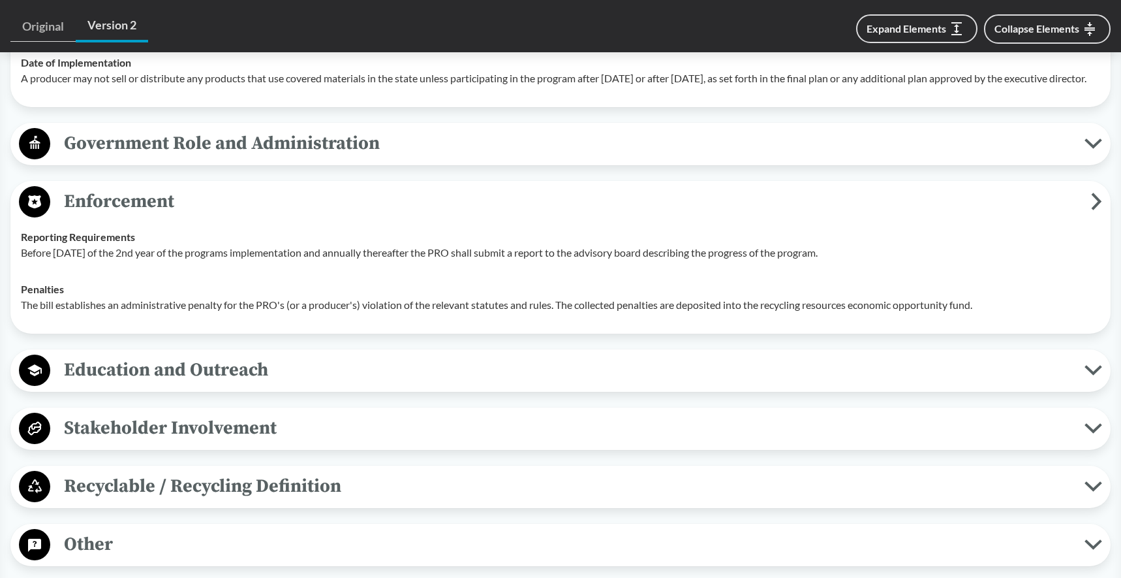
click at [219, 313] on p "The bill establishes an administrative penalty for the PRO's (or a producer's) …" at bounding box center [561, 305] width 1080 height 16
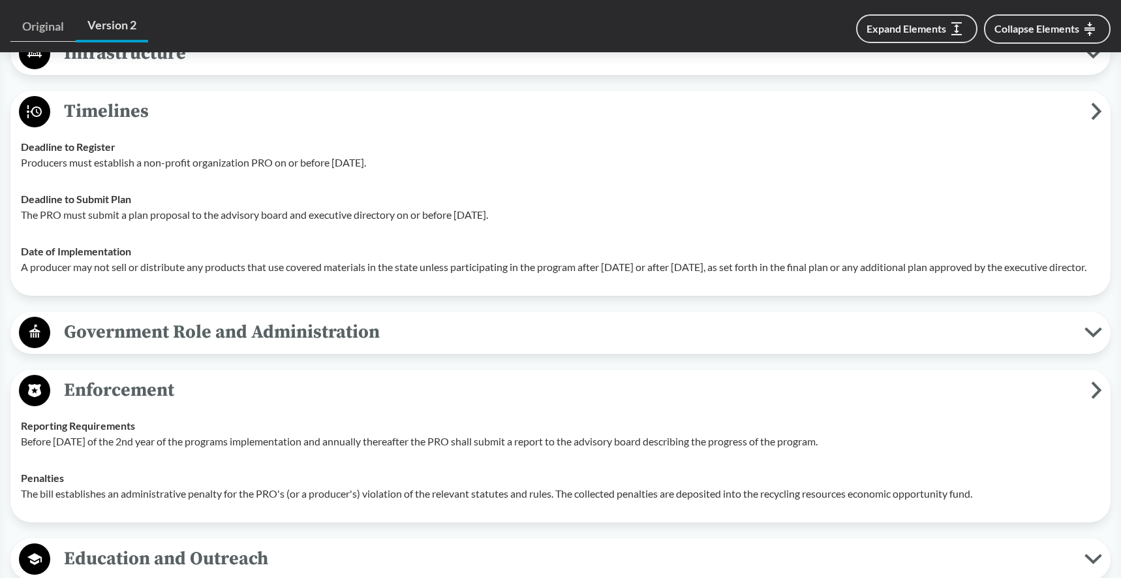
scroll to position [1587, 0]
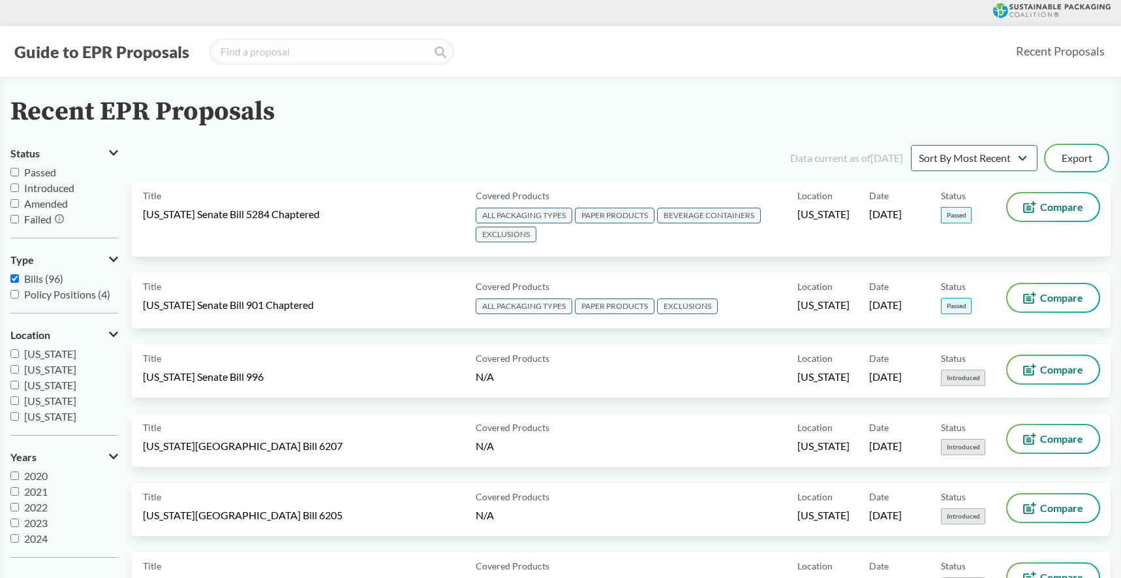
click at [16, 174] on input "Passed" at bounding box center [14, 172] width 8 height 8
checkbox input "true"
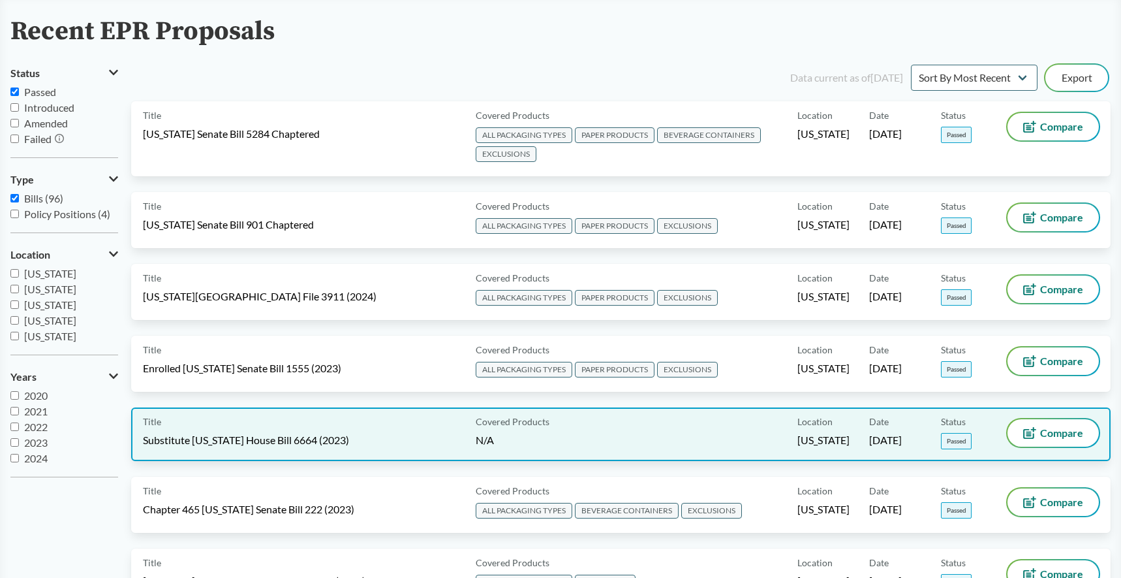
scroll to position [83, 0]
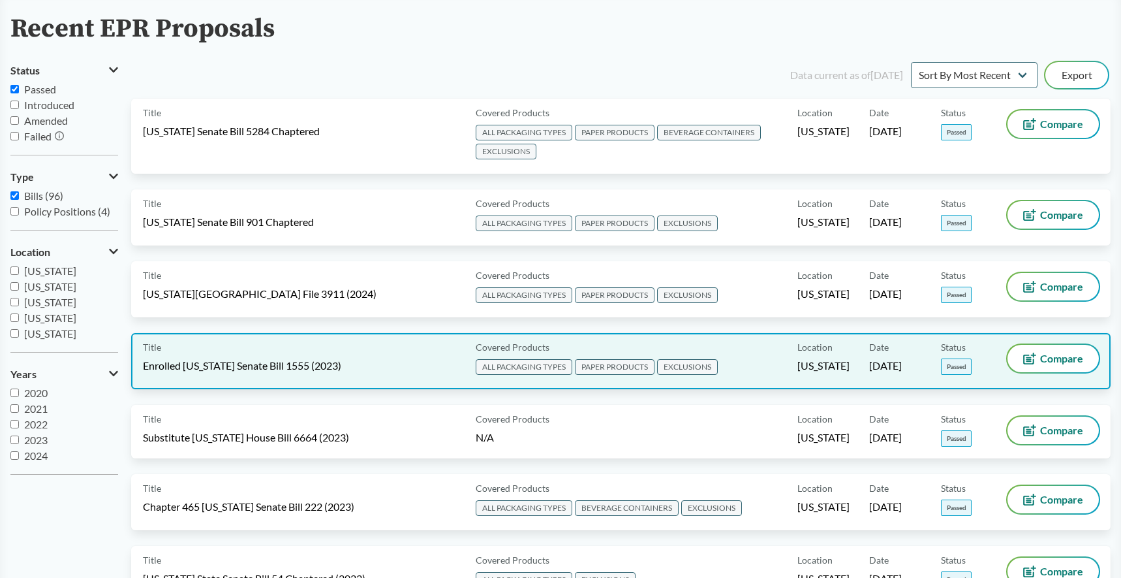
click at [406, 358] on div "Title Enrolled Illinois Senate Bill 1555 (2023)" at bounding box center [307, 361] width 328 height 33
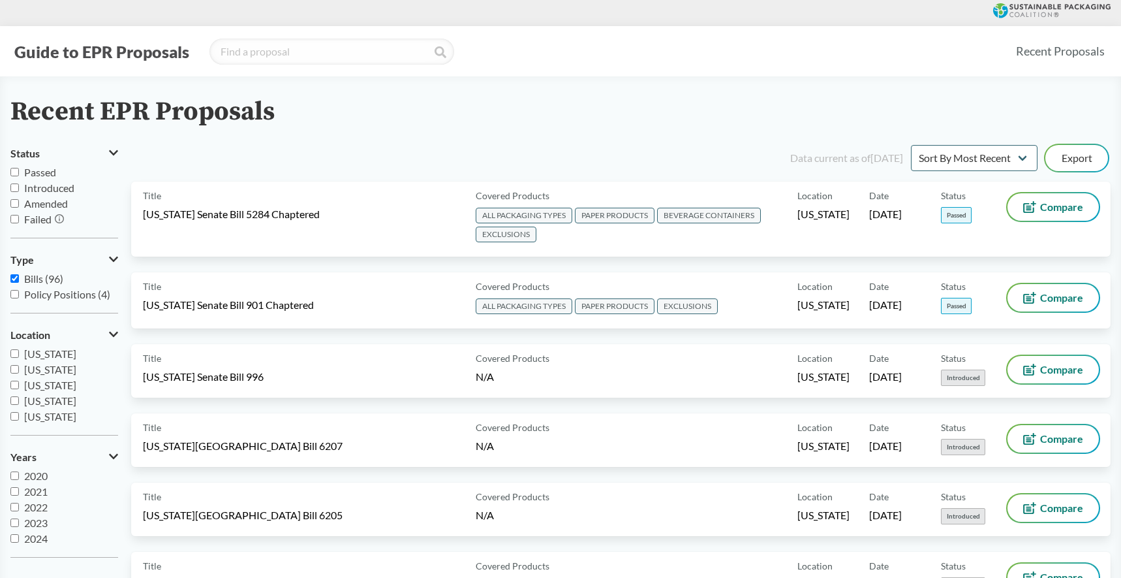
click at [15, 168] on input "Passed" at bounding box center [14, 172] width 8 height 8
checkbox input "true"
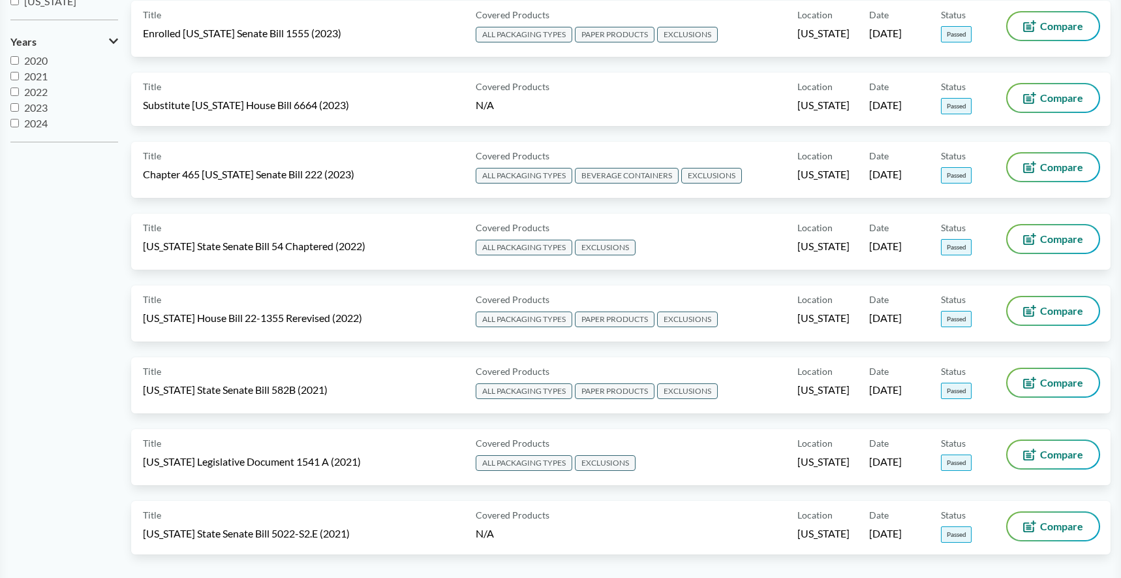
scroll to position [412, 0]
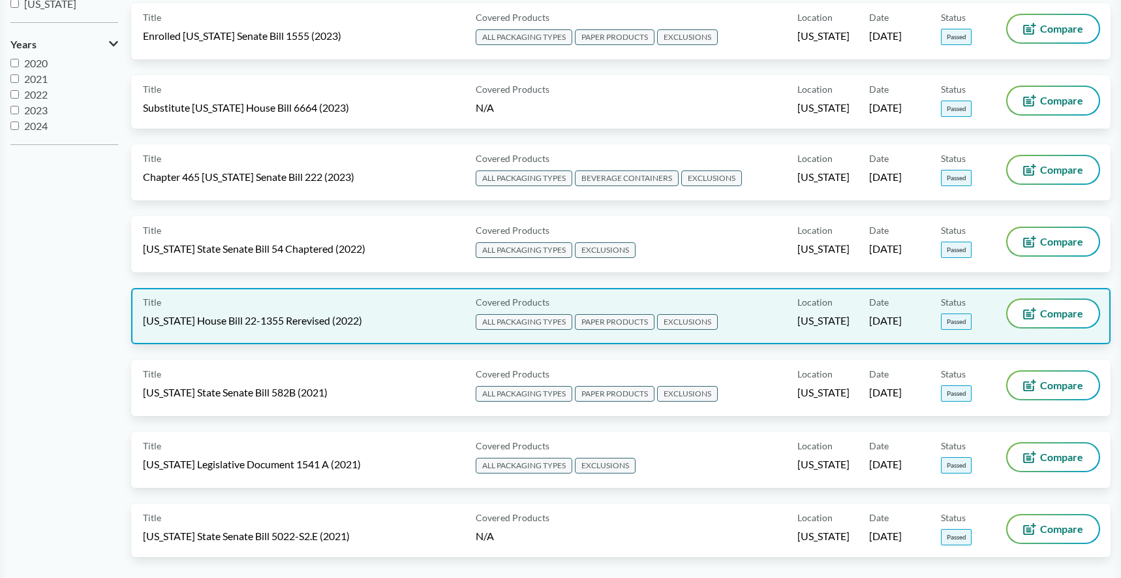
click at [416, 325] on div "Title Colorado House Bill 22-1355 Rerevised (2022)" at bounding box center [307, 316] width 328 height 33
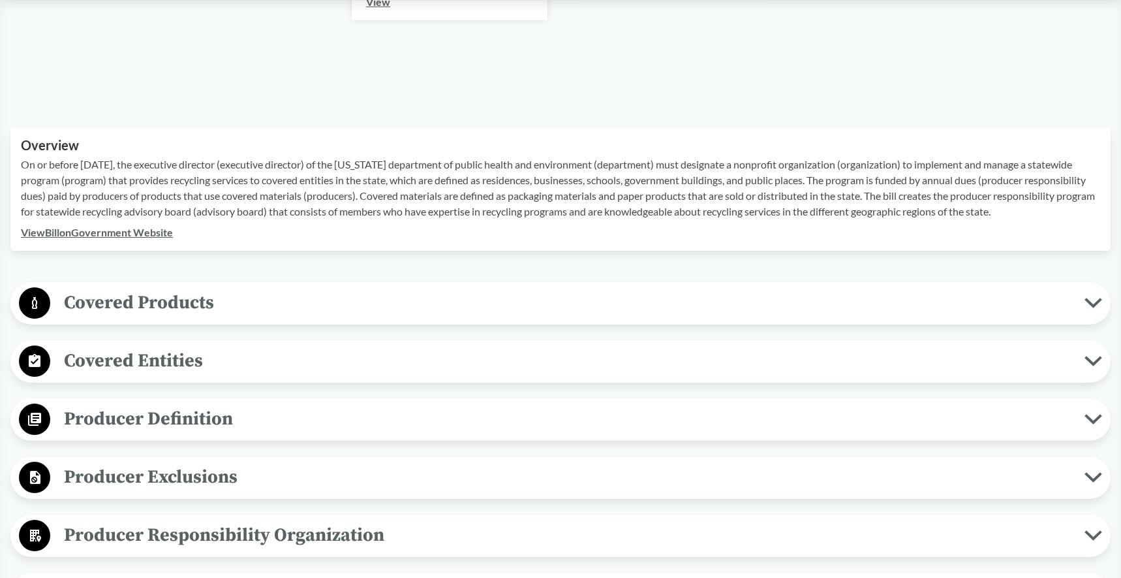
scroll to position [357, 0]
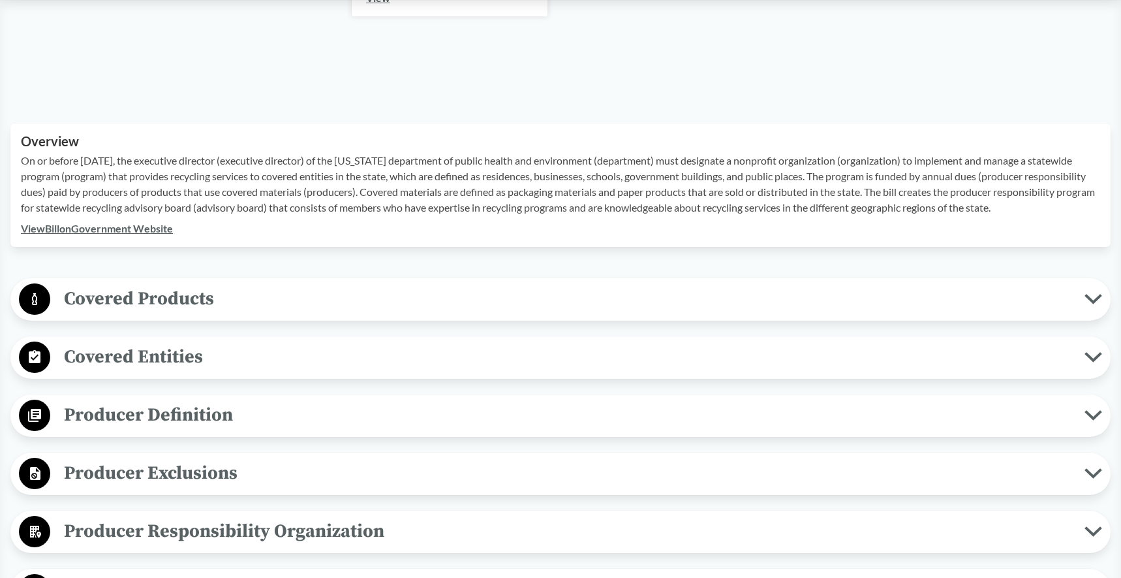
click at [151, 313] on span "Covered Products" at bounding box center [567, 298] width 1034 height 29
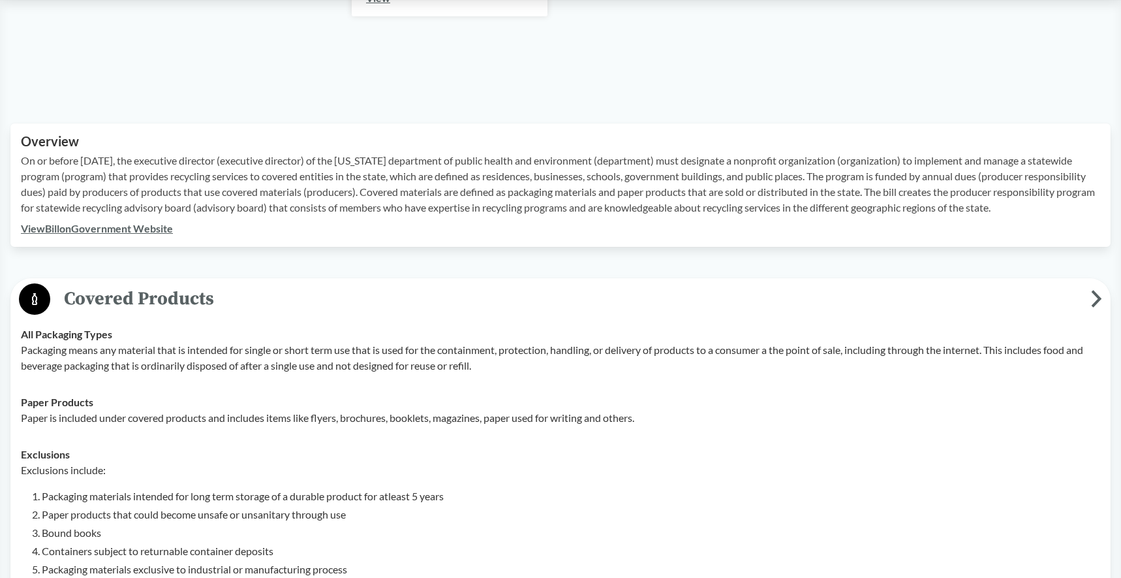
click at [682, 426] on p "Paper is included under covered products and includes items like flyers, brochu…" at bounding box center [561, 418] width 1080 height 16
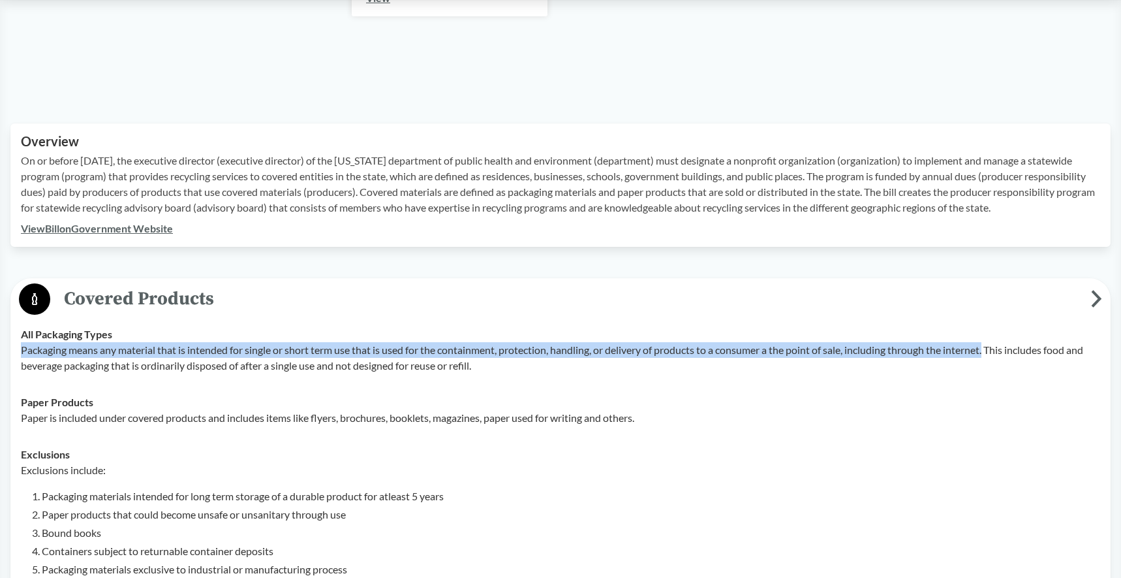
drag, startPoint x: 996, startPoint y: 369, endPoint x: 16, endPoint y: 363, distance: 980.3
click at [16, 363] on td "All Packaging Types Packaging means any material that is intended for single or…" at bounding box center [560, 350] width 1091 height 68
copy p "Packaging means any material that is intended for single or short term use that…"
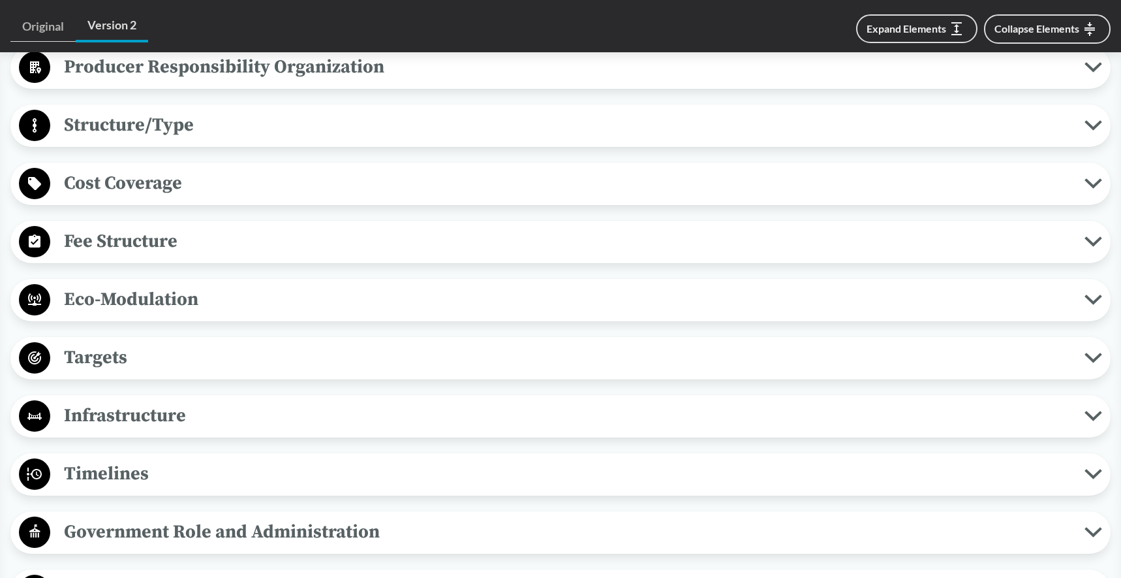
scroll to position [1227, 0]
click at [191, 139] on span "Structure/Type" at bounding box center [567, 124] width 1034 height 29
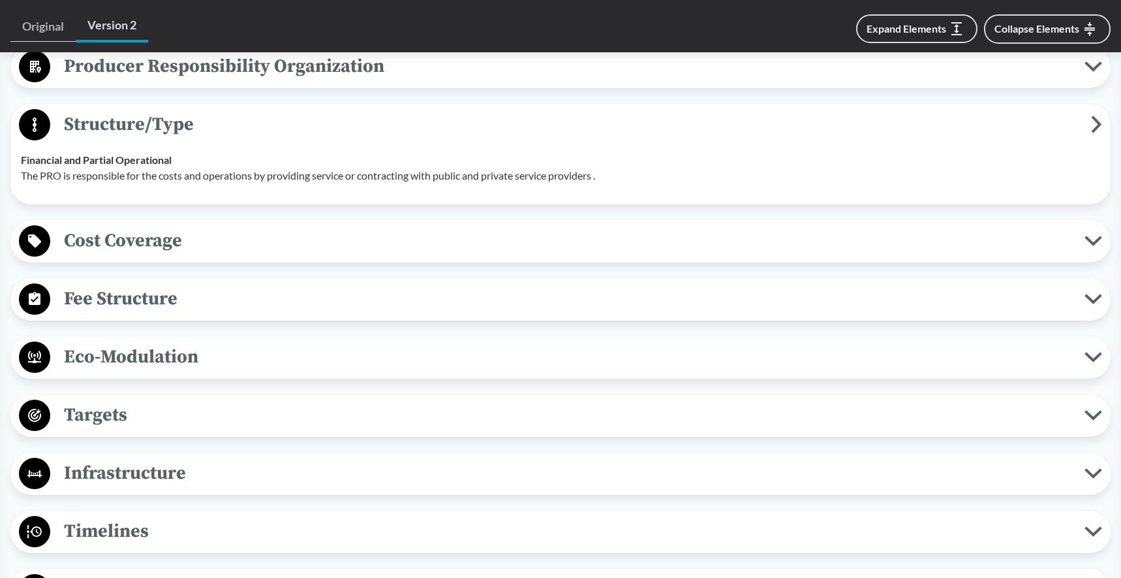
click at [249, 255] on span "Cost Coverage" at bounding box center [567, 240] width 1034 height 29
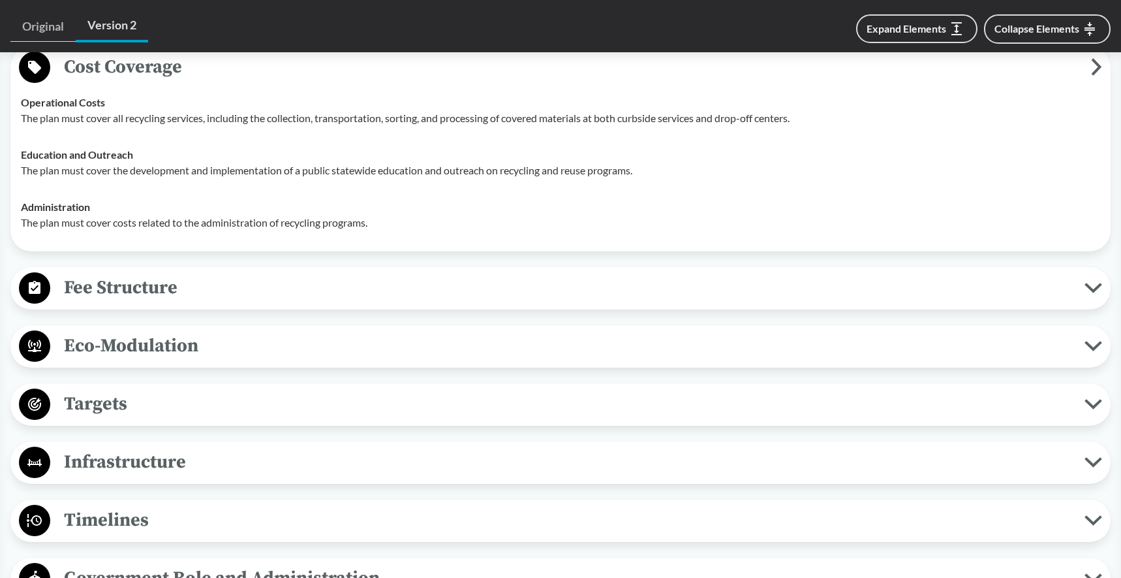
scroll to position [1454, 0]
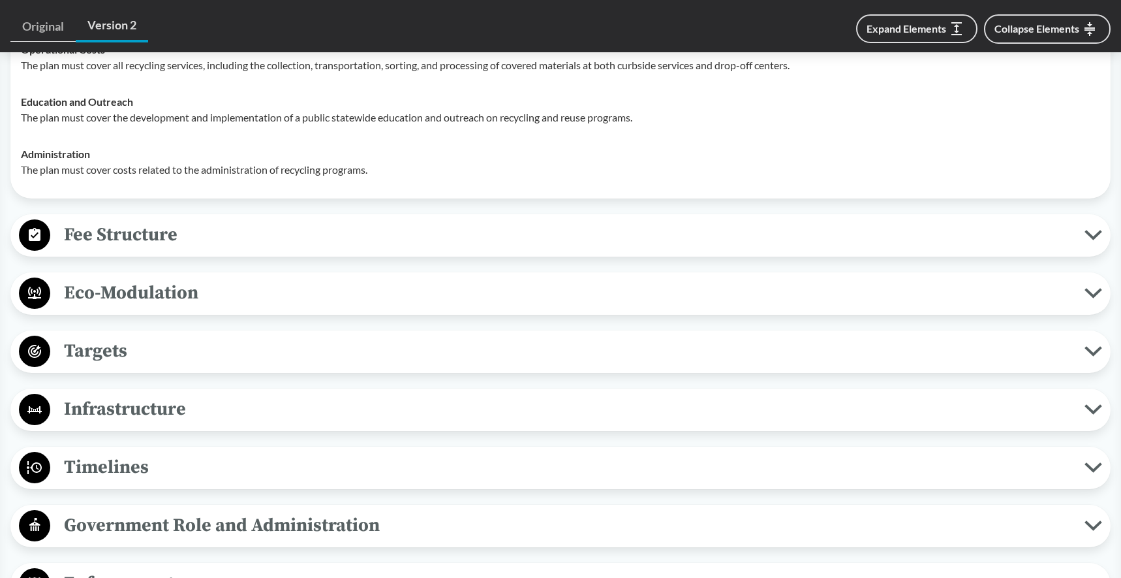
click at [173, 249] on span "Fee Structure" at bounding box center [567, 234] width 1034 height 29
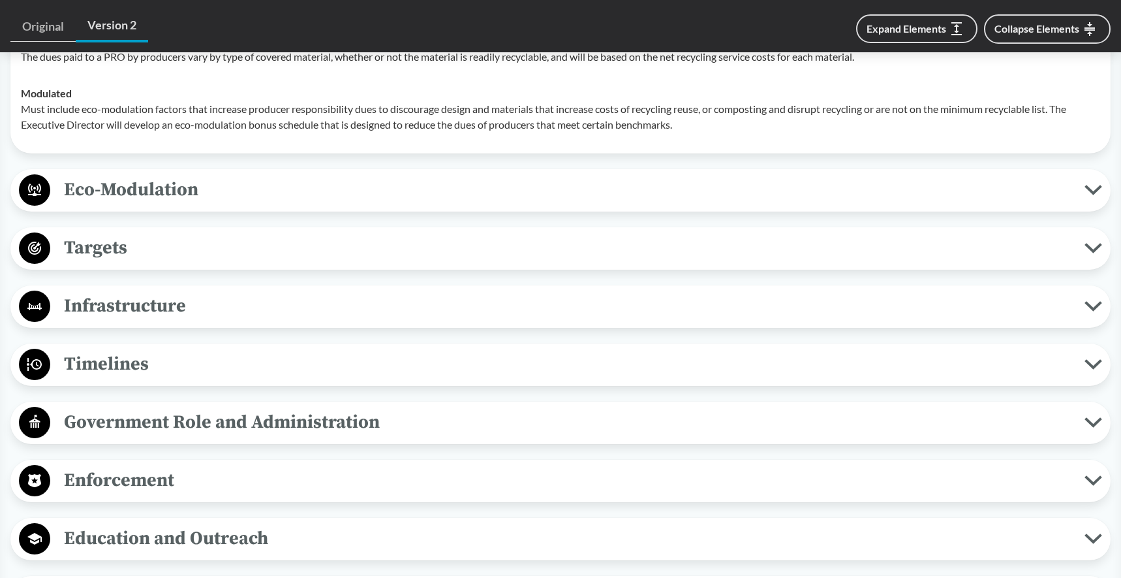
scroll to position [1740, 0]
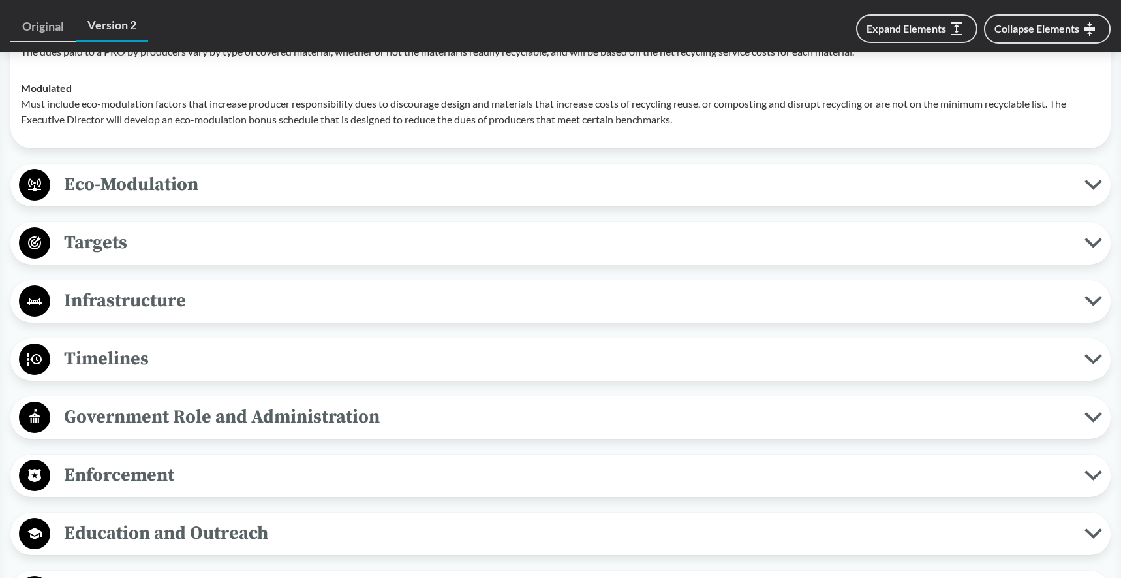
click at [146, 373] on span "Timelines" at bounding box center [567, 358] width 1034 height 29
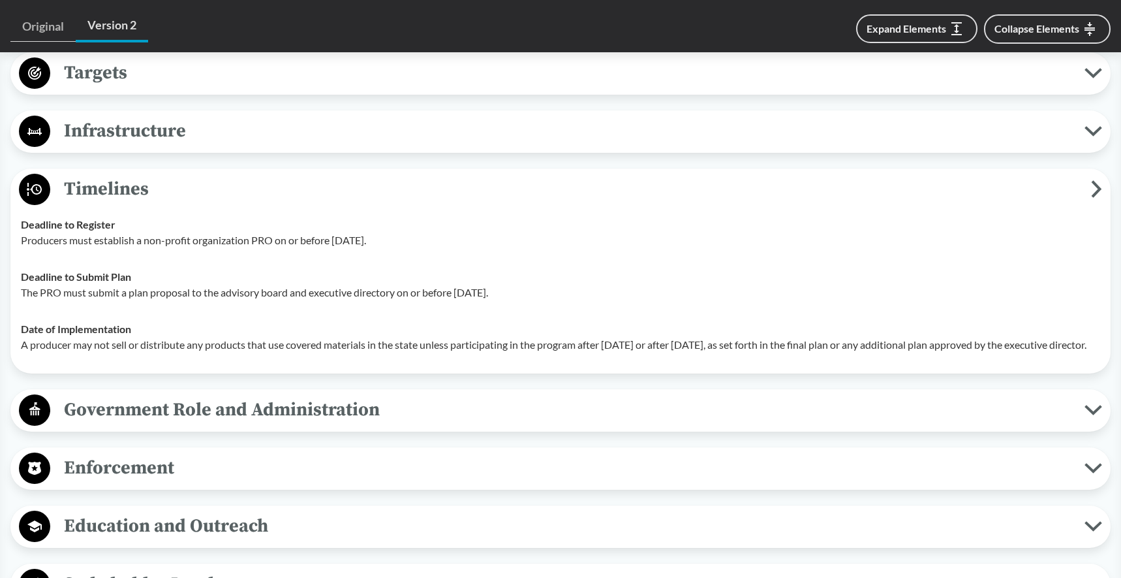
scroll to position [1904, 0]
